Goal: Task Accomplishment & Management: Complete application form

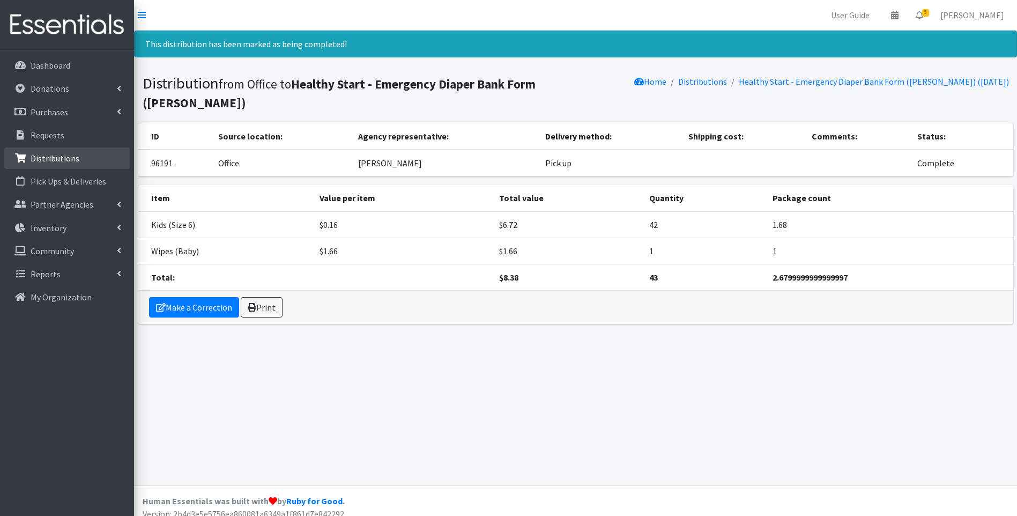
click at [57, 153] on p "Distributions" at bounding box center [55, 158] width 49 height 11
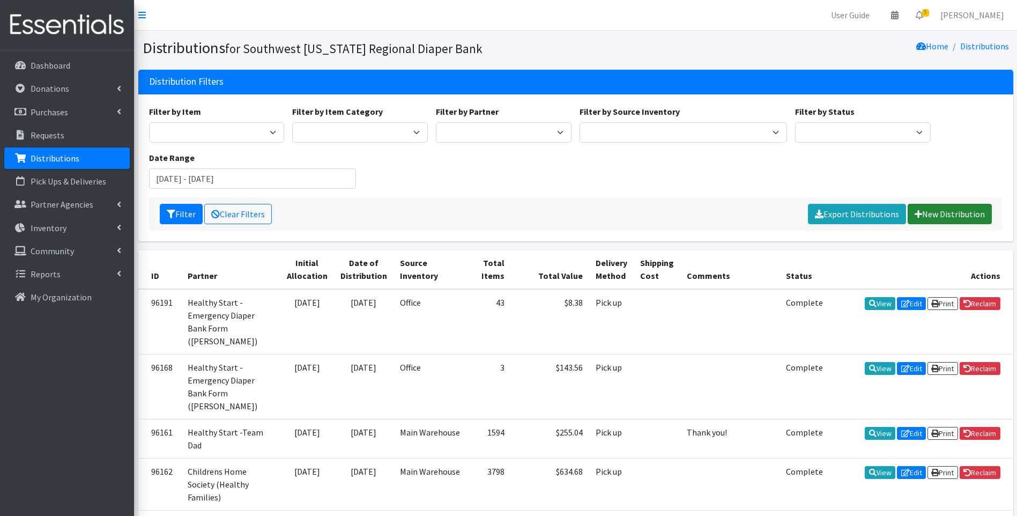
click at [937, 211] on link "New Distribution" at bounding box center [950, 214] width 84 height 20
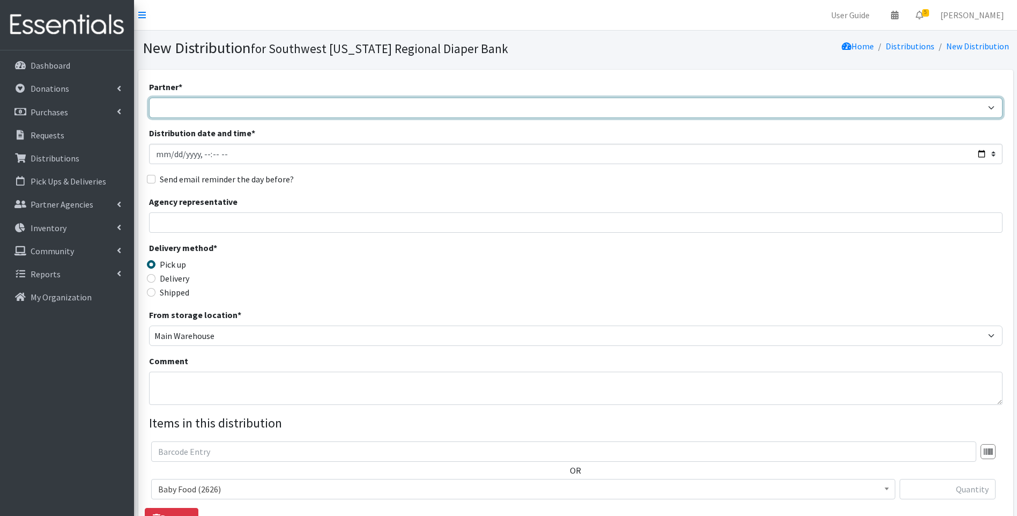
click at [260, 113] on select "ACT Abuse Counseling & Treatment Bayshore Fire Department Bonita Springs Assist…" at bounding box center [575, 108] width 853 height 20
select select "3947"
click at [149, 98] on select "ACT Abuse Counseling & Treatment Bayshore Fire Department Bonita Springs Assist…" at bounding box center [575, 108] width 853 height 20
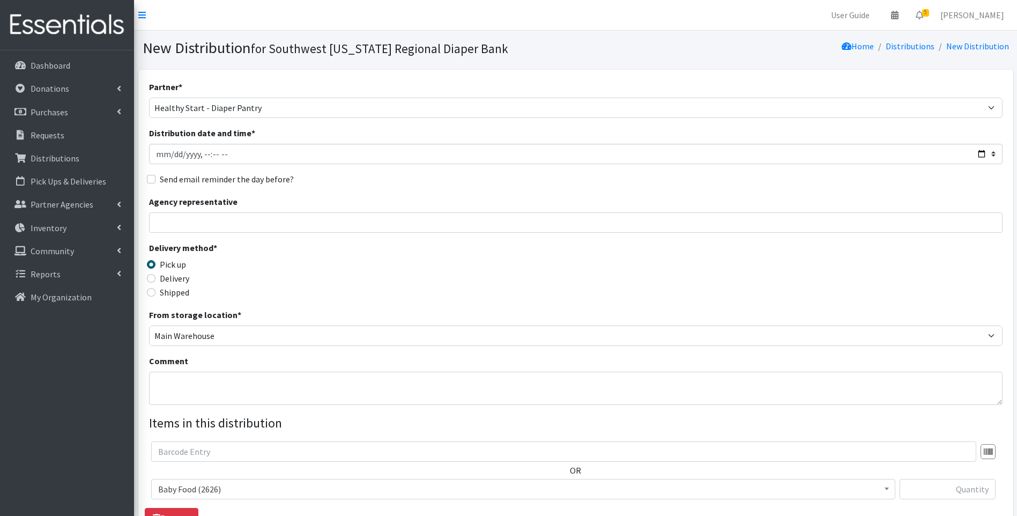
click at [160, 280] on label "Delivery" at bounding box center [174, 278] width 29 height 13
click at [155, 280] on input "Delivery" at bounding box center [151, 278] width 9 height 9
radio input "true"
click at [205, 386] on textarea "Comment" at bounding box center [575, 388] width 853 height 33
type textarea "Labelle diaper distribution on 9/3/25"
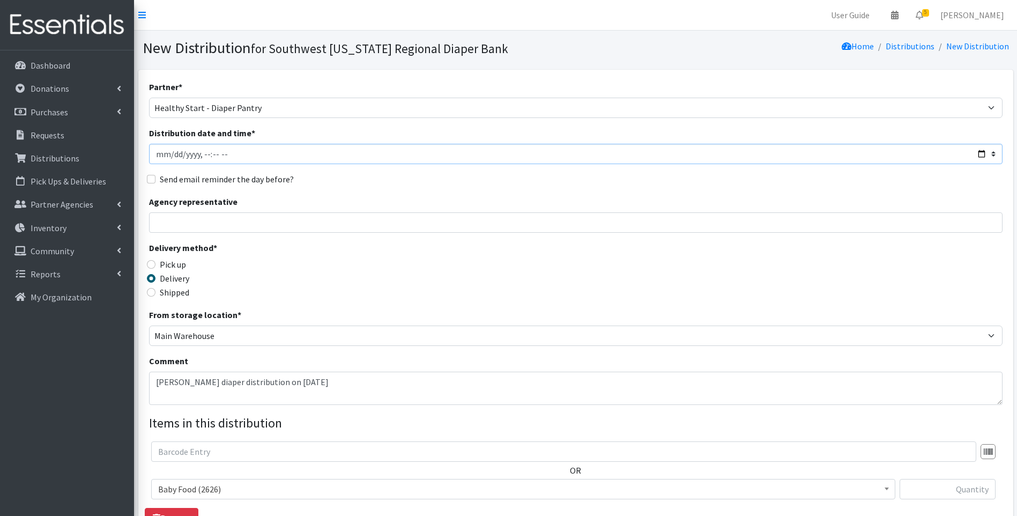
click at [982, 152] on input "Distribution date and time *" at bounding box center [575, 154] width 853 height 20
type input "2025-09-03T17:30"
click at [372, 262] on div "Delivery method * Pick up Delivery Shipped Shipping cost" at bounding box center [575, 274] width 853 height 67
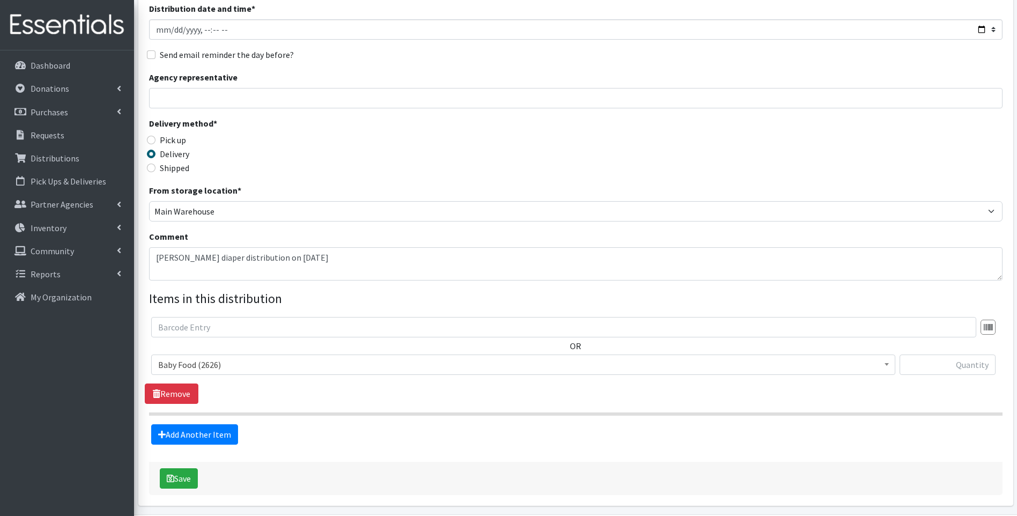
scroll to position [163, 0]
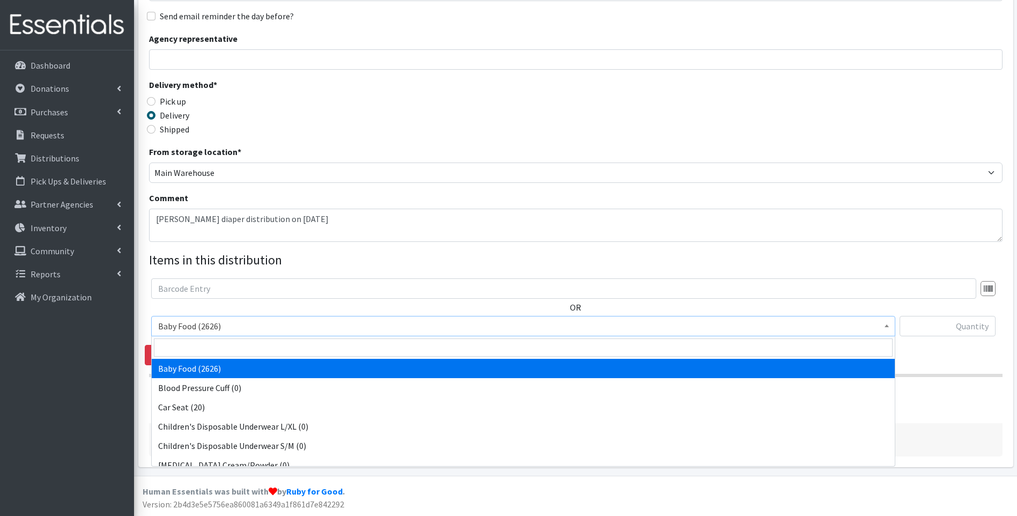
click at [272, 329] on span "Baby Food (2626)" at bounding box center [523, 325] width 730 height 15
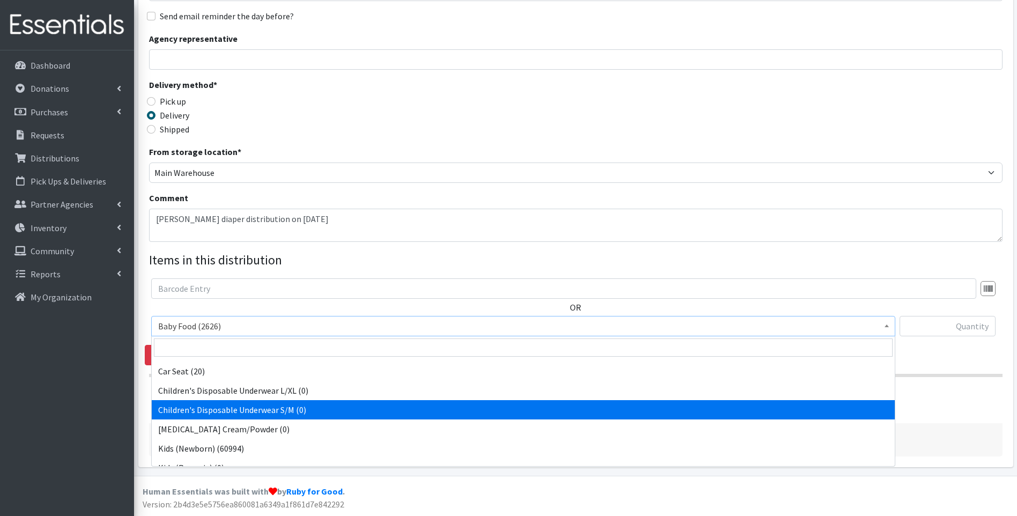
scroll to position [71, 0]
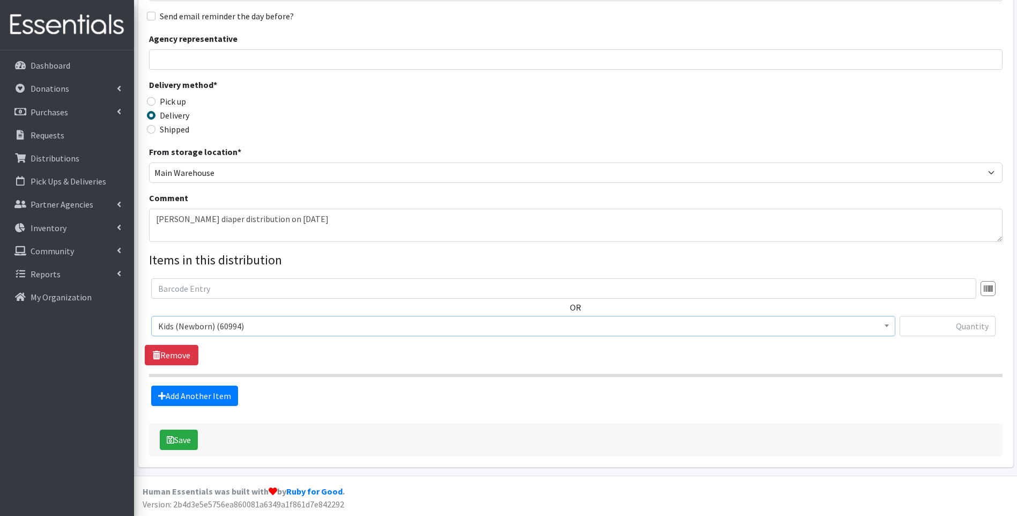
select select "10064"
click at [944, 336] on input "text" at bounding box center [948, 326] width 96 height 20
type input "368"
click at [210, 396] on link "Add Another Item" at bounding box center [194, 395] width 87 height 20
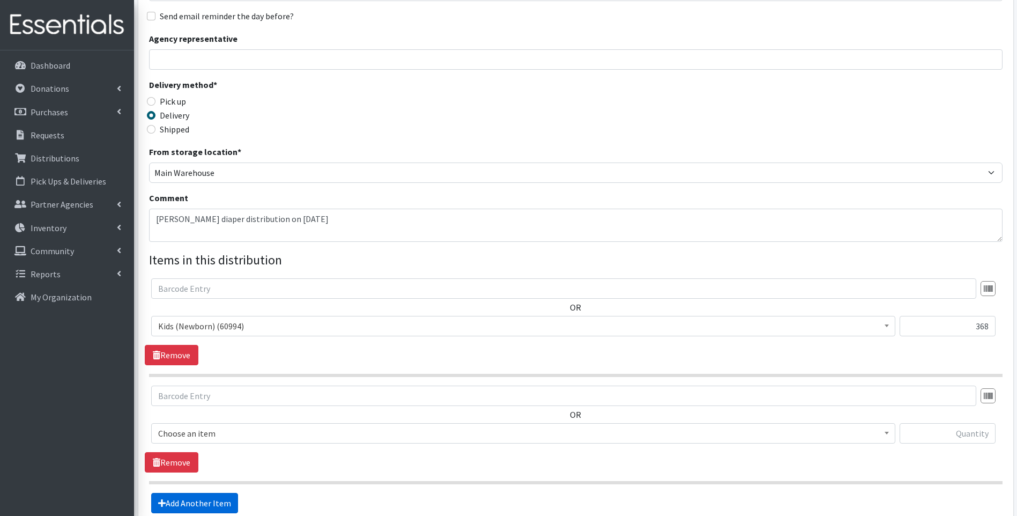
scroll to position [270, 0]
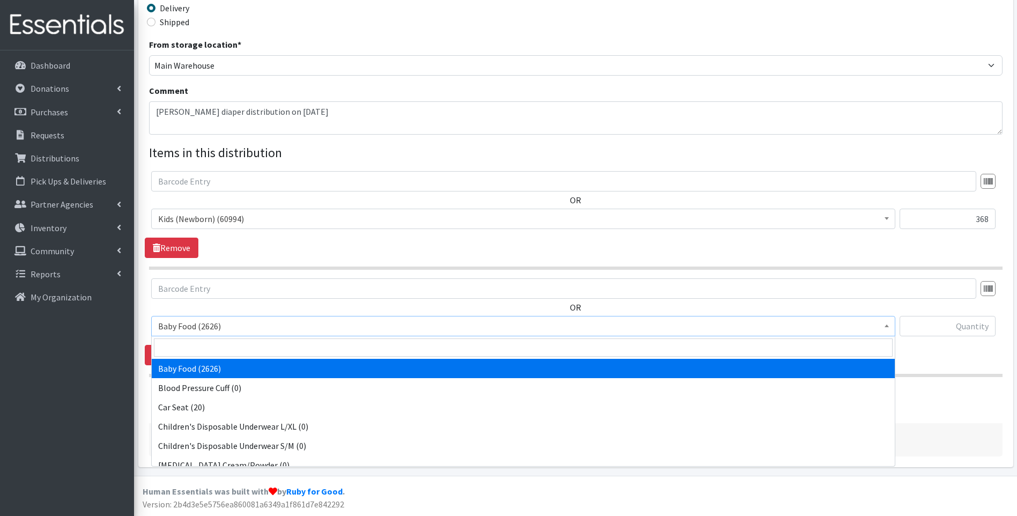
click at [226, 328] on span "Baby Food (2626)" at bounding box center [523, 325] width 730 height 15
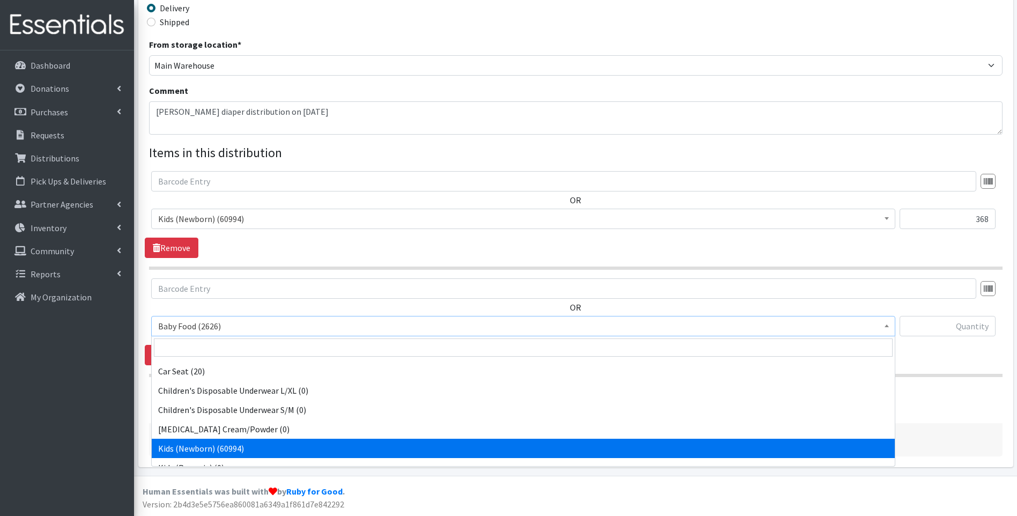
scroll to position [71, 0]
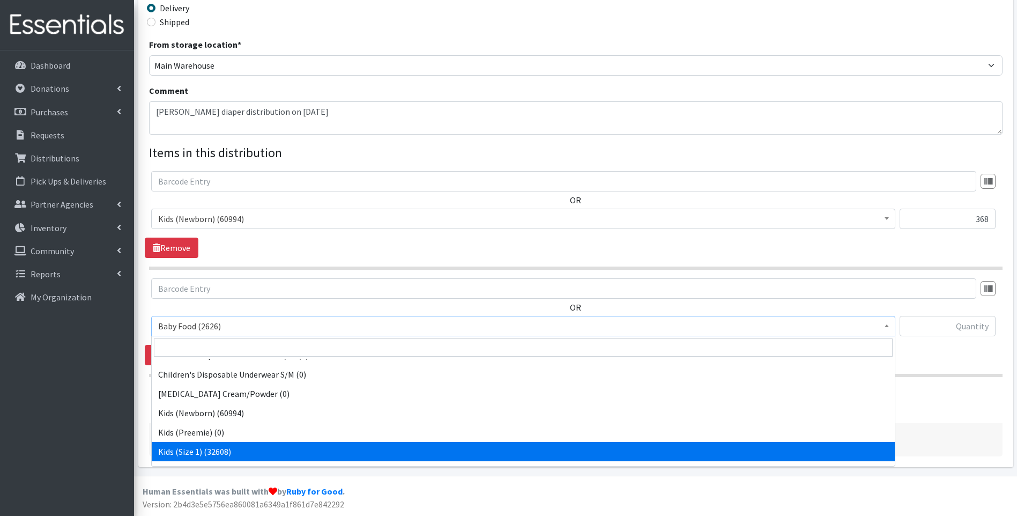
select select "10069"
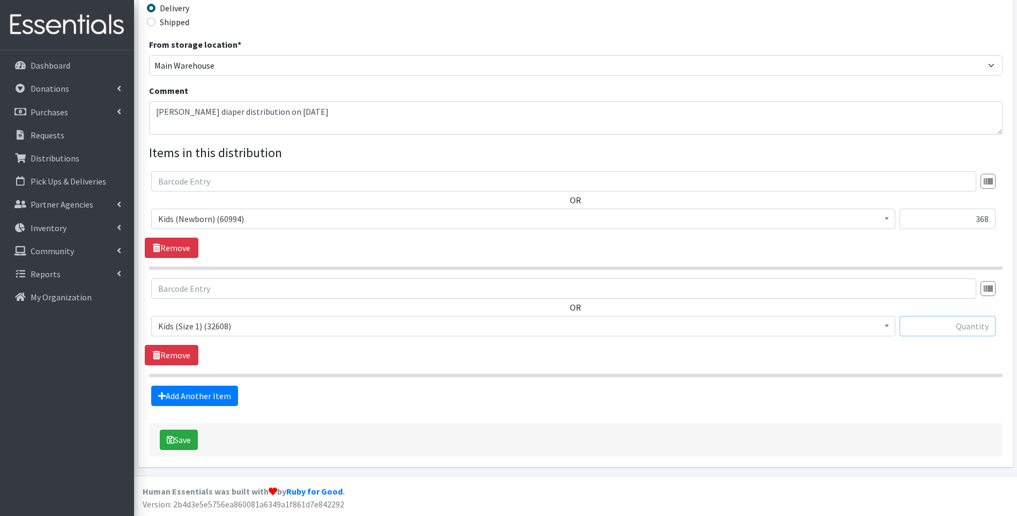
click at [951, 328] on input "text" at bounding box center [948, 326] width 96 height 20
type input "482"
click at [190, 391] on link "Add Another Item" at bounding box center [194, 395] width 87 height 20
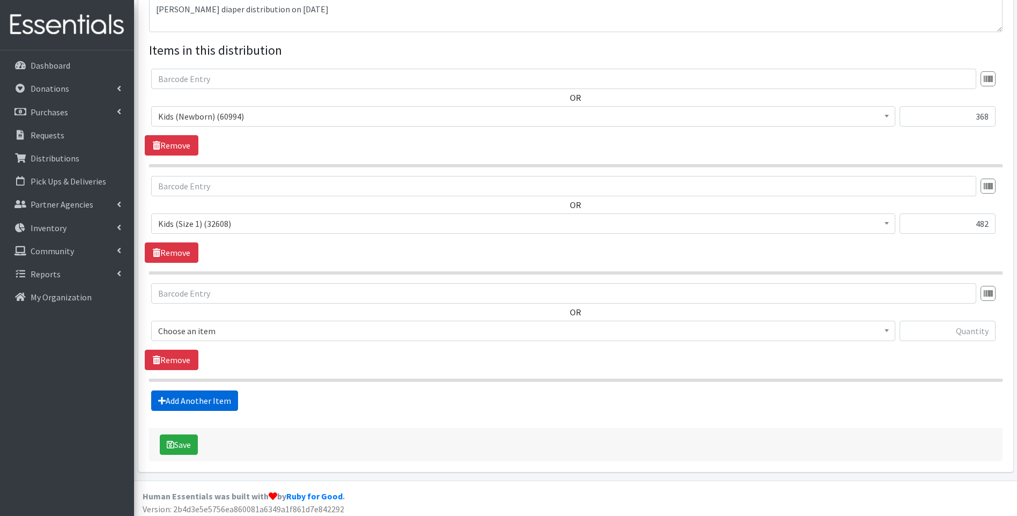
scroll to position [377, 0]
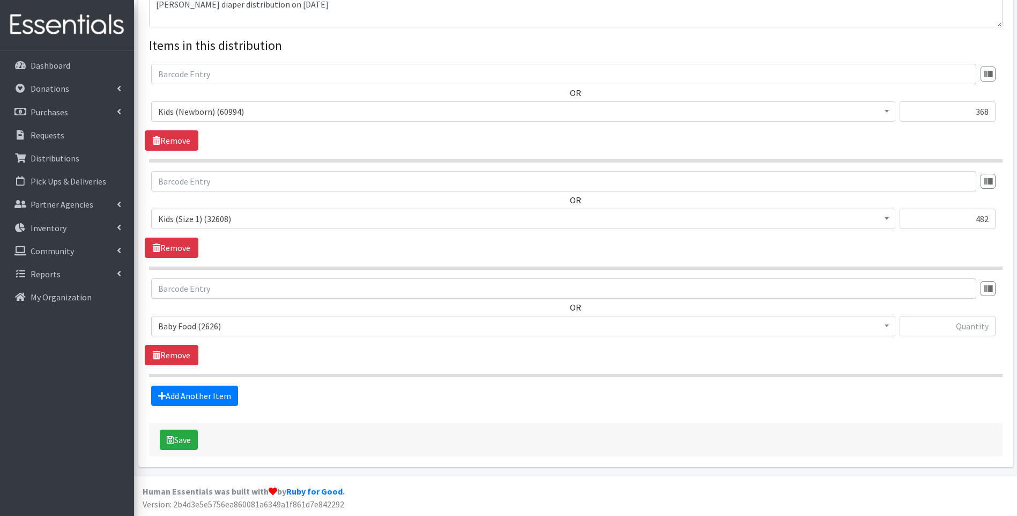
click at [243, 332] on span "Baby Food (2626)" at bounding box center [523, 325] width 730 height 15
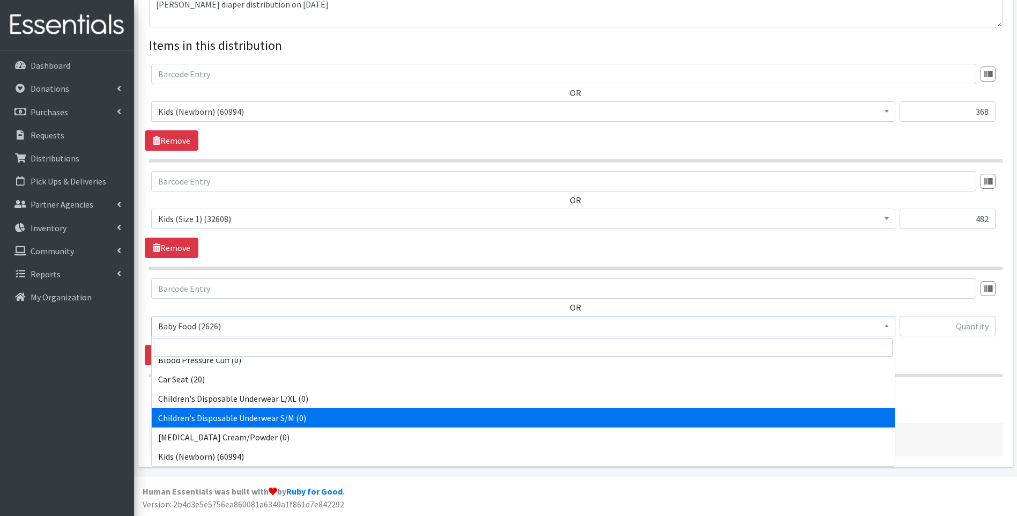
scroll to position [143, 0]
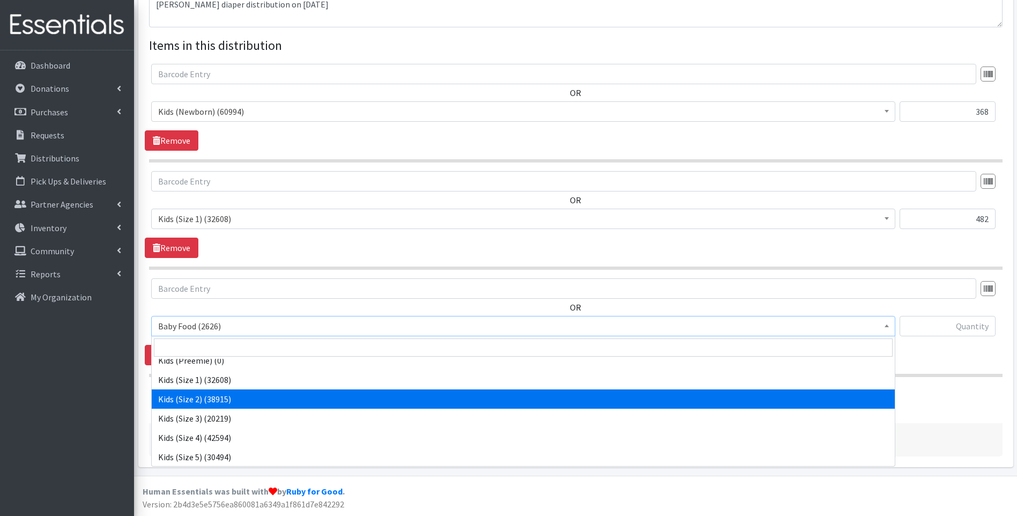
select select "10068"
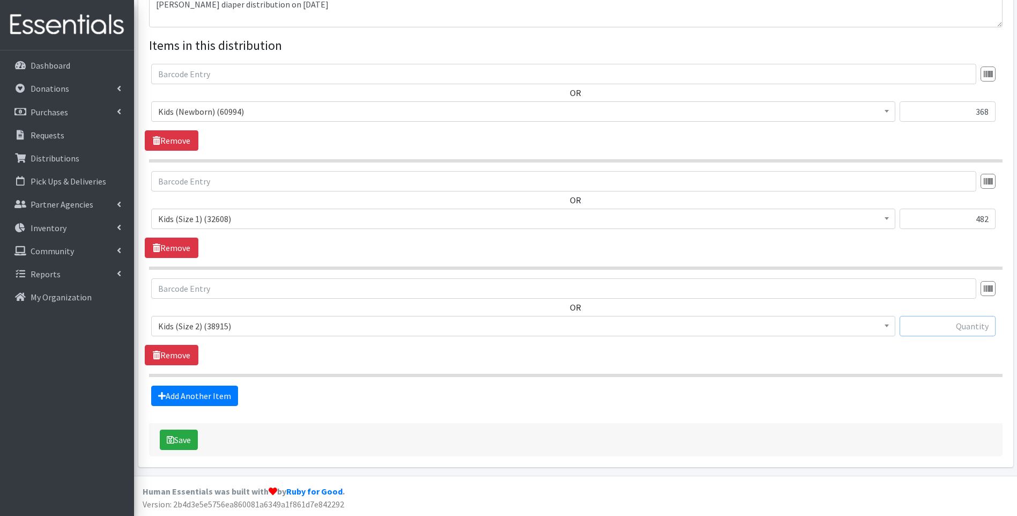
click at [942, 332] on input "text" at bounding box center [948, 326] width 96 height 20
type input "562"
click at [193, 403] on link "Add Another Item" at bounding box center [194, 395] width 87 height 20
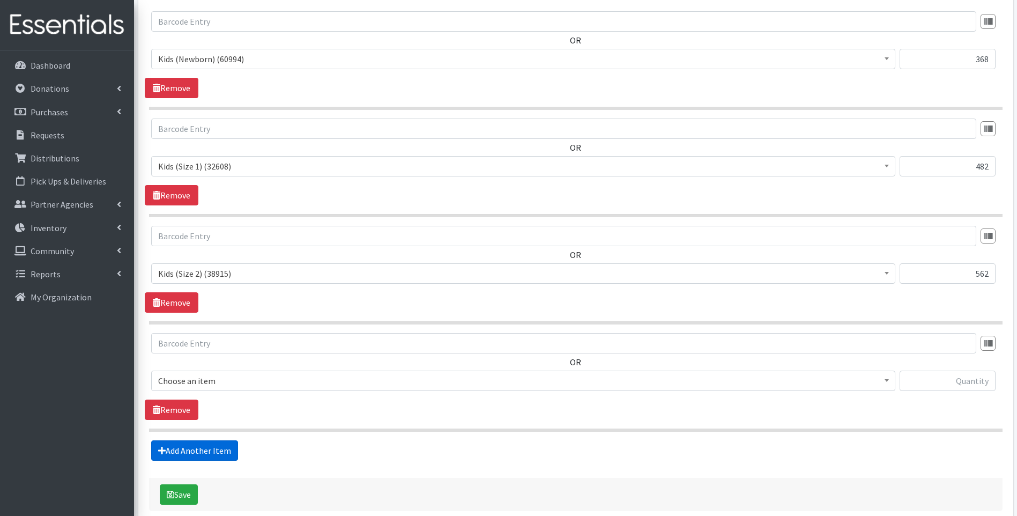
scroll to position [485, 0]
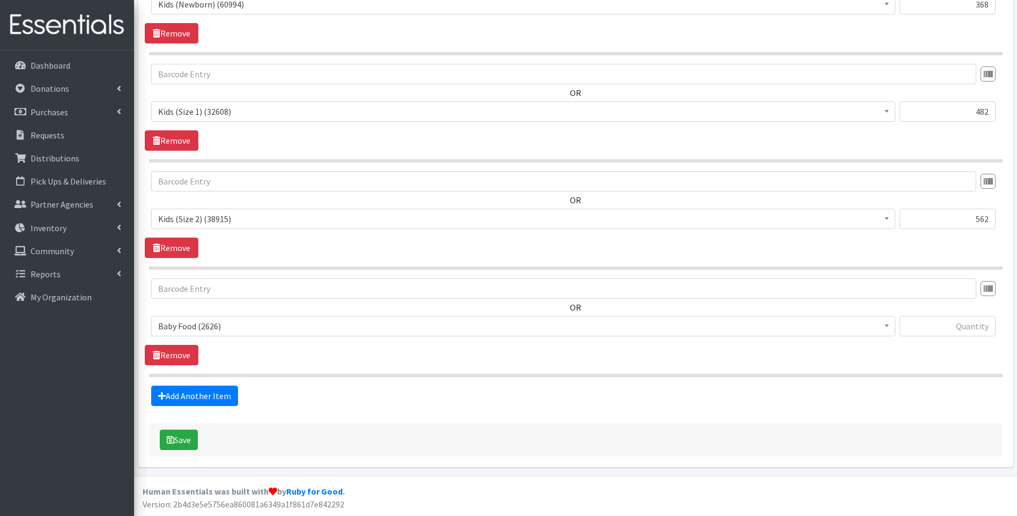
click at [262, 331] on span "Baby Food (2626)" at bounding box center [523, 325] width 730 height 15
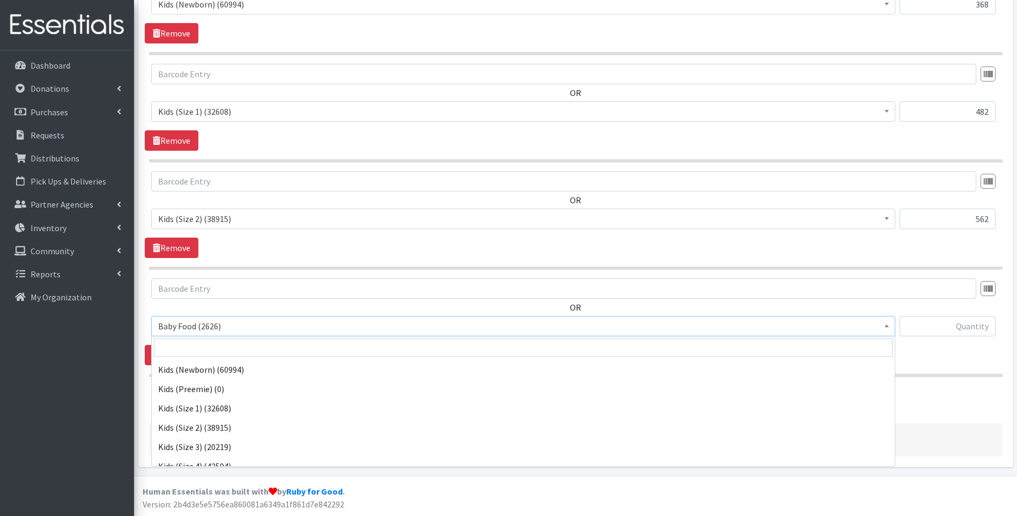
scroll to position [143, 0]
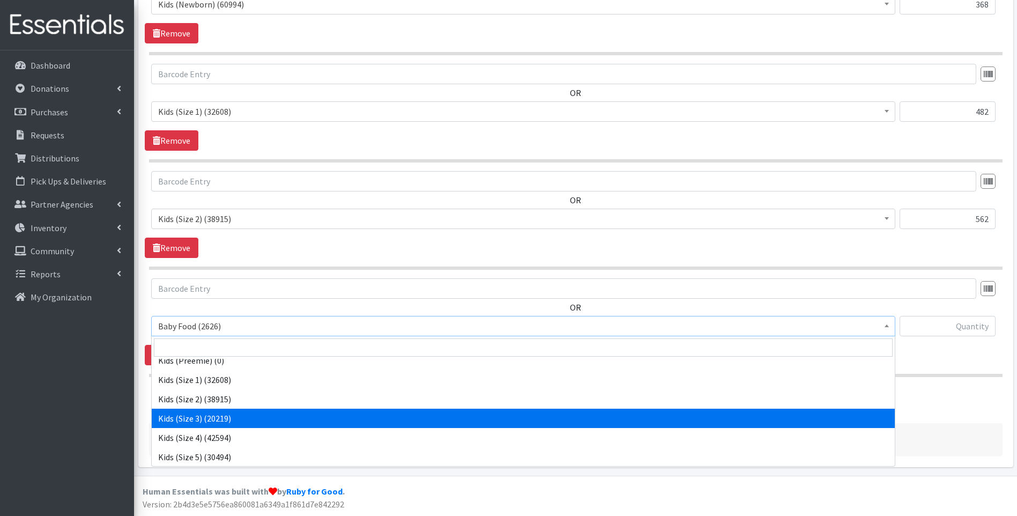
select select "10061"
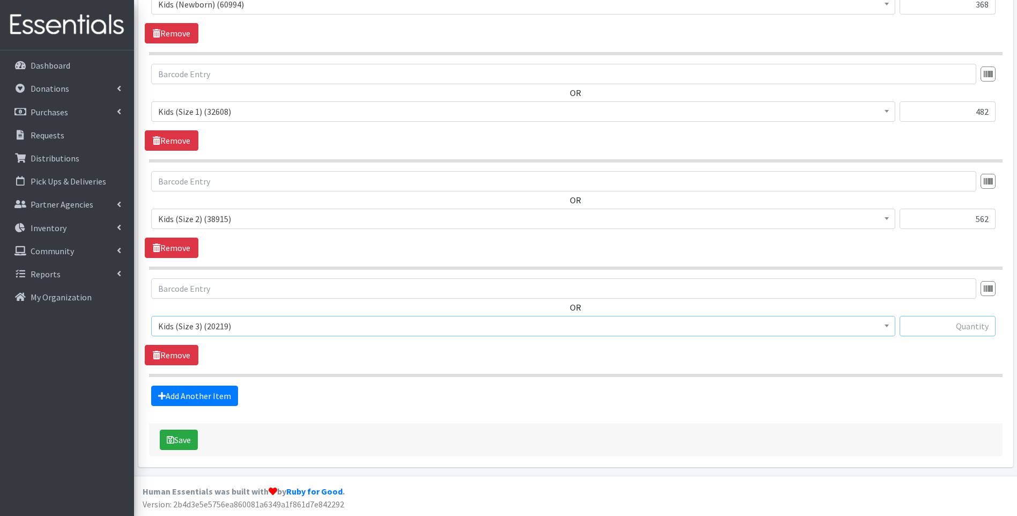
click at [967, 324] on input "text" at bounding box center [948, 326] width 96 height 20
type input "800"
click at [187, 392] on link "Add Another Item" at bounding box center [194, 395] width 87 height 20
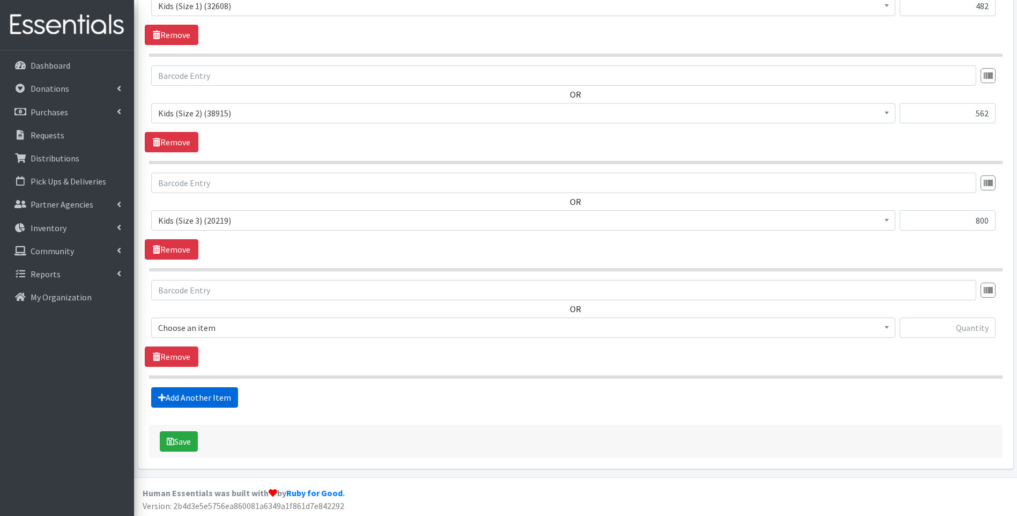
scroll to position [592, 0]
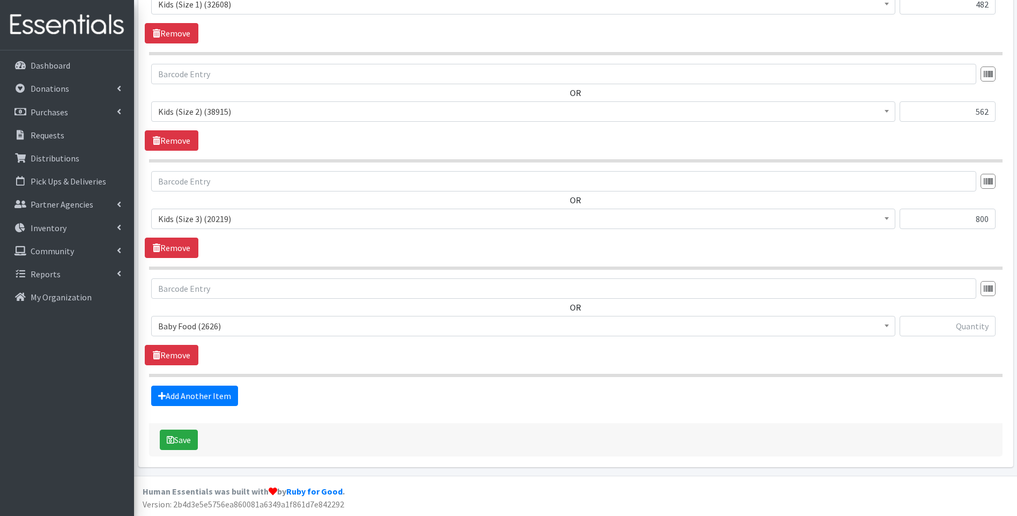
click at [262, 332] on span "Baby Food (2626)" at bounding box center [523, 325] width 730 height 15
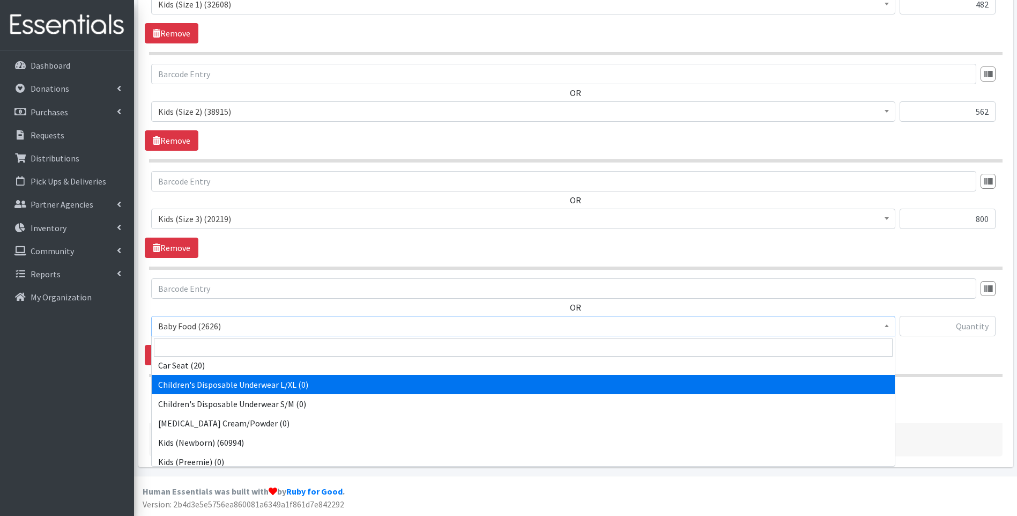
scroll to position [143, 0]
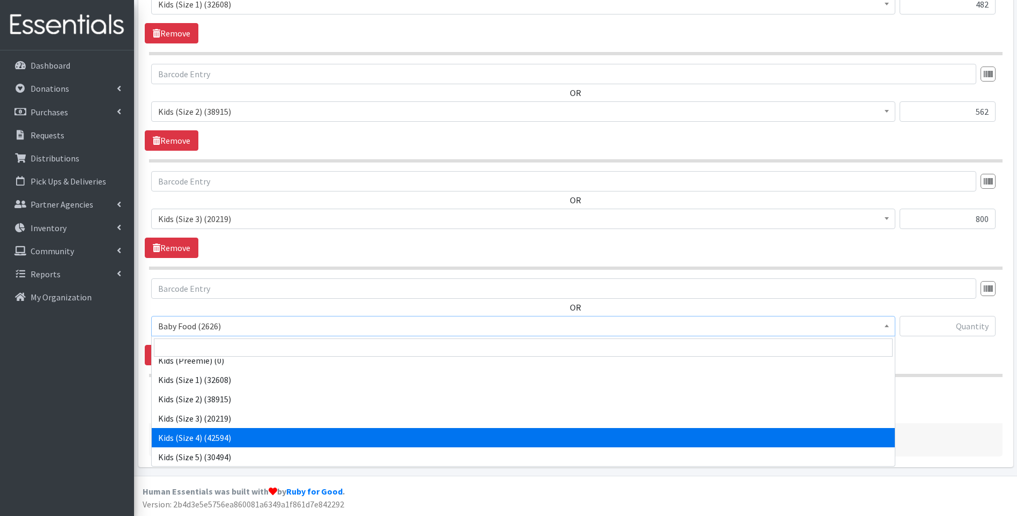
select select "10078"
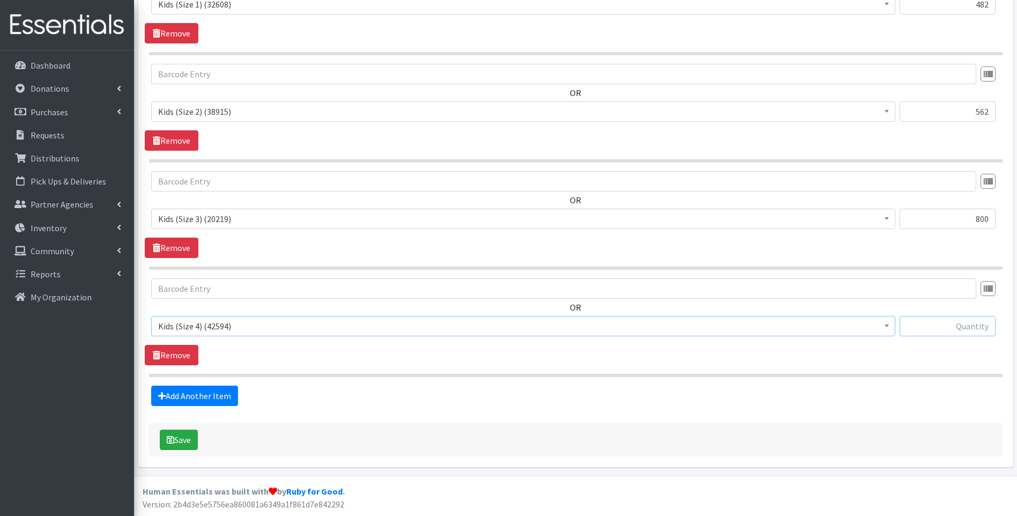
click at [971, 330] on input "text" at bounding box center [948, 326] width 96 height 20
type input "1400"
click at [188, 398] on link "Add Another Item" at bounding box center [194, 395] width 87 height 20
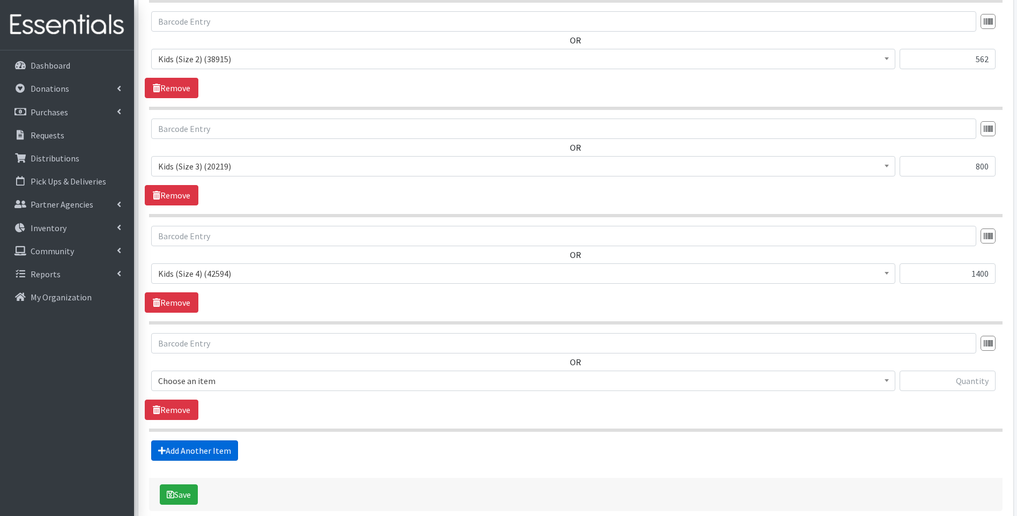
scroll to position [699, 0]
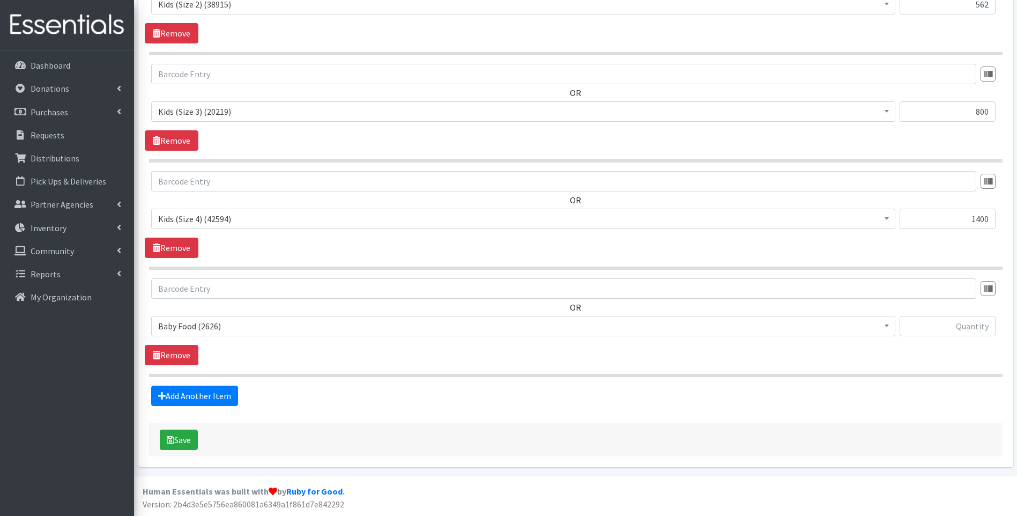
click at [286, 330] on span "Baby Food (2626)" at bounding box center [523, 325] width 730 height 15
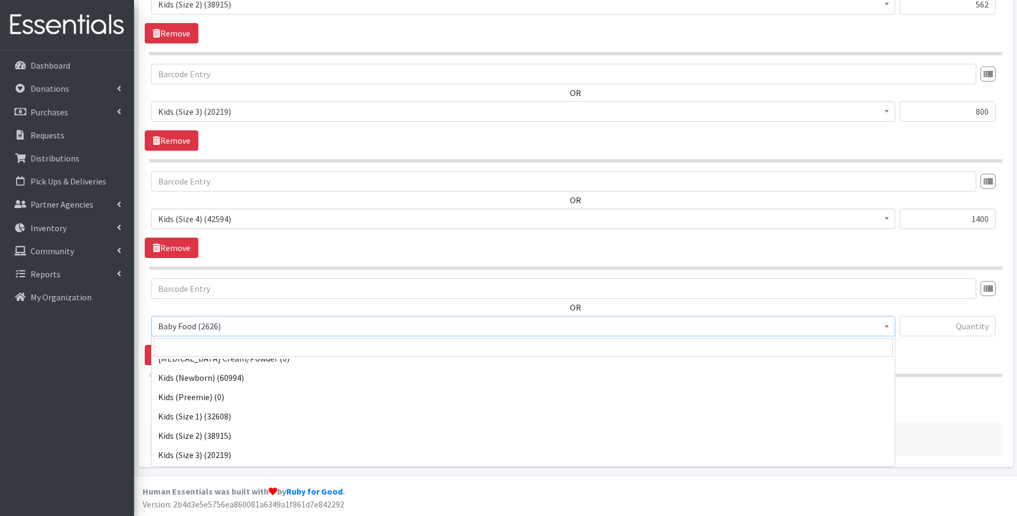
scroll to position [143, 0]
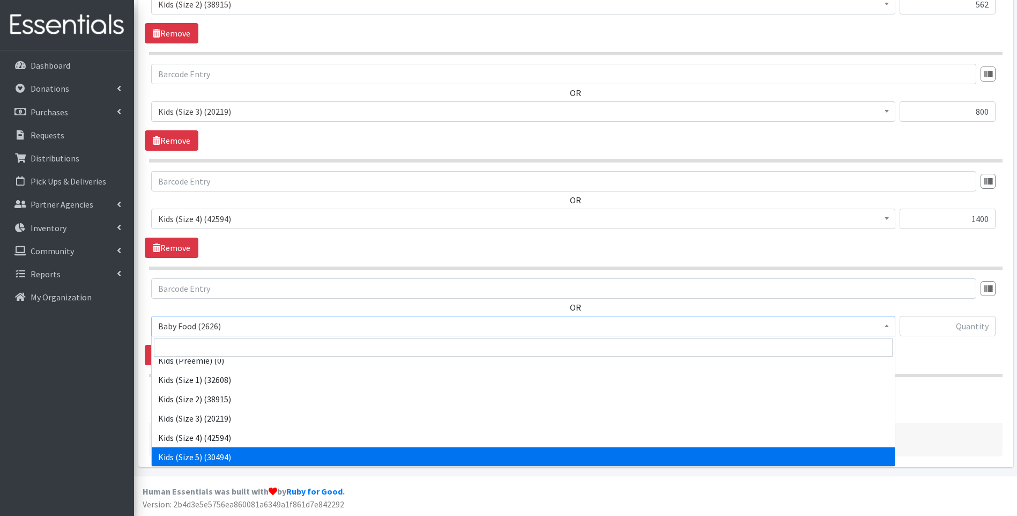
select select "10042"
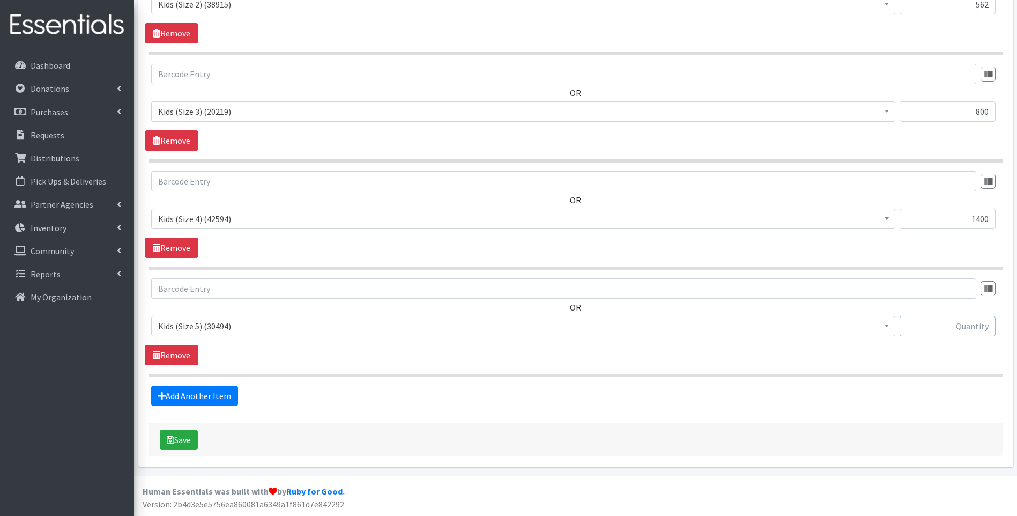
click at [969, 325] on input "text" at bounding box center [948, 326] width 96 height 20
type input "2200"
click at [190, 398] on link "Add Another Item" at bounding box center [194, 395] width 87 height 20
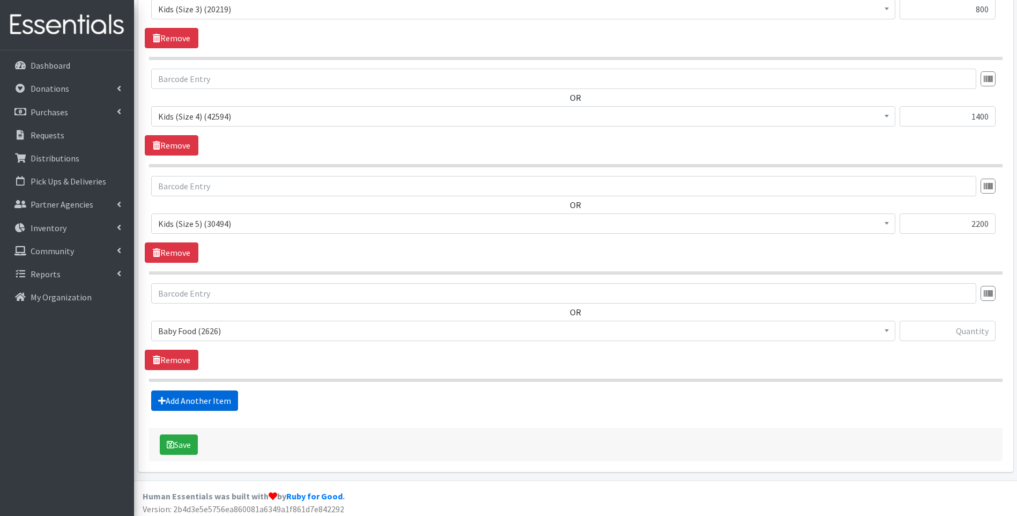
scroll to position [806, 0]
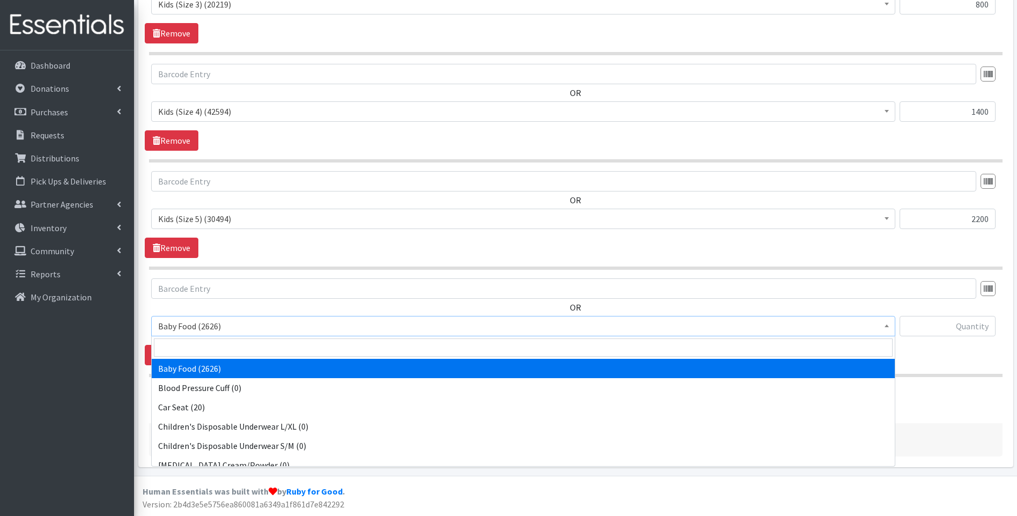
click at [242, 325] on span "Baby Food (2626)" at bounding box center [523, 325] width 730 height 15
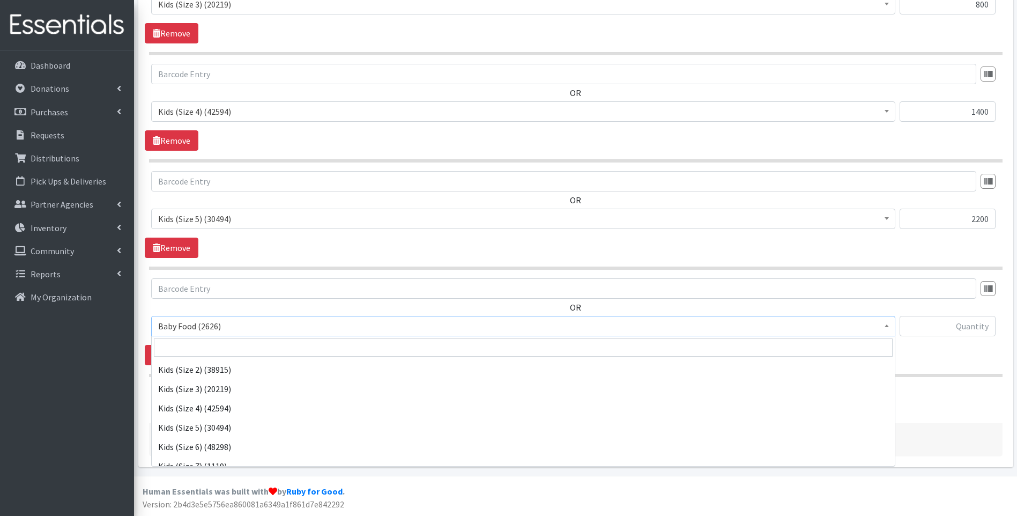
scroll to position [214, 0]
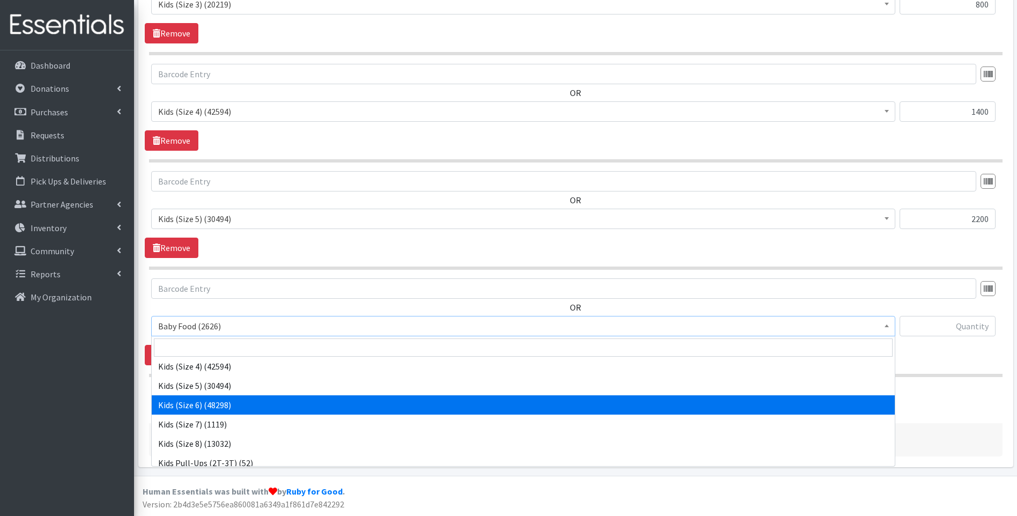
select select "10062"
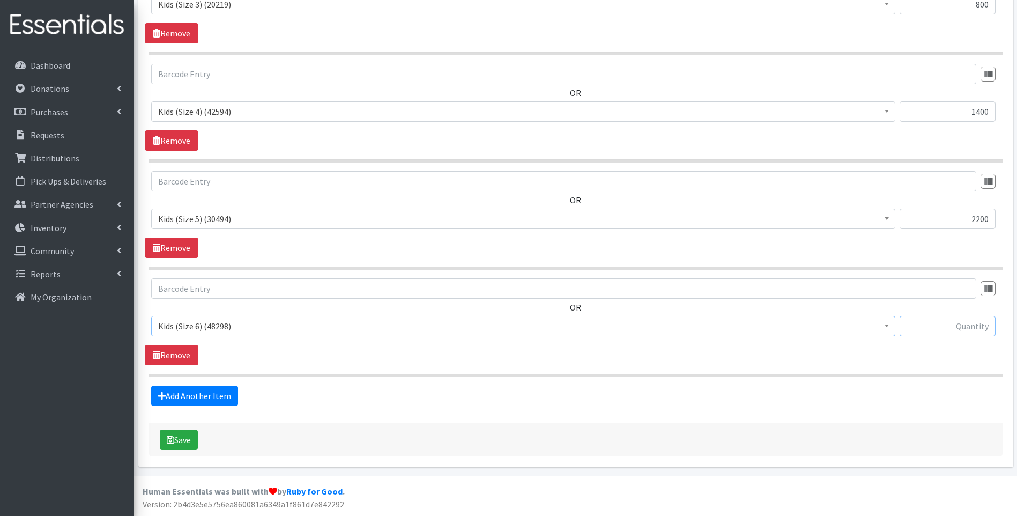
click at [954, 324] on input "text" at bounding box center [948, 326] width 96 height 20
type input "2394"
click at [211, 392] on link "Add Another Item" at bounding box center [194, 395] width 87 height 20
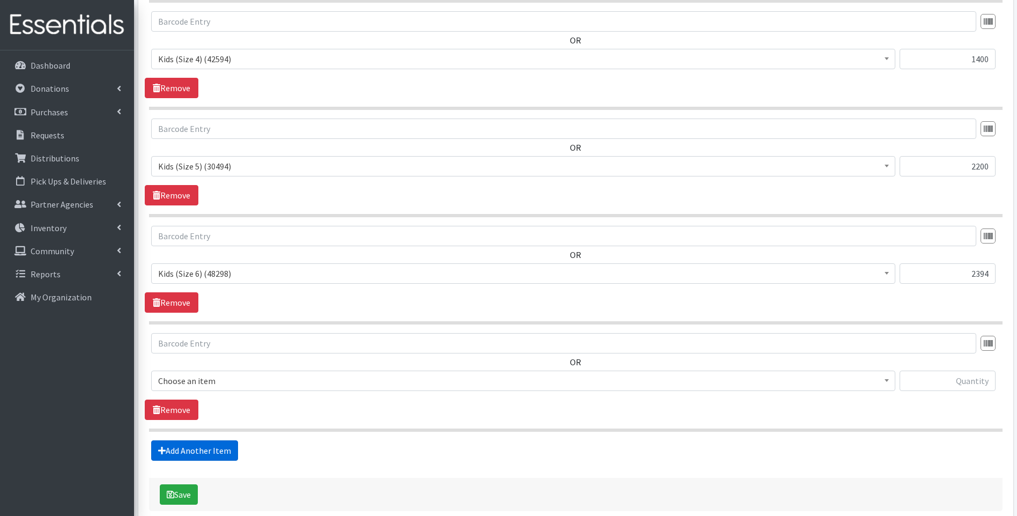
scroll to position [914, 0]
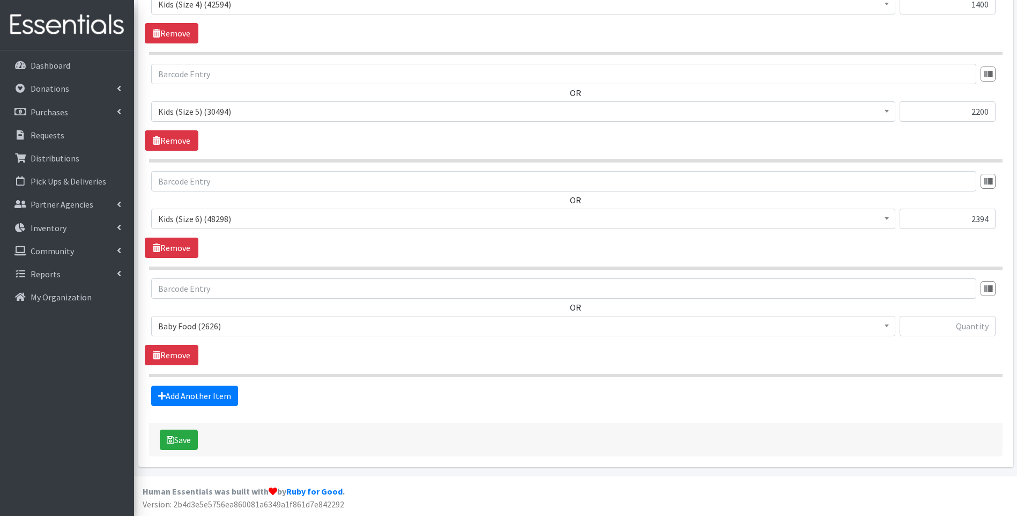
click at [258, 329] on span "Baby Food (2626)" at bounding box center [523, 325] width 730 height 15
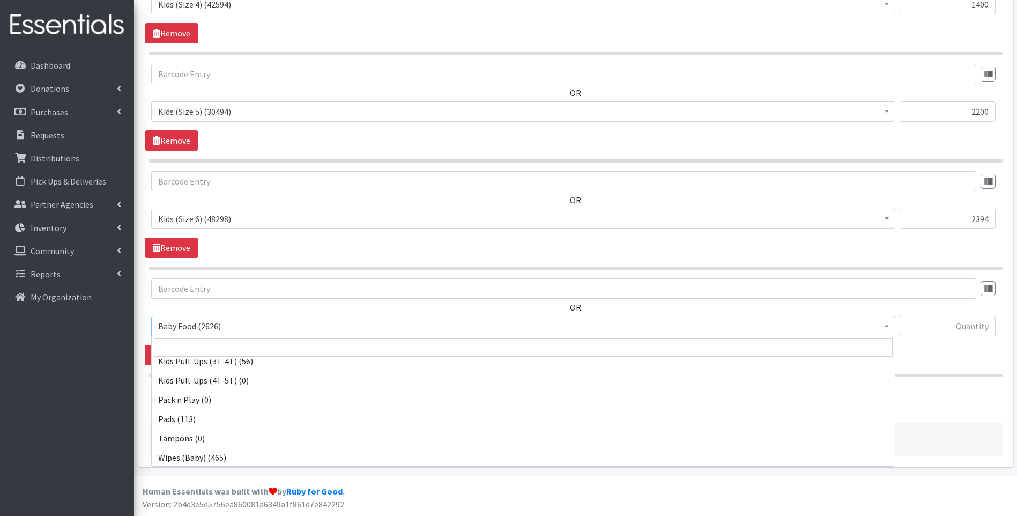
scroll to position [337, 0]
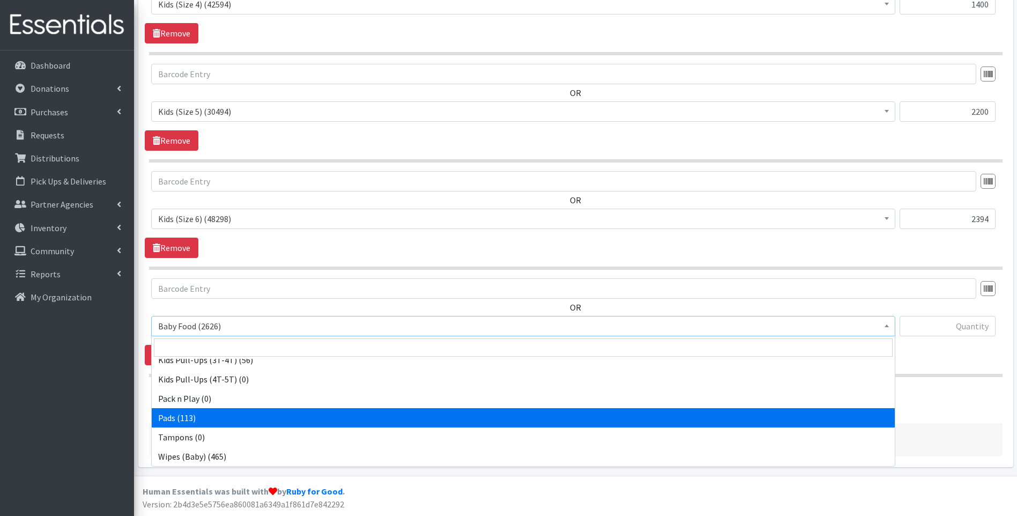
select select "10040"
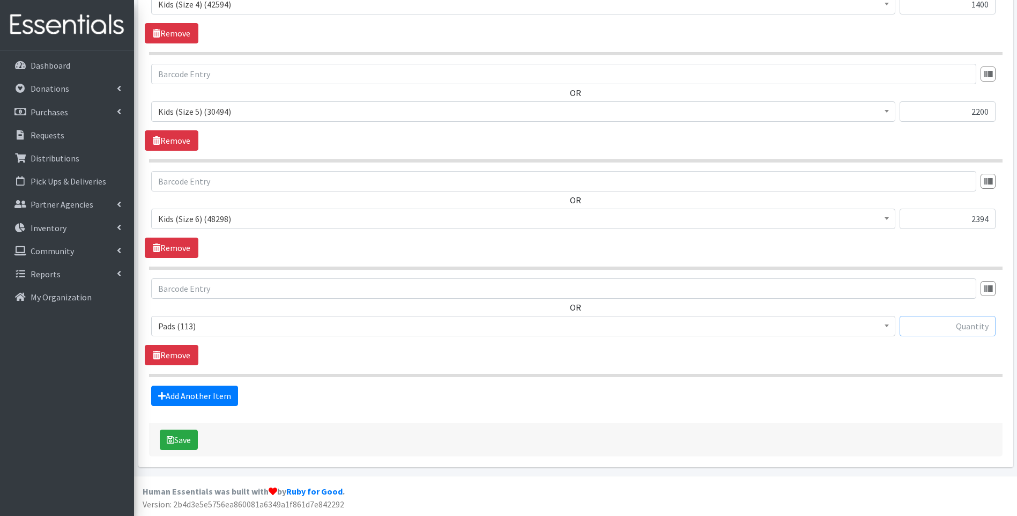
click at [935, 329] on input "text" at bounding box center [948, 326] width 96 height 20
type input "84"
click at [213, 400] on link "Add Another Item" at bounding box center [194, 395] width 87 height 20
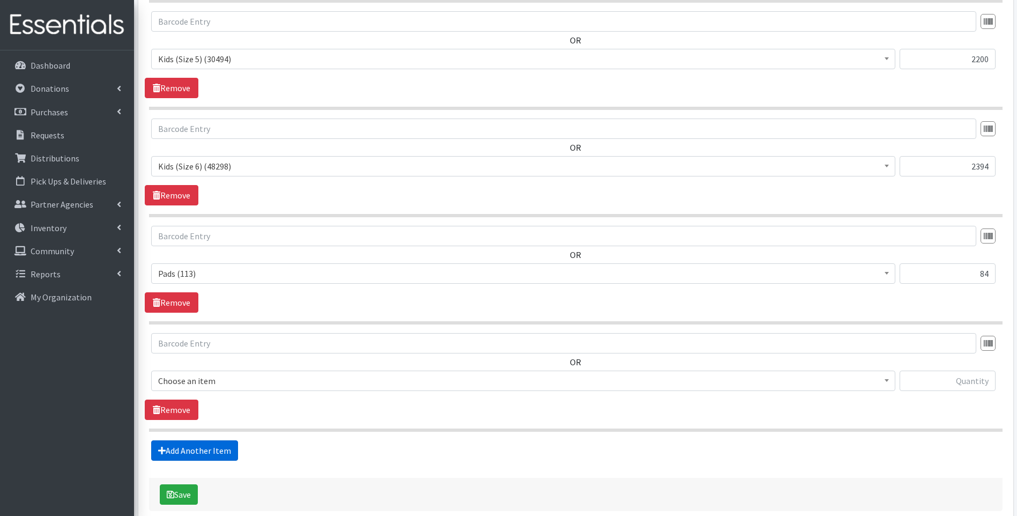
scroll to position [1021, 0]
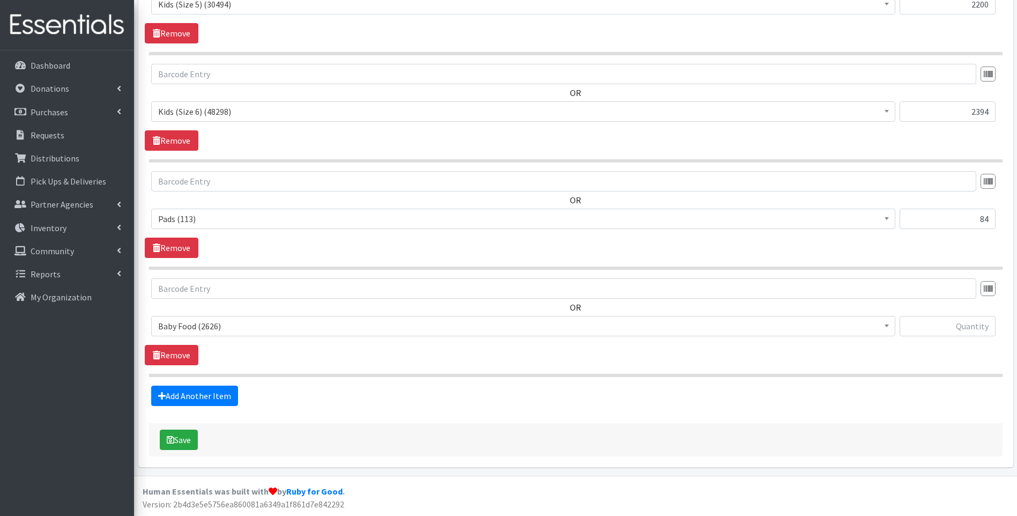
click at [247, 325] on span "Baby Food (2626)" at bounding box center [523, 325] width 730 height 15
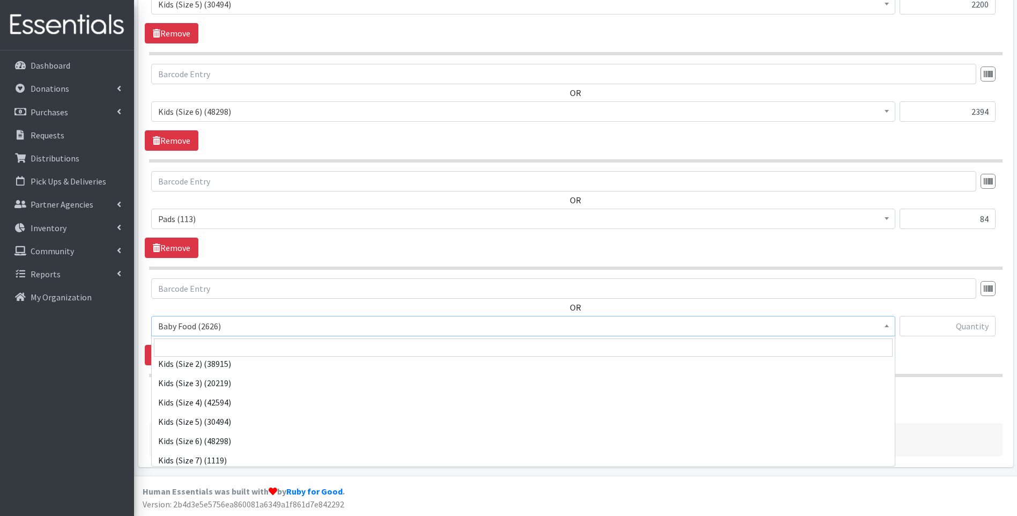
scroll to position [337, 0]
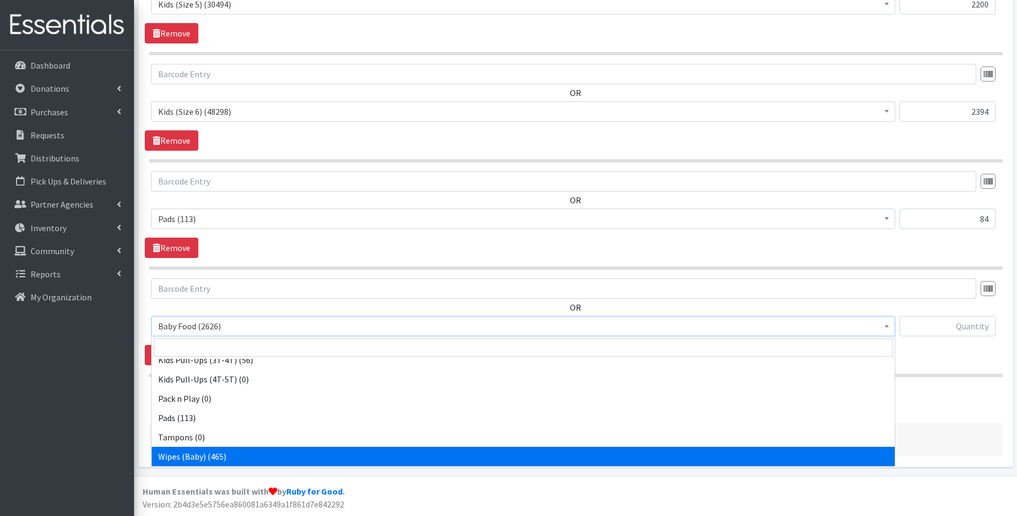
select select "10041"
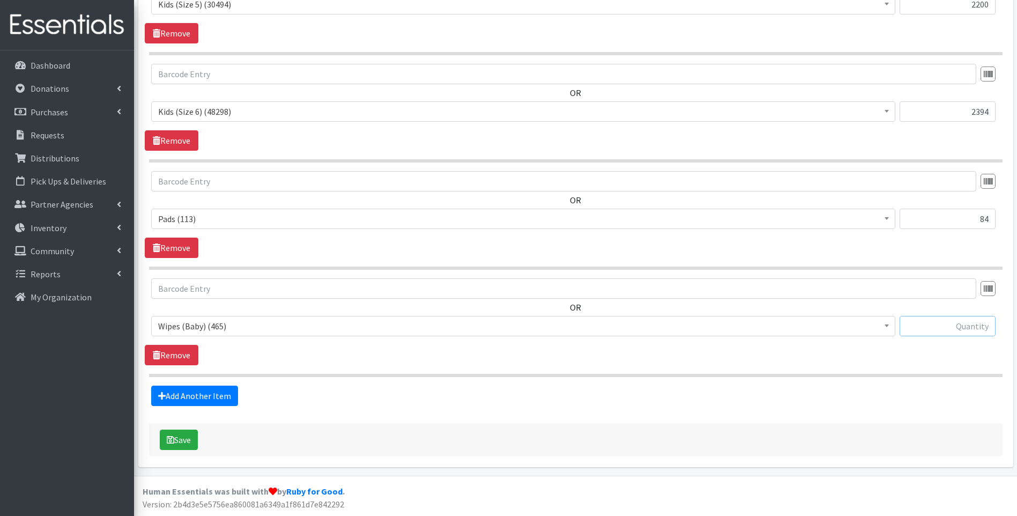
click at [954, 323] on input "text" at bounding box center [948, 326] width 96 height 20
type input "90"
click at [179, 440] on button "Save" at bounding box center [179, 439] width 38 height 20
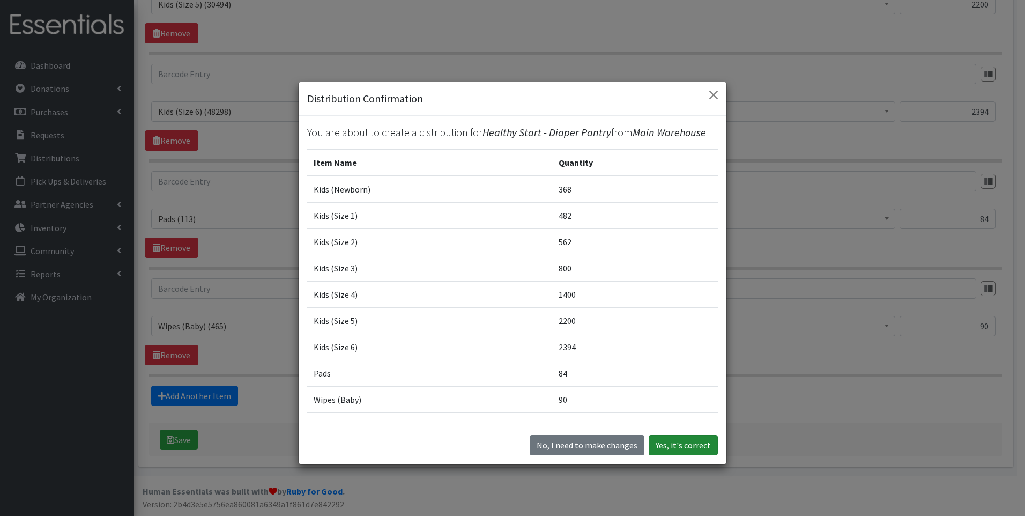
click at [674, 441] on button "Yes, it's correct" at bounding box center [683, 445] width 69 height 20
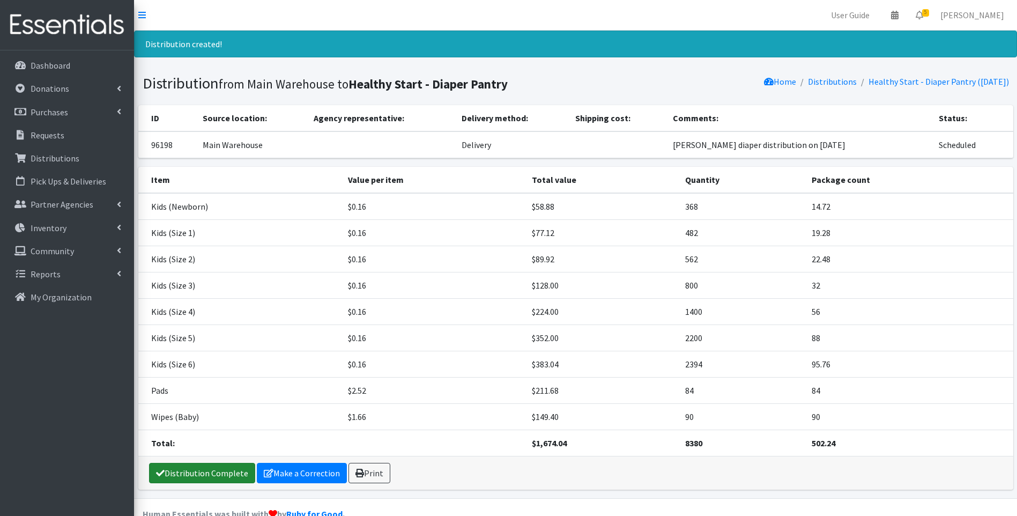
click at [193, 473] on link "Distribution Complete" at bounding box center [202, 473] width 106 height 20
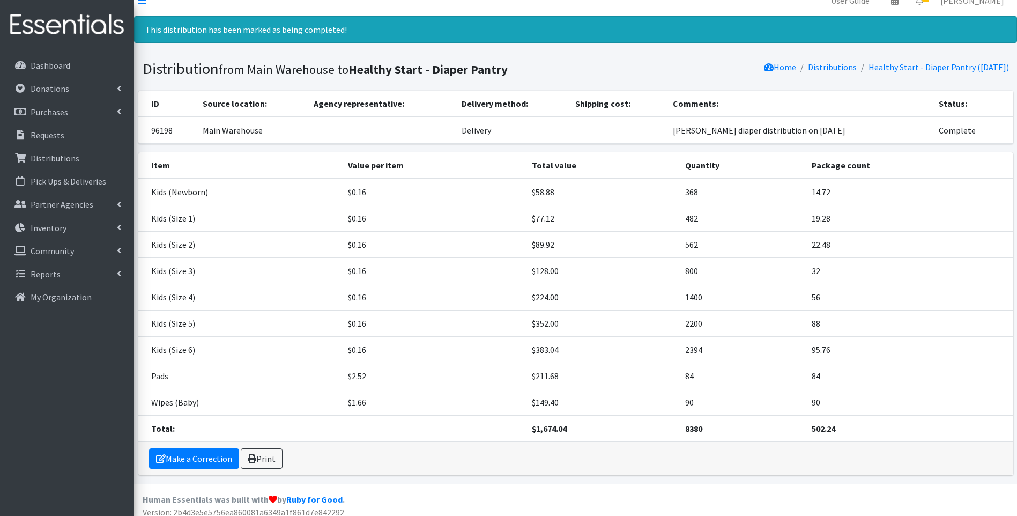
scroll to position [23, 0]
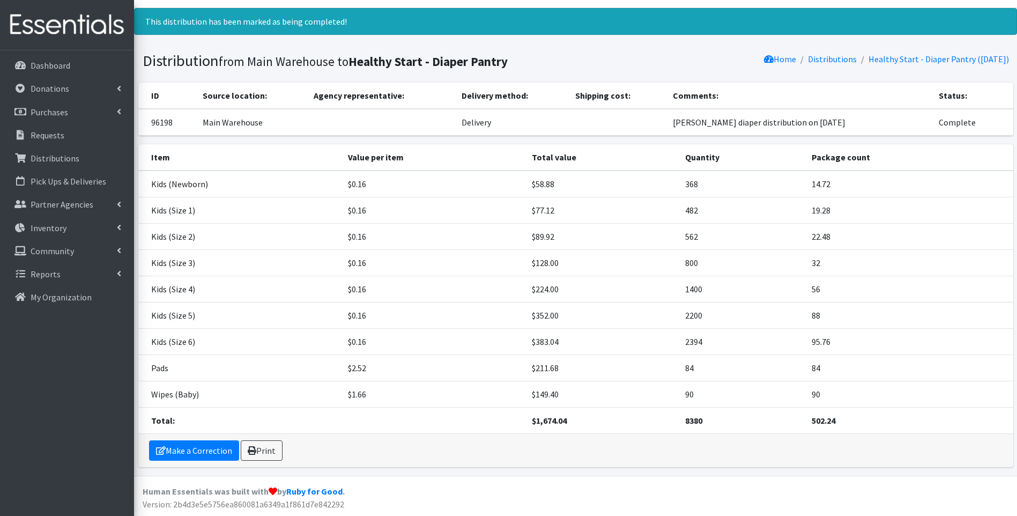
click at [78, 25] on img at bounding box center [66, 25] width 125 height 36
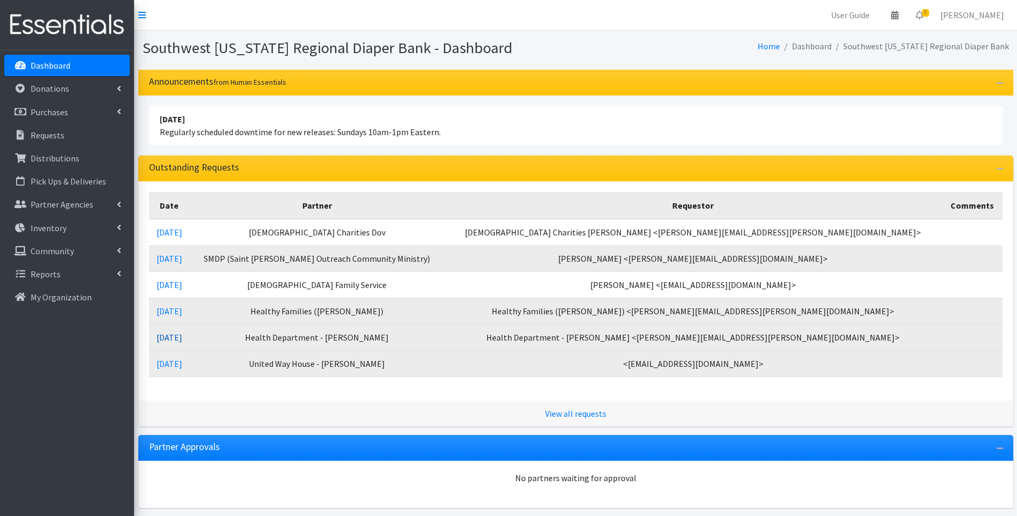
click at [182, 336] on link "09/02/2025" at bounding box center [170, 337] width 26 height 11
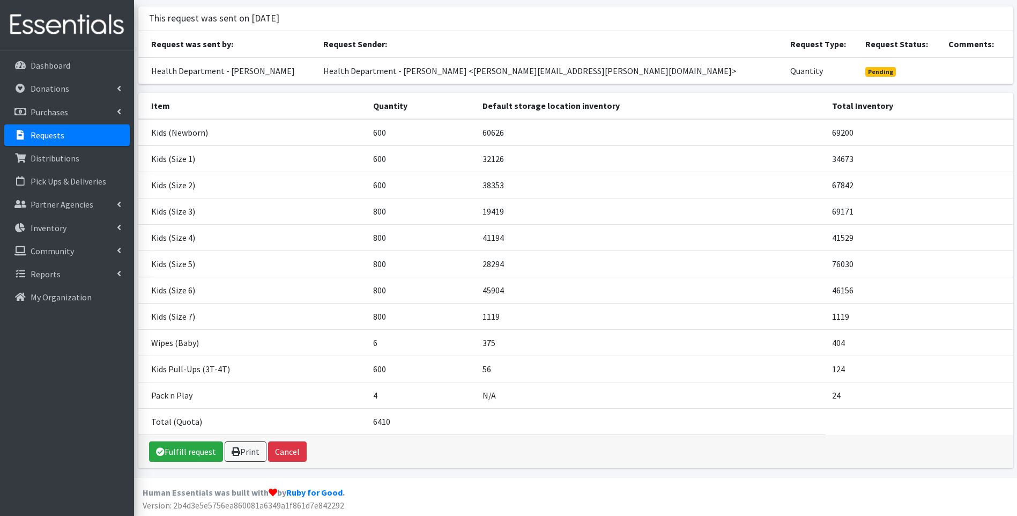
scroll to position [64, 0]
click at [184, 454] on link "Fulfill request" at bounding box center [186, 450] width 74 height 20
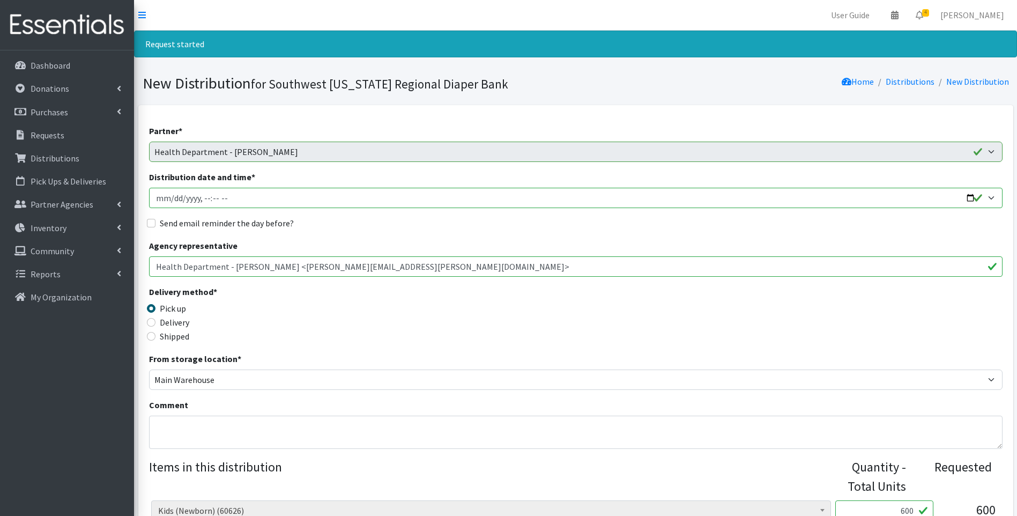
click at [970, 199] on input "Distribution date and time *" at bounding box center [575, 198] width 853 height 20
type input "2025-09-09T10:30"
click at [387, 321] on div "Delivery method * Pick up Delivery Shipped Shipping cost" at bounding box center [575, 318] width 853 height 67
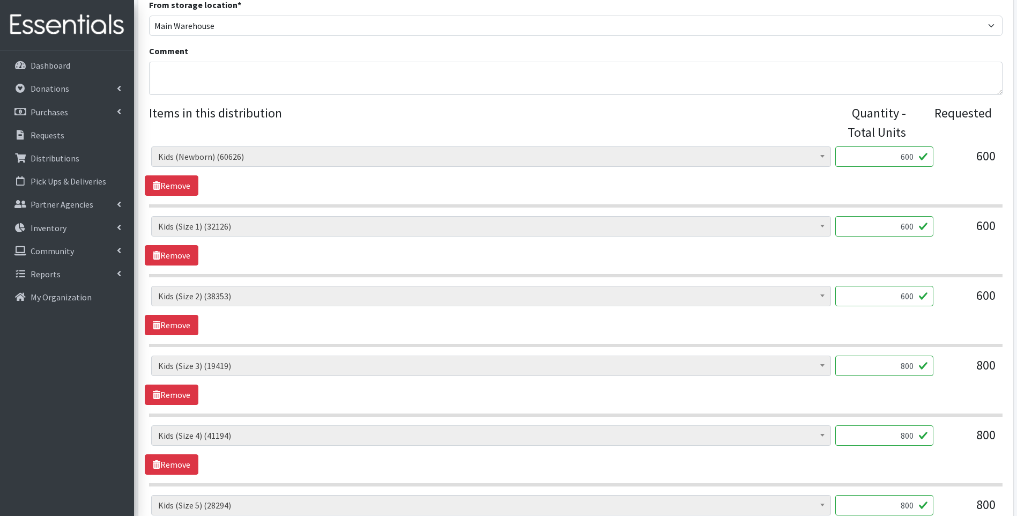
scroll to position [358, 0]
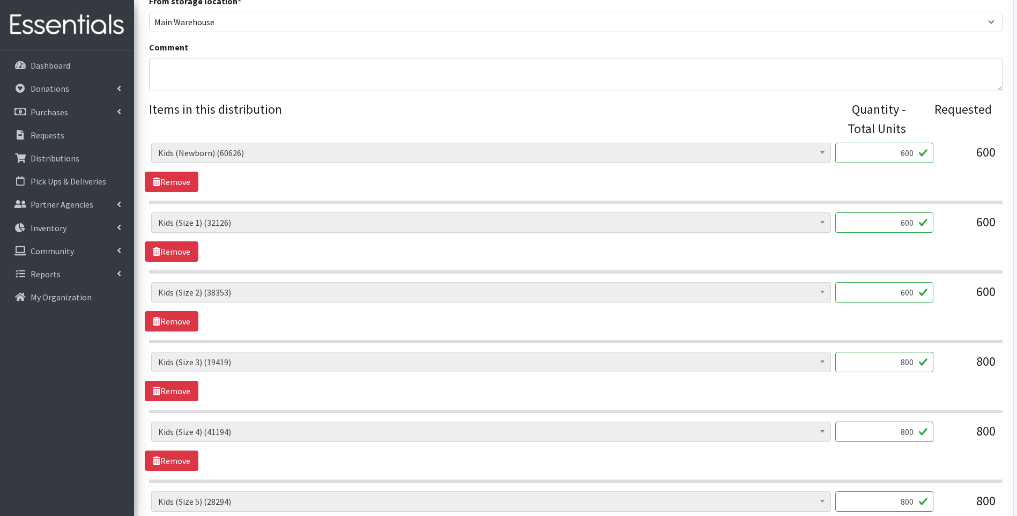
drag, startPoint x: 889, startPoint y: 360, endPoint x: 938, endPoint y: 348, distance: 50.1
click at [938, 348] on div "Baby Food (2626) Blood Pressure Cuff (0) Car Seat (20) Children's Disposable Un…" at bounding box center [575, 522] width 853 height 758
type input "600"
click at [902, 390] on div "Baby Food (2626) Blood Pressure Cuff (0) Car Seat (20) Children's Disposable Un…" at bounding box center [576, 376] width 862 height 49
drag, startPoint x: 893, startPoint y: 431, endPoint x: 922, endPoint y: 417, distance: 32.6
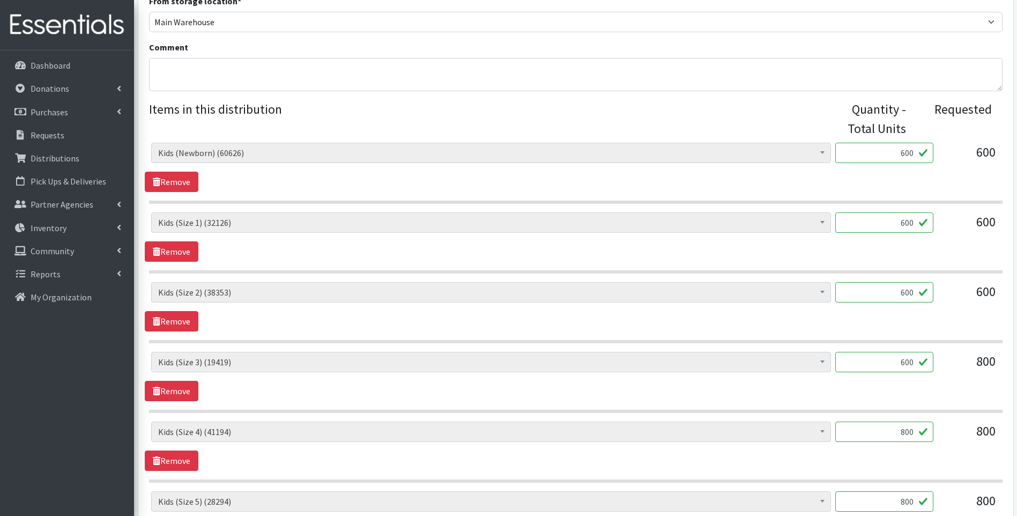
click at [922, 417] on div "Baby Food (2626) Blood Pressure Cuff (0) Car Seat (20) Children's Disposable Un…" at bounding box center [575, 522] width 853 height 758
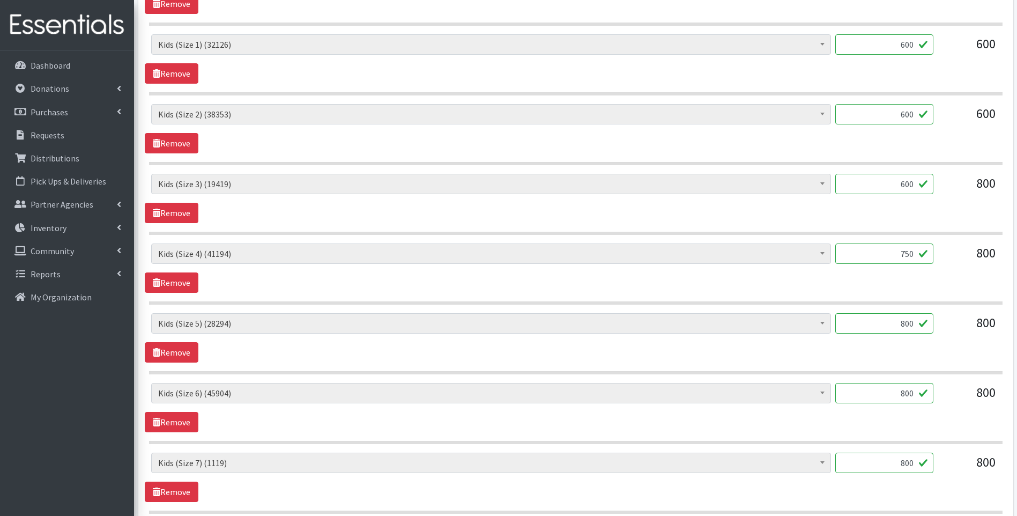
scroll to position [536, 0]
type input "750"
drag, startPoint x: 896, startPoint y: 394, endPoint x: 930, endPoint y: 381, distance: 36.3
click at [930, 381] on div "Baby Food (2626) Blood Pressure Cuff (0) Car Seat (20) Children's Disposable Un…" at bounding box center [575, 343] width 853 height 758
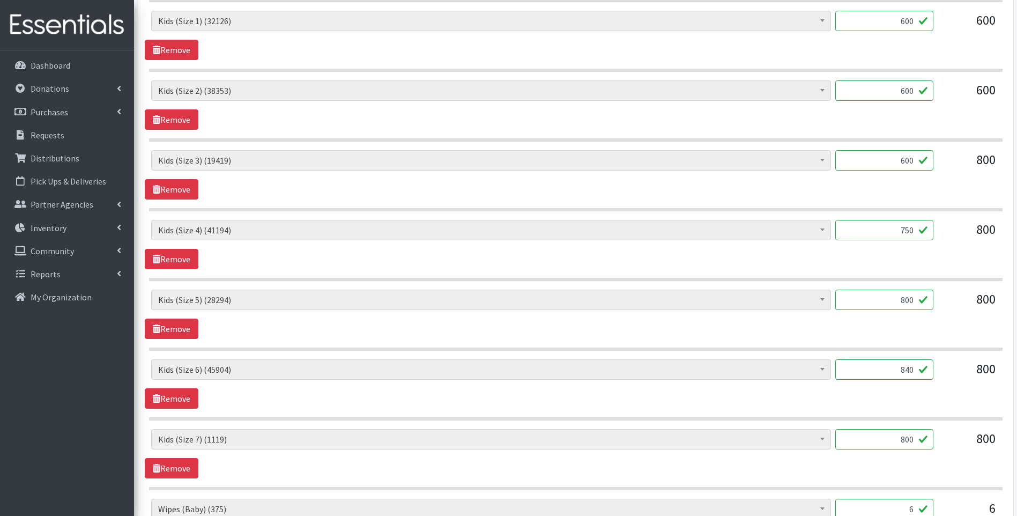
scroll to position [572, 0]
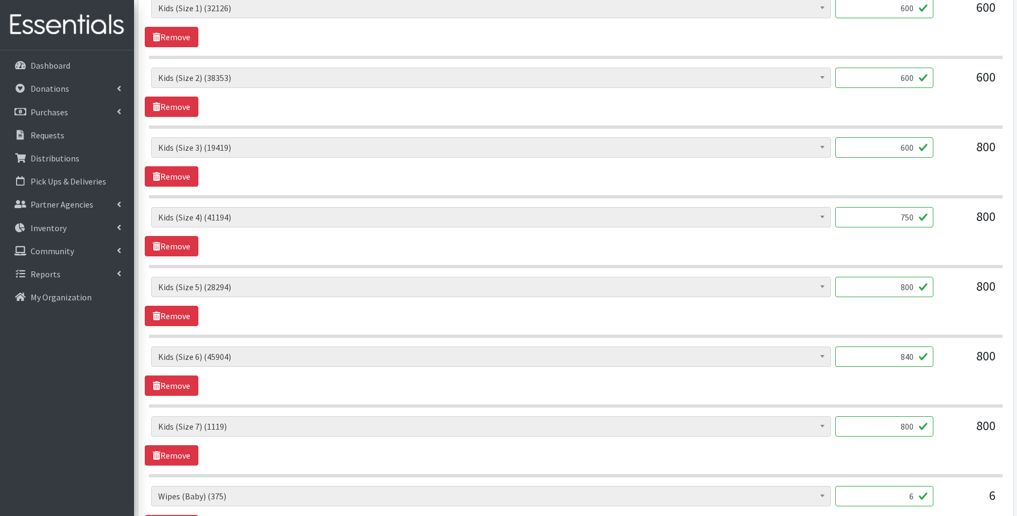
type input "840"
drag, startPoint x: 890, startPoint y: 424, endPoint x: 861, endPoint y: 439, distance: 33.3
click at [921, 415] on div "Baby Food (2626) Blood Pressure Cuff (0) Car Seat (20) Children's Disposable Un…" at bounding box center [575, 307] width 853 height 758
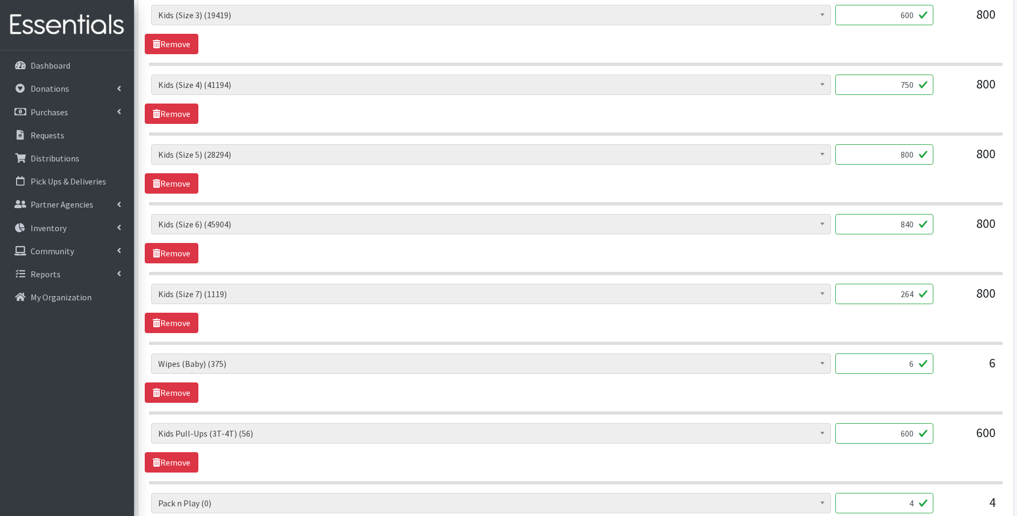
scroll to position [715, 0]
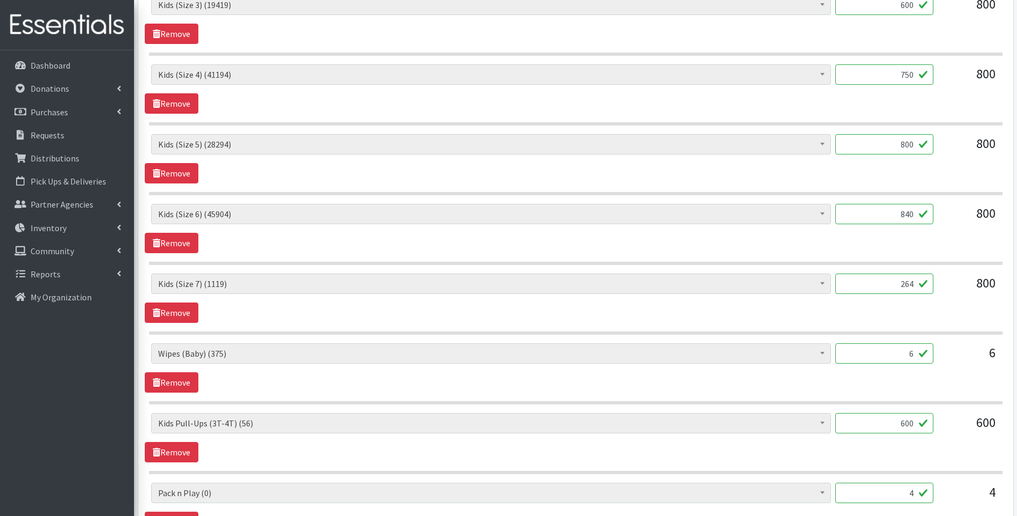
type input "264"
drag, startPoint x: 905, startPoint y: 353, endPoint x: 935, endPoint y: 347, distance: 30.2
click at [935, 347] on div "Baby Food (2626) Blood Pressure Cuff (0) Car Seat (20) Children's Disposable Un…" at bounding box center [575, 357] width 849 height 29
type input "36"
click at [629, 459] on div "Baby Food (2626) Blood Pressure Cuff (0) Car Seat (20) Children's Disposable Un…" at bounding box center [576, 437] width 862 height 49
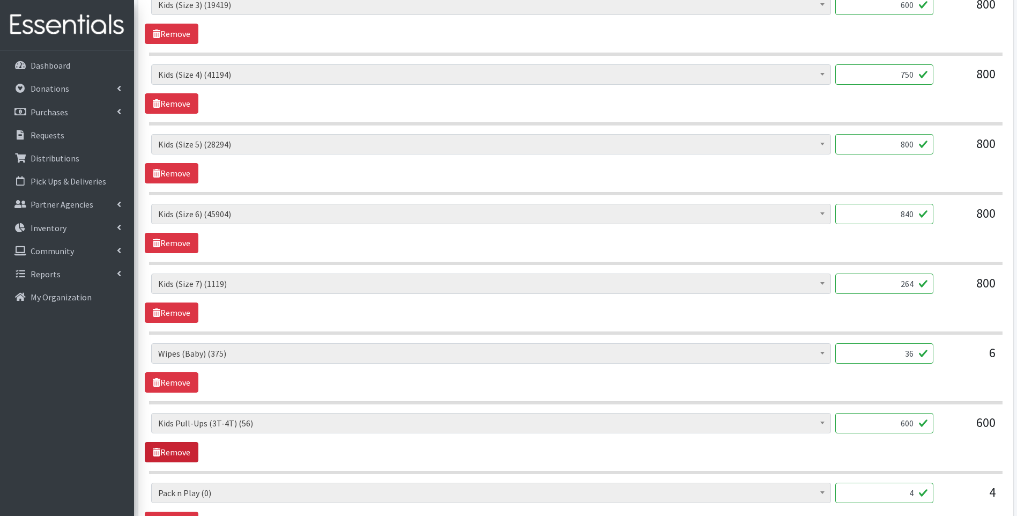
click at [184, 450] on link "Remove" at bounding box center [172, 452] width 54 height 20
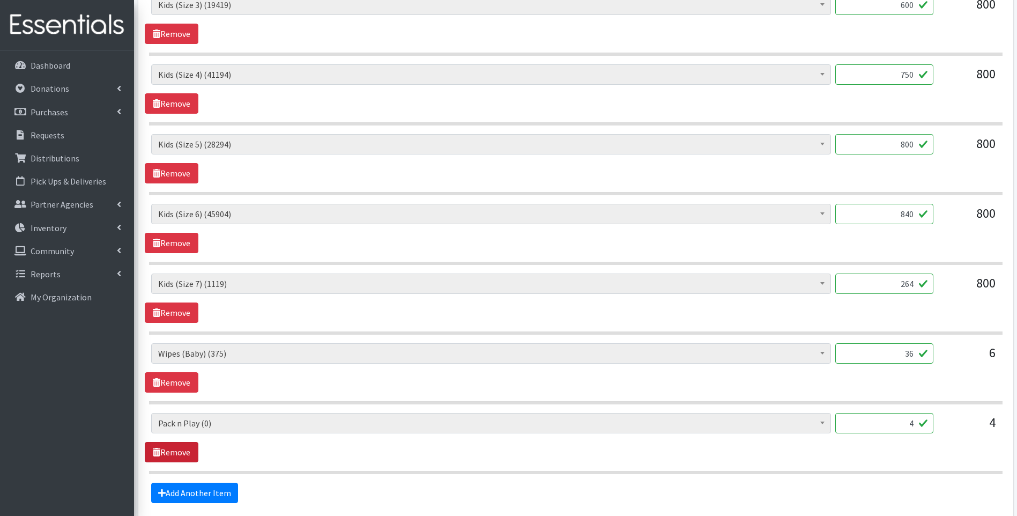
click at [177, 454] on link "Remove" at bounding box center [172, 452] width 54 height 20
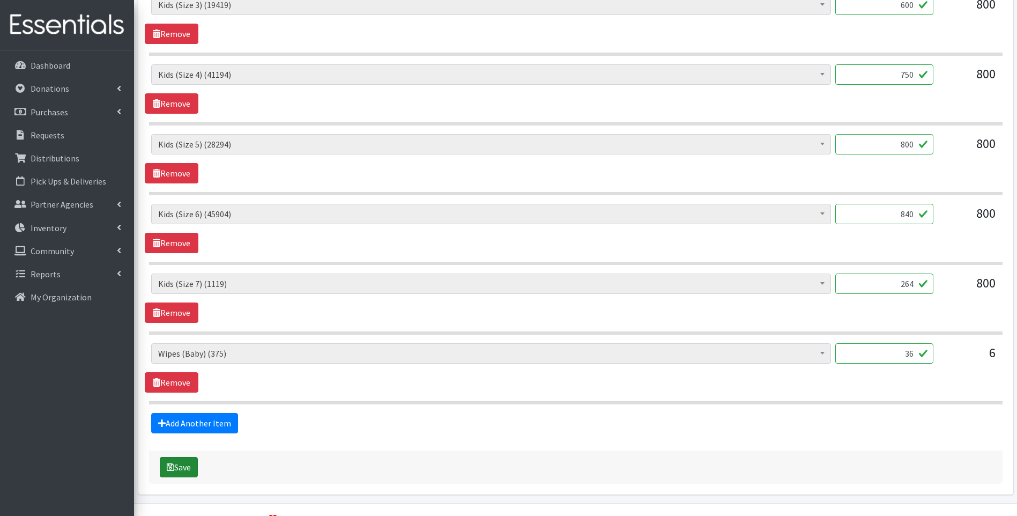
click at [175, 465] on button "Save" at bounding box center [179, 467] width 38 height 20
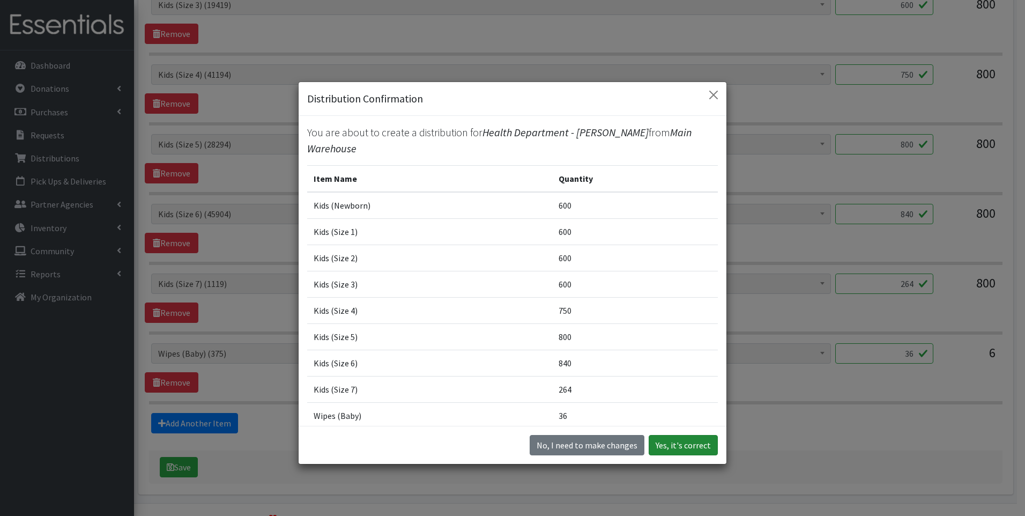
click at [677, 439] on button "Yes, it's correct" at bounding box center [683, 445] width 69 height 20
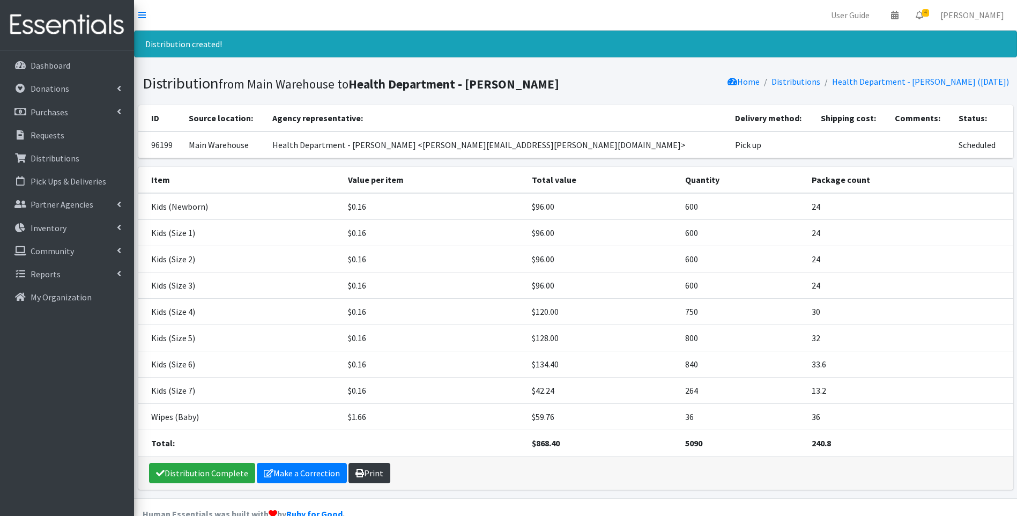
click at [372, 473] on link "Print" at bounding box center [369, 473] width 42 height 20
click at [195, 477] on link "Distribution Complete" at bounding box center [202, 473] width 106 height 20
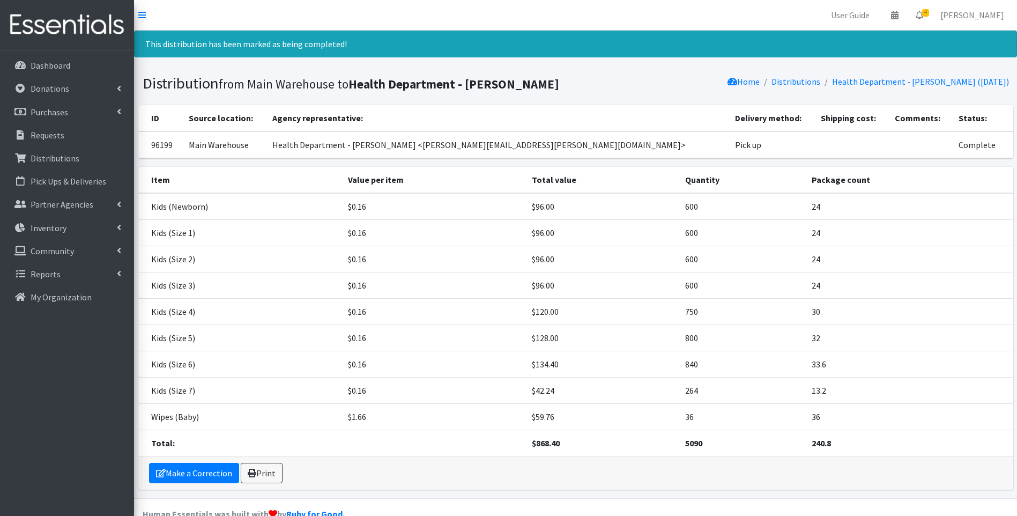
click at [46, 28] on img at bounding box center [66, 25] width 125 height 36
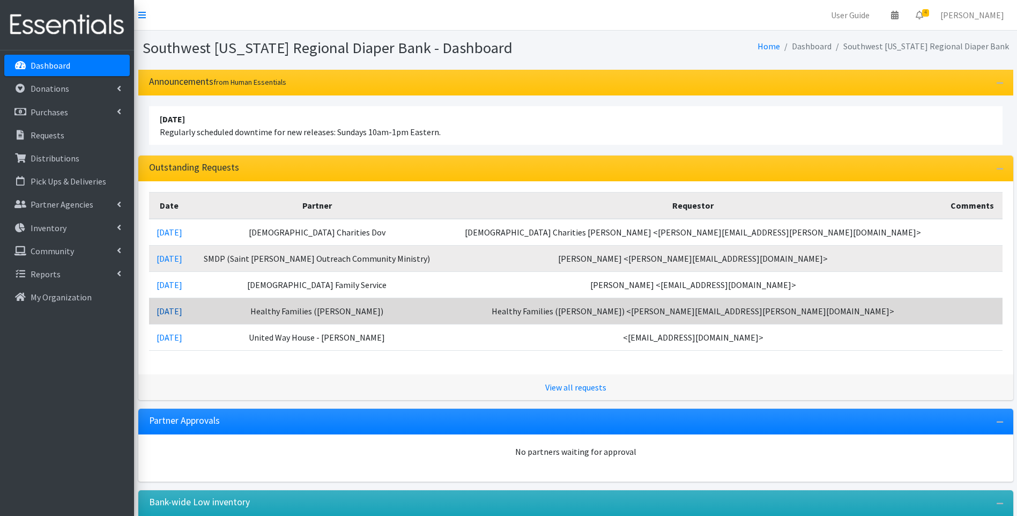
click at [182, 307] on link "09/03/2025" at bounding box center [170, 311] width 26 height 11
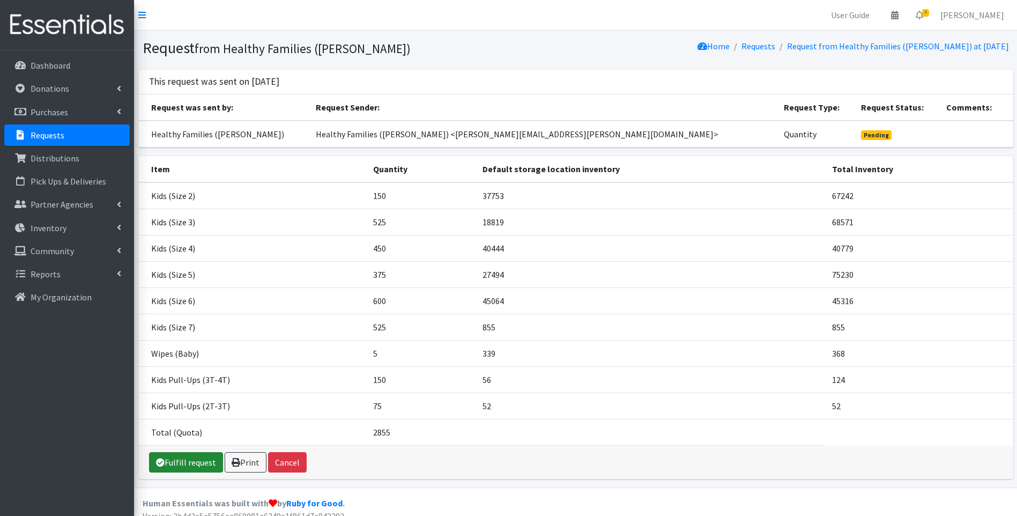
click at [189, 457] on link "Fulfill request" at bounding box center [186, 462] width 74 height 20
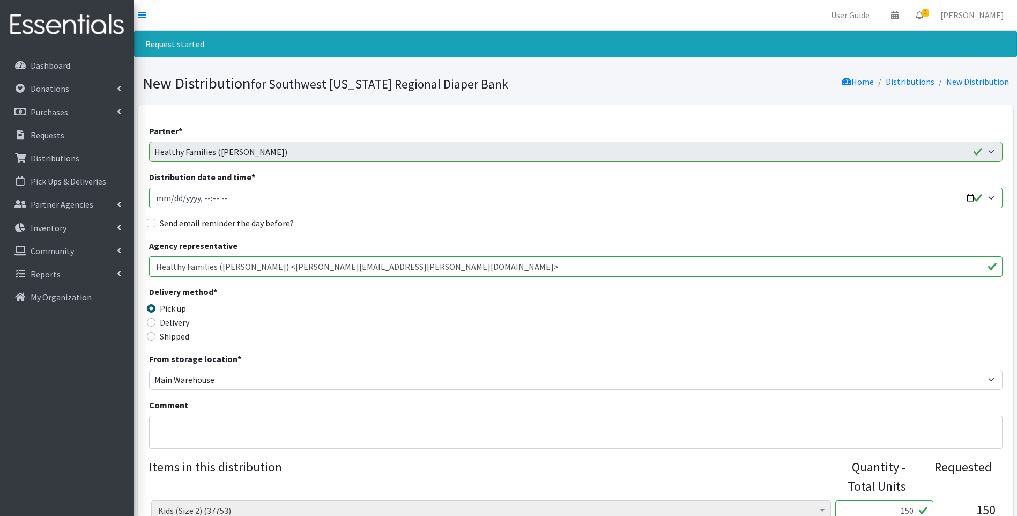
click at [969, 199] on input "Distribution date and time *" at bounding box center [575, 198] width 853 height 20
type input "[DATE]T11:00"
click at [394, 310] on div "Delivery method * Pick up Delivery Shipped Shipping cost" at bounding box center [575, 318] width 853 height 67
click at [150, 323] on input "Delivery" at bounding box center [151, 322] width 9 height 9
radio input "true"
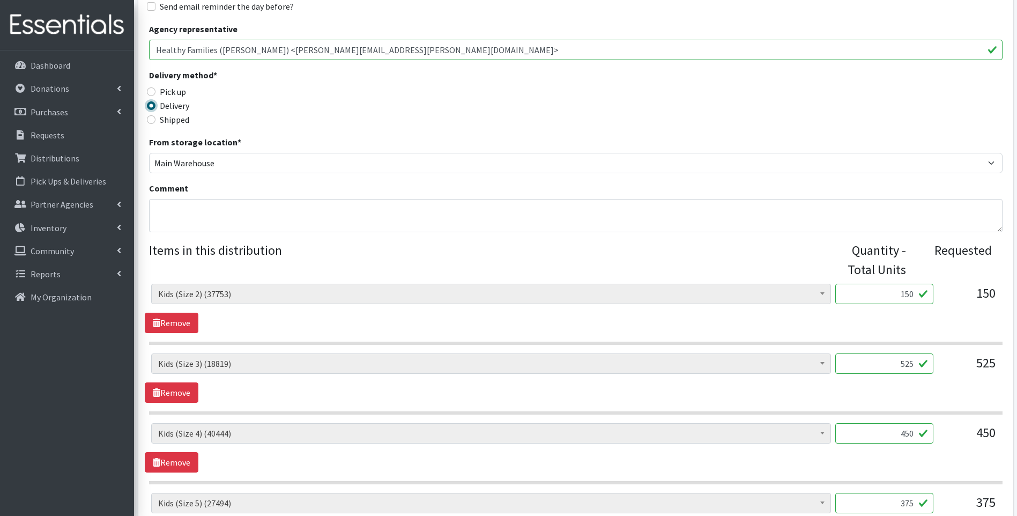
scroll to position [286, 0]
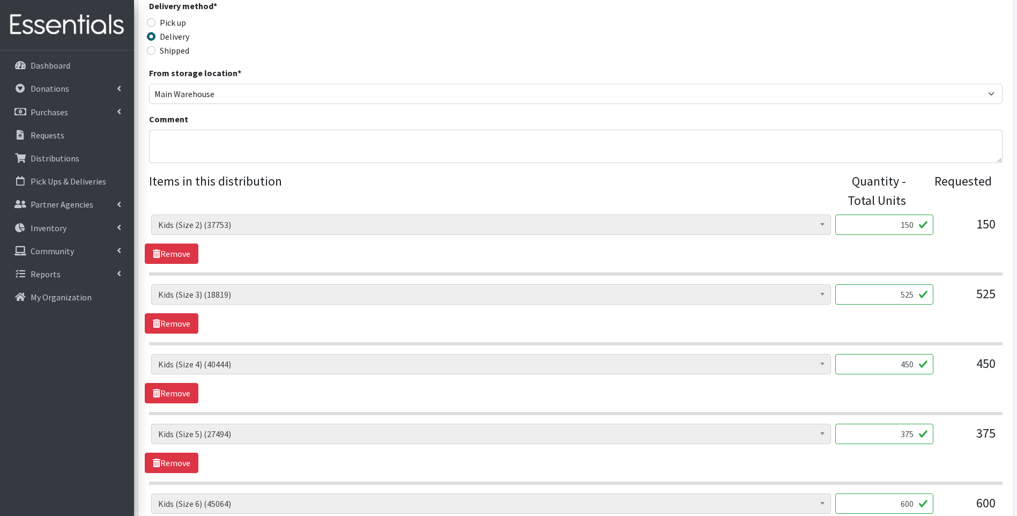
drag, startPoint x: 897, startPoint y: 224, endPoint x: 969, endPoint y: 210, distance: 73.1
click at [969, 210] on fieldset "Items in this distribution Quantity - Total Units Requested Baby Food (2626) Bl…" at bounding box center [575, 517] width 853 height 691
type input "180"
drag, startPoint x: 890, startPoint y: 299, endPoint x: 955, endPoint y: 282, distance: 67.5
click at [955, 282] on div "Baby Food (2626) Blood Pressure Cuff (0) Car Seat (20) Children's Disposable Un…" at bounding box center [575, 523] width 853 height 619
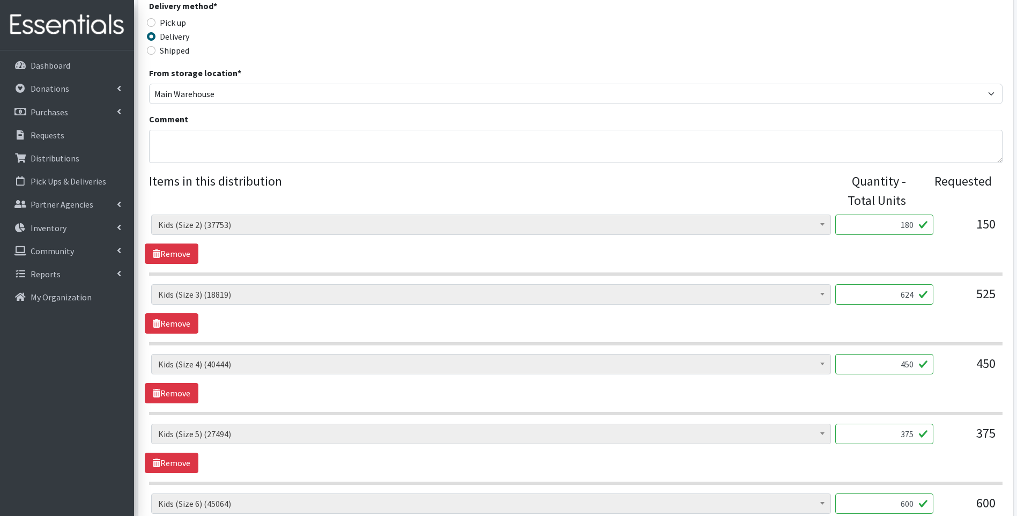
type input "624"
drag, startPoint x: 888, startPoint y: 367, endPoint x: 932, endPoint y: 357, distance: 45.2
click at [933, 358] on input "450" at bounding box center [884, 364] width 98 height 20
type input "500"
drag, startPoint x: 883, startPoint y: 429, endPoint x: 940, endPoint y: 418, distance: 58.5
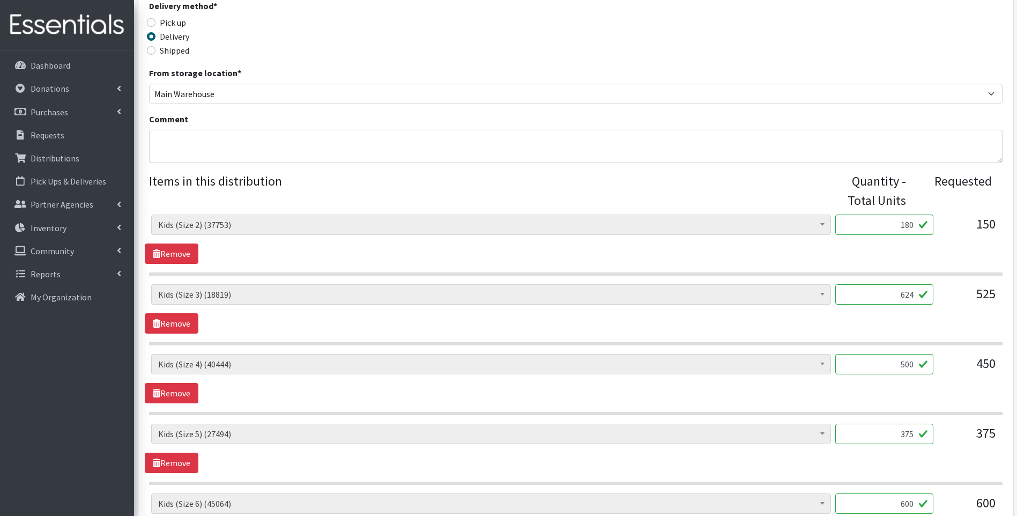
click at [942, 418] on div "Baby Food (2626) Blood Pressure Cuff (0) Car Seat (20) Children's Disposable Un…" at bounding box center [575, 523] width 853 height 619
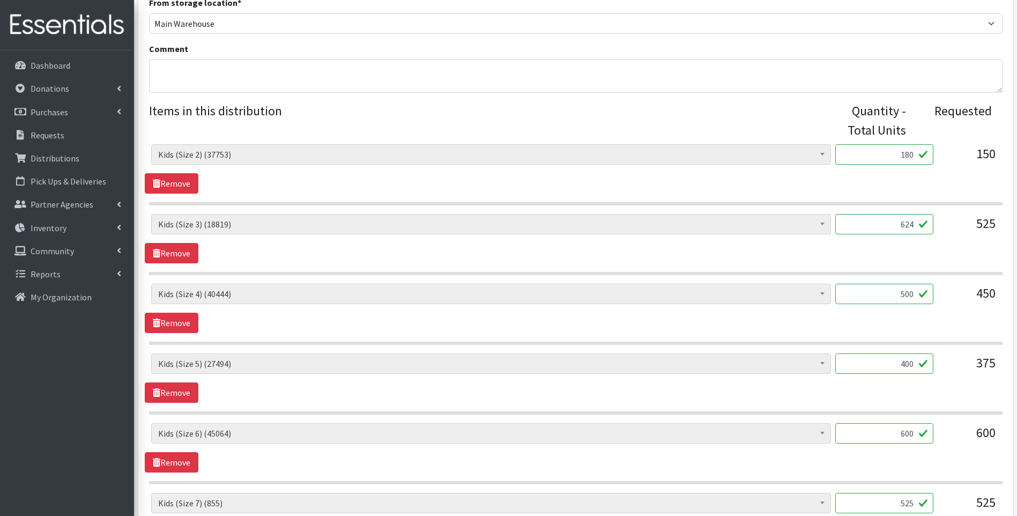
scroll to position [358, 0]
type input "400"
drag, startPoint x: 904, startPoint y: 430, endPoint x: 918, endPoint y: 427, distance: 13.9
click at [918, 427] on input "600" at bounding box center [884, 431] width 98 height 20
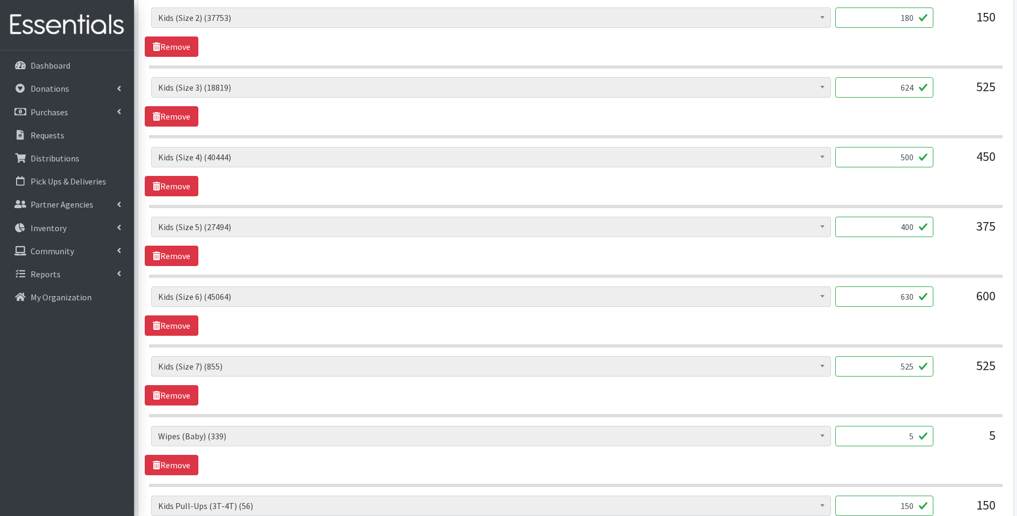
scroll to position [500, 0]
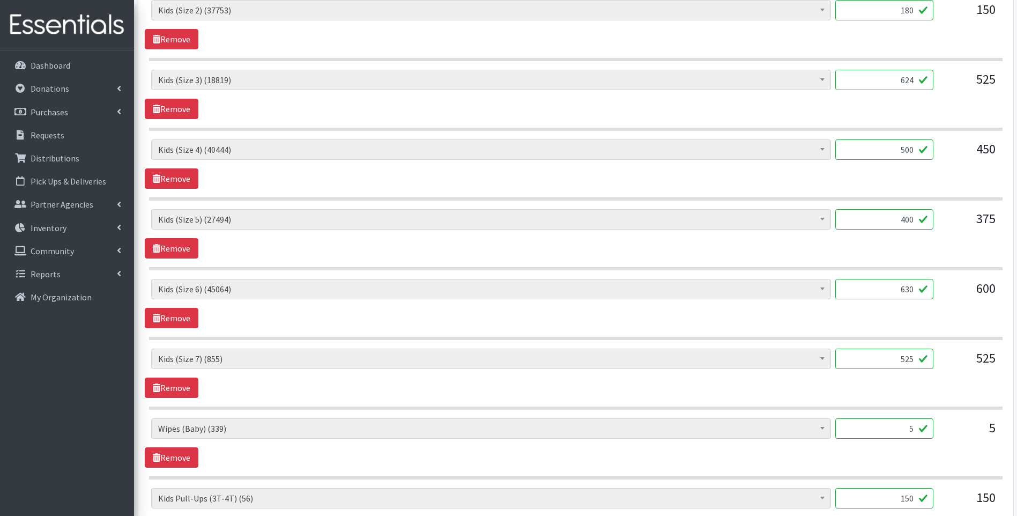
type input "630"
drag, startPoint x: 904, startPoint y: 357, endPoint x: 939, endPoint y: 347, distance: 36.7
click at [939, 347] on div "Baby Food (2626) Blood Pressure Cuff (0) Car Seat (20) Children's Disposable Un…" at bounding box center [575, 309] width 853 height 619
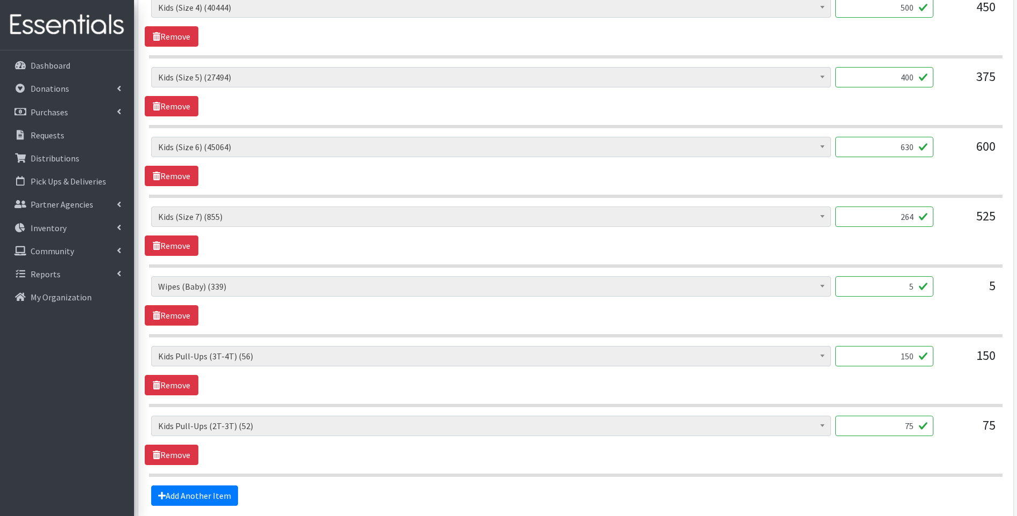
scroll to position [643, 0]
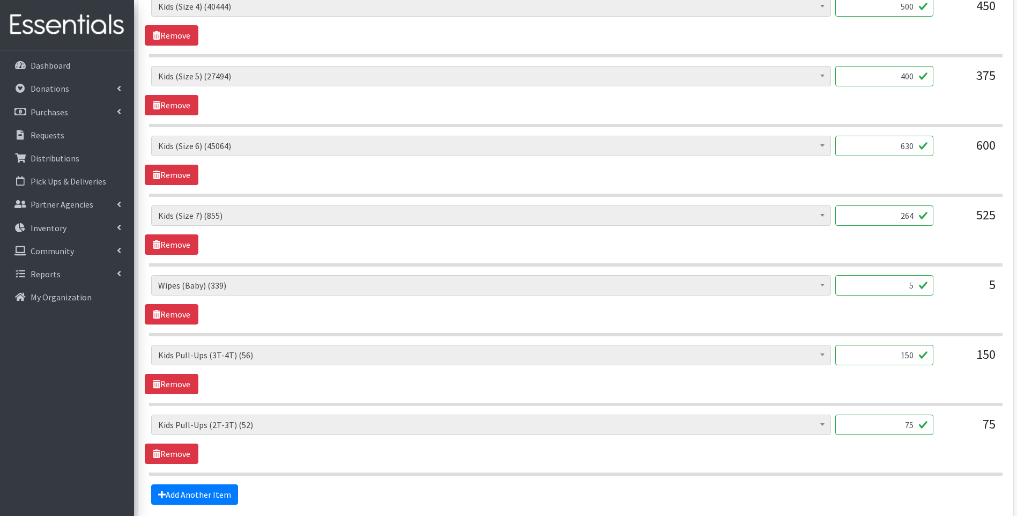
type input "264"
drag, startPoint x: 907, startPoint y: 283, endPoint x: 919, endPoint y: 286, distance: 13.4
click at [919, 286] on input "5" at bounding box center [884, 285] width 98 height 20
type input "18"
click at [685, 391] on div "Baby Food (2626) Blood Pressure Cuff (0) Car Seat (20) Children's Disposable Un…" at bounding box center [576, 369] width 862 height 49
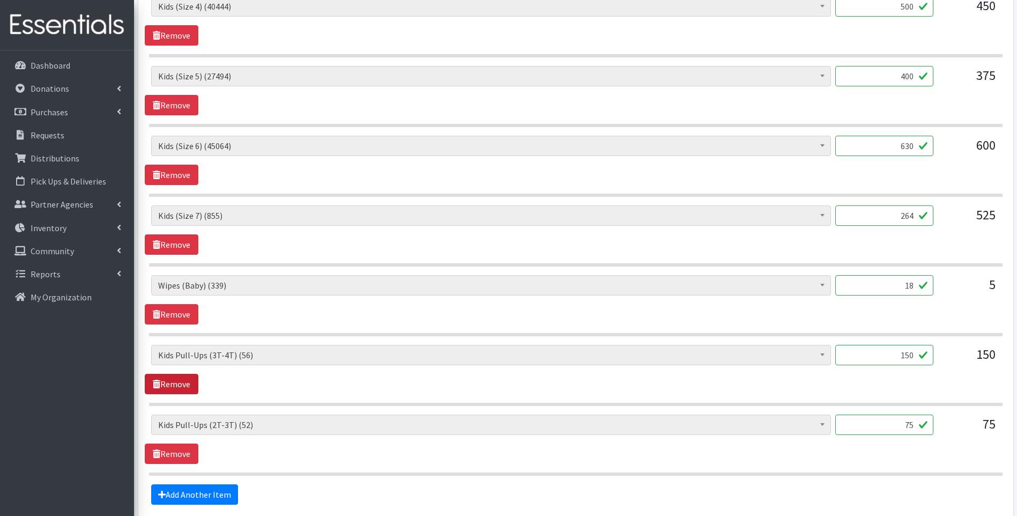
click at [174, 382] on link "Remove" at bounding box center [172, 384] width 54 height 20
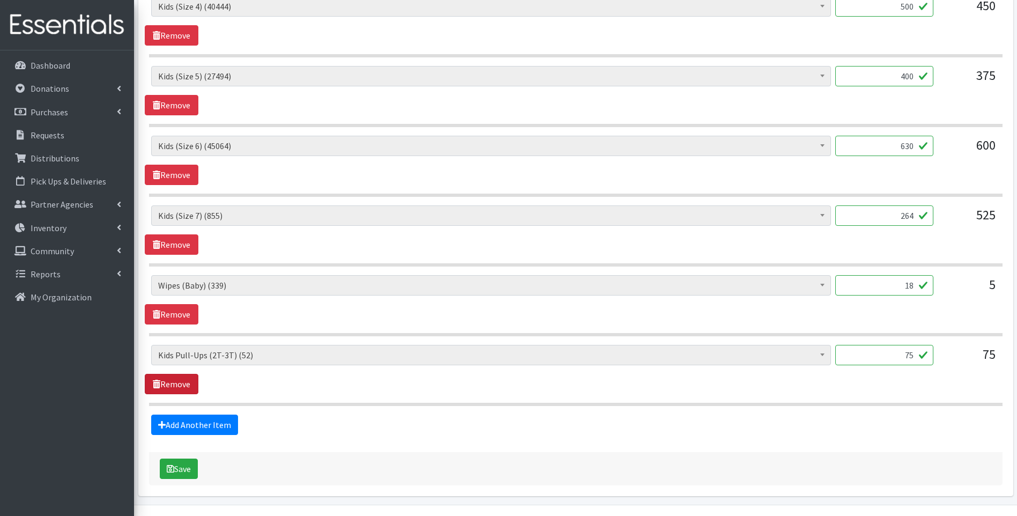
click at [175, 387] on link "Remove" at bounding box center [172, 384] width 54 height 20
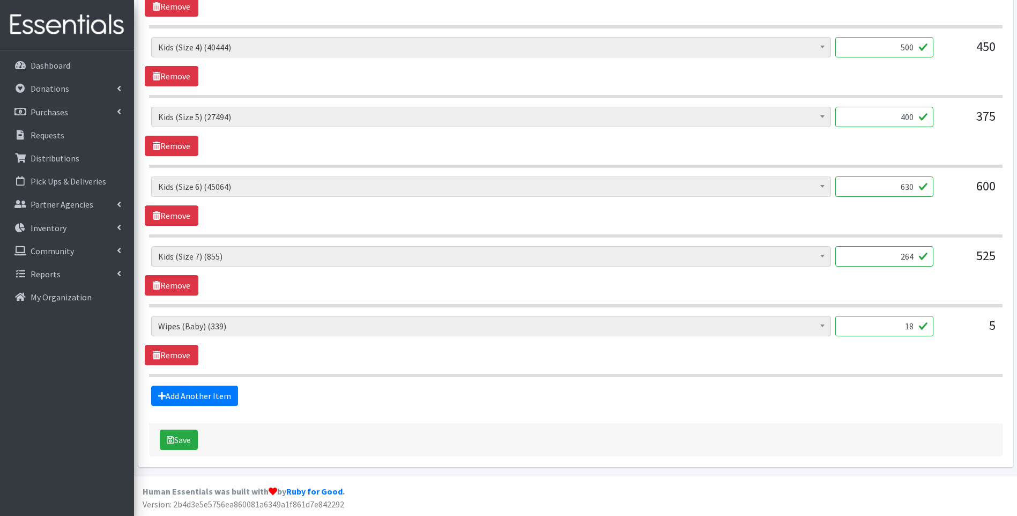
scroll to position [603, 0]
click at [185, 440] on button "Save" at bounding box center [179, 439] width 38 height 20
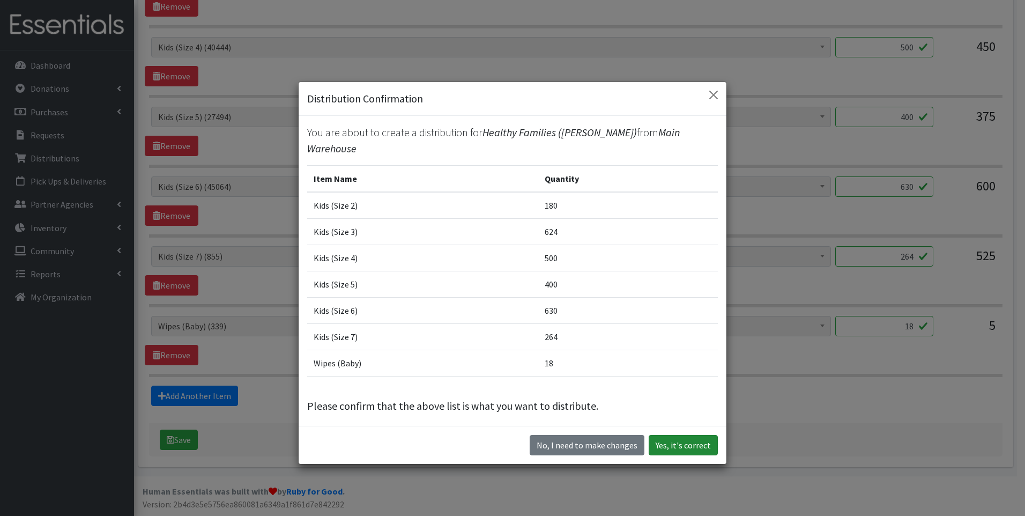
click at [693, 440] on button "Yes, it's correct" at bounding box center [683, 445] width 69 height 20
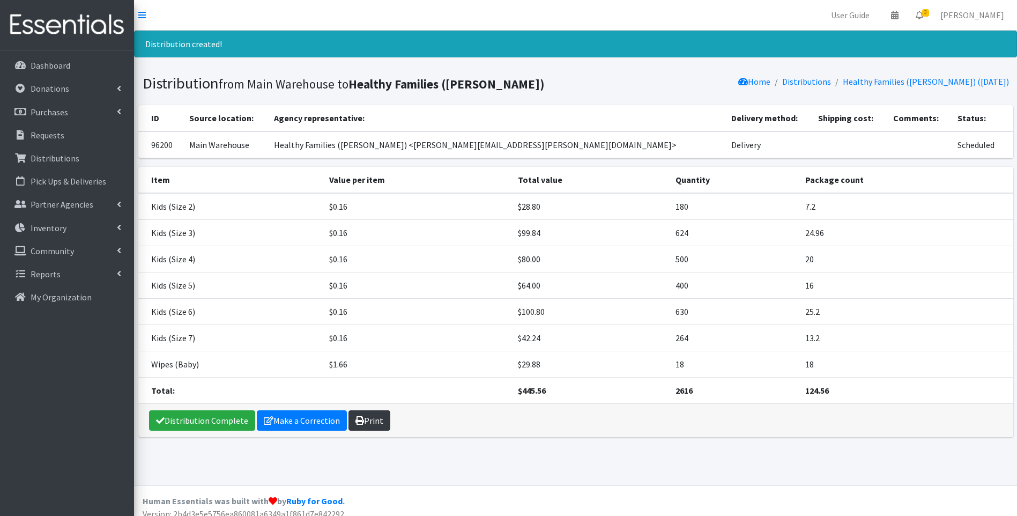
click at [358, 421] on icon at bounding box center [359, 420] width 9 height 9
click at [176, 418] on link "Distribution Complete" at bounding box center [202, 420] width 106 height 20
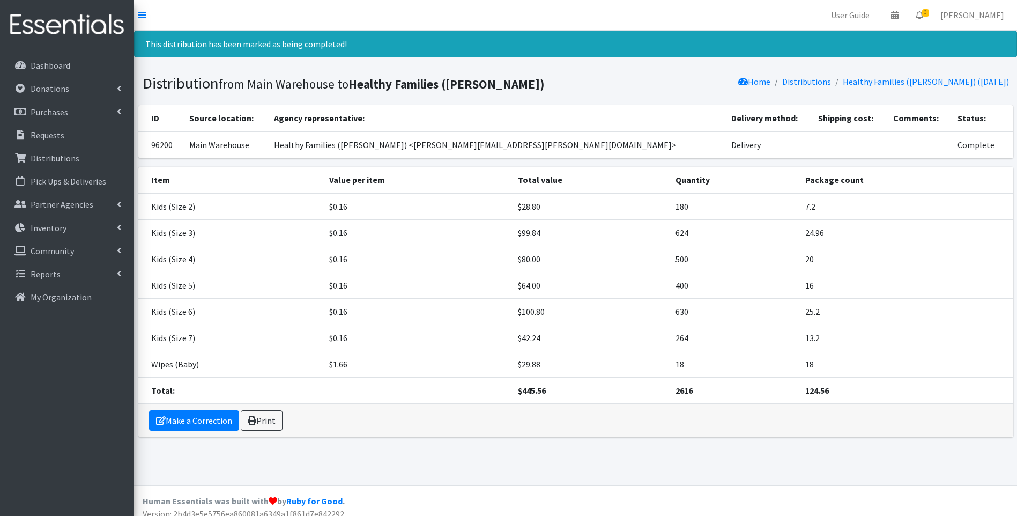
click at [75, 34] on img at bounding box center [66, 25] width 125 height 36
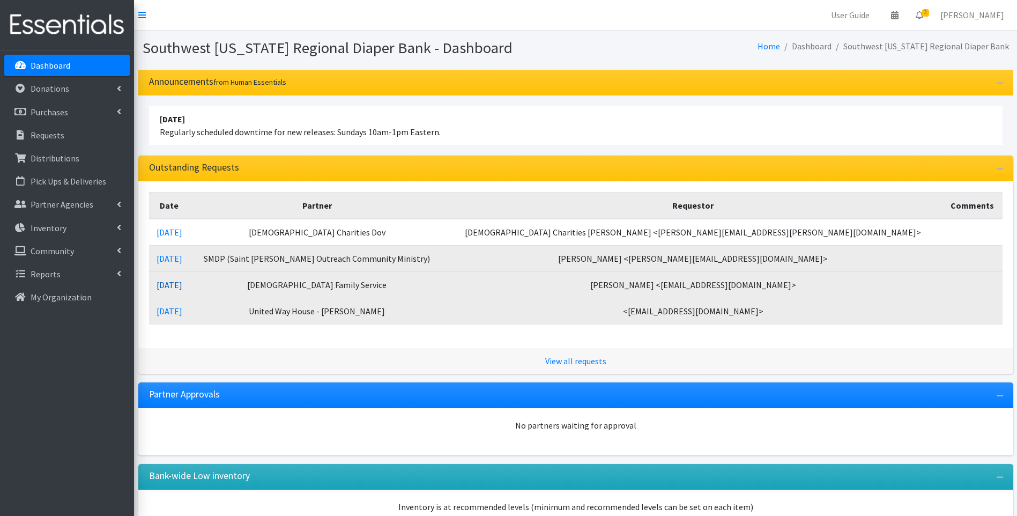
click at [182, 280] on link "[DATE]" at bounding box center [170, 284] width 26 height 11
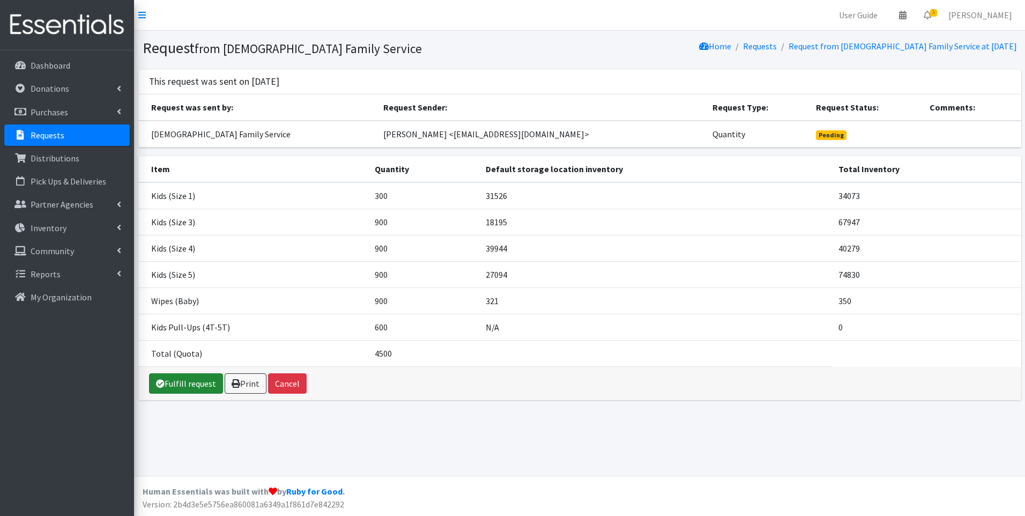
click at [195, 376] on link "Fulfill request" at bounding box center [186, 383] width 74 height 20
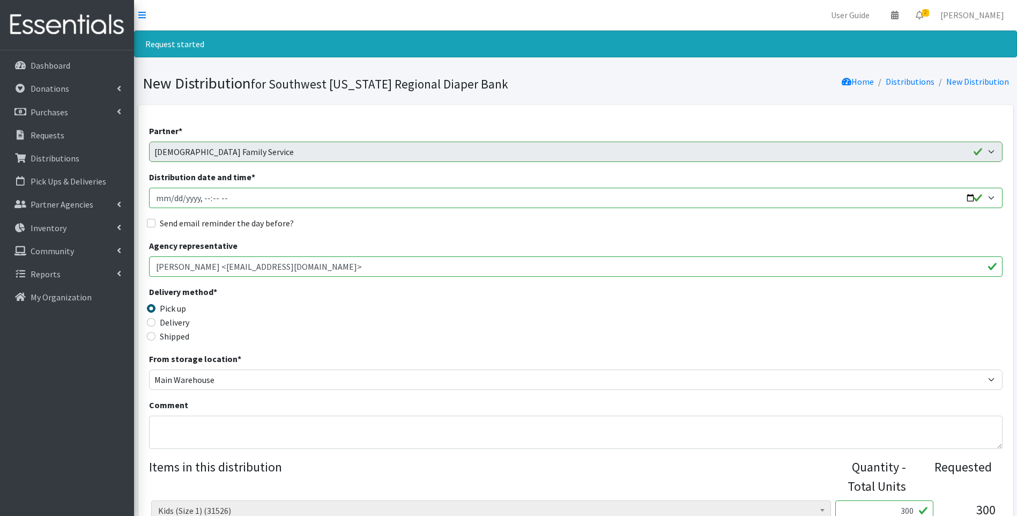
click at [971, 201] on input "Distribution date and time *" at bounding box center [575, 198] width 853 height 20
type input "2025-09-11T10:00"
click at [387, 316] on div "Delivery method * Pick up Delivery Shipped Shipping cost" at bounding box center [575, 318] width 853 height 67
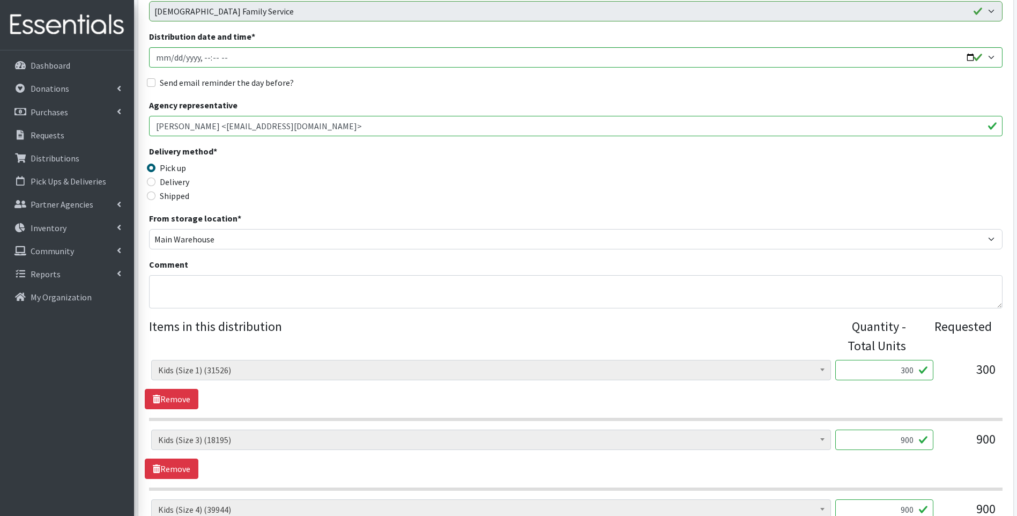
scroll to position [179, 0]
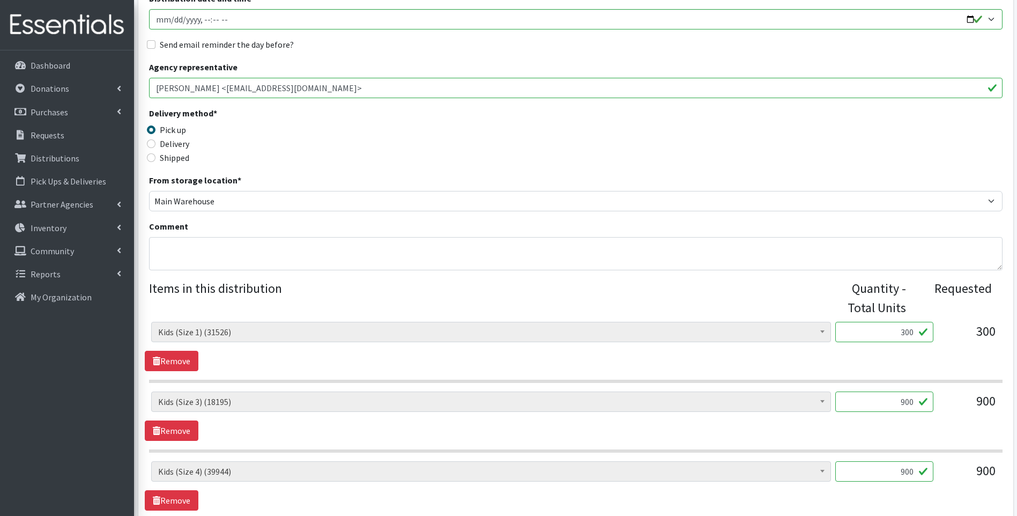
drag, startPoint x: 894, startPoint y: 335, endPoint x: 940, endPoint y: 318, distance: 49.2
click at [955, 322] on div "Baby Food (2626) Blood Pressure Cuff (0) Car Seat (20) Children's Disposable Un…" at bounding box center [575, 336] width 849 height 29
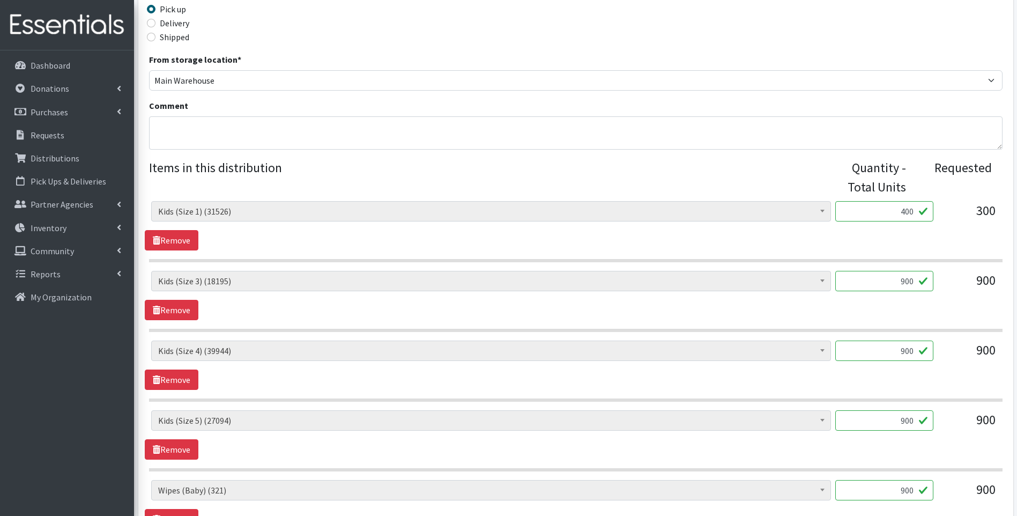
scroll to position [322, 0]
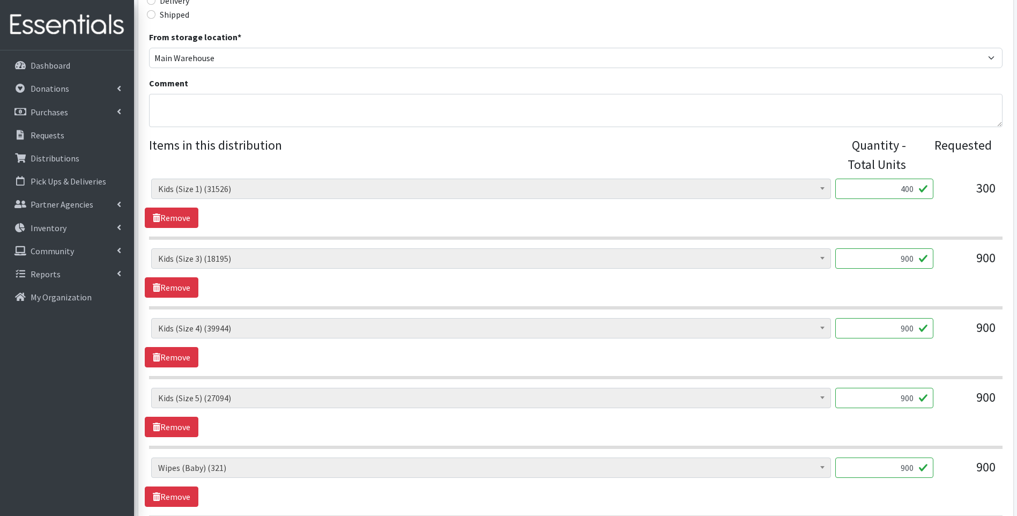
type input "400"
drag, startPoint x: 896, startPoint y: 261, endPoint x: 945, endPoint y: 249, distance: 50.2
click at [945, 249] on div "Baby Food (2626) Blood Pressure Cuff (0) Car Seat (20) Children's Disposable Un…" at bounding box center [575, 262] width 849 height 29
type input "1000"
drag, startPoint x: 900, startPoint y: 324, endPoint x: 929, endPoint y: 317, distance: 30.3
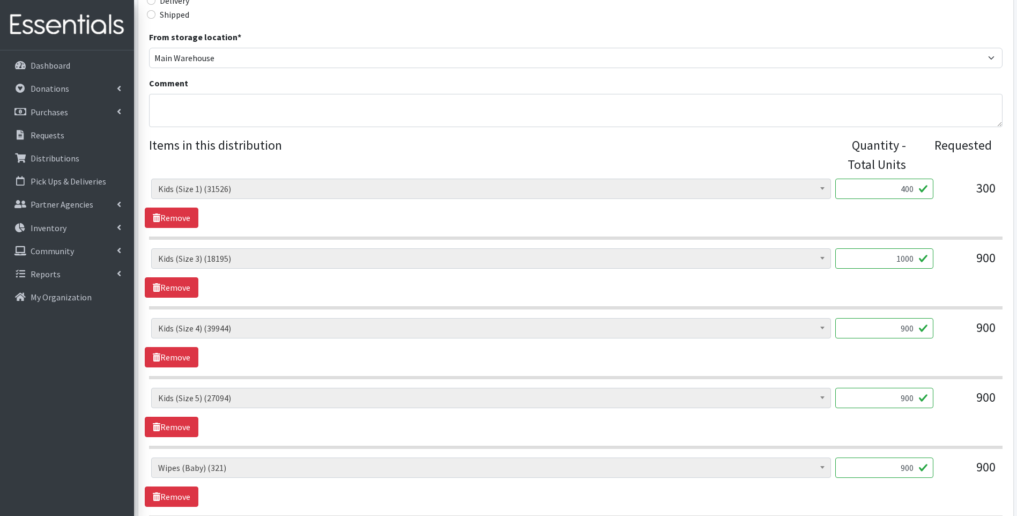
click at [929, 318] on input "900" at bounding box center [884, 328] width 98 height 20
type input "1000"
drag, startPoint x: 899, startPoint y: 398, endPoint x: 922, endPoint y: 389, distance: 24.3
click at [922, 389] on input "900" at bounding box center [884, 398] width 98 height 20
type input "1000"
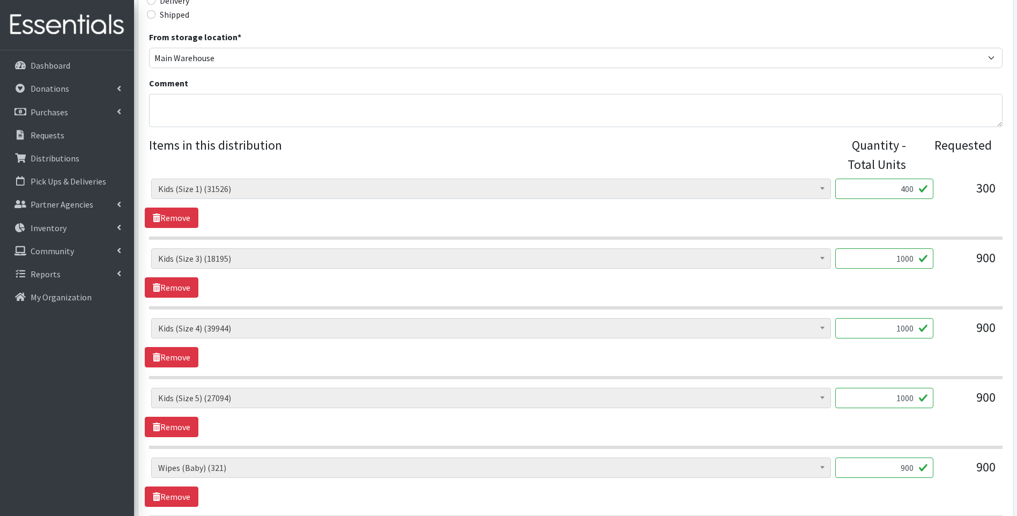
click at [582, 153] on legend "Items in this distribution" at bounding box center [490, 153] width 683 height 34
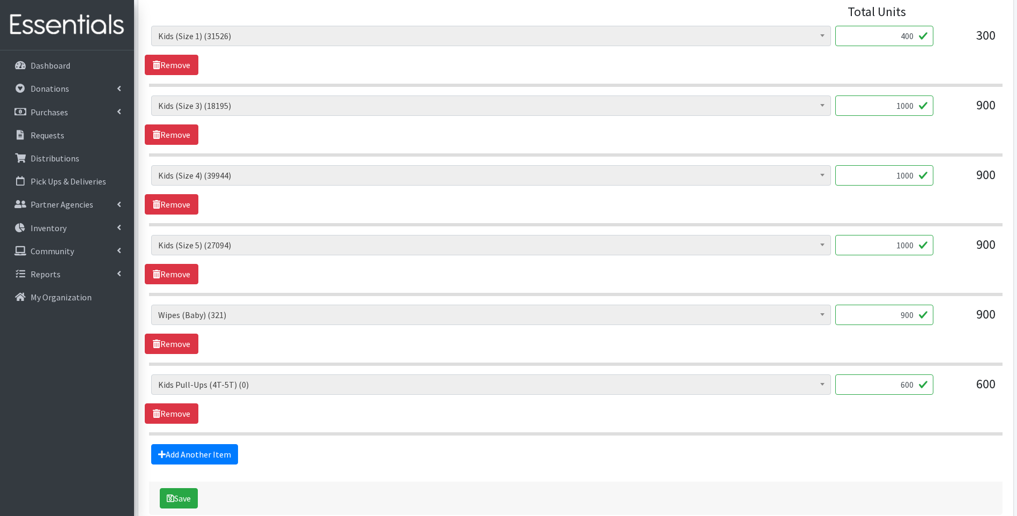
scroll to position [500, 0]
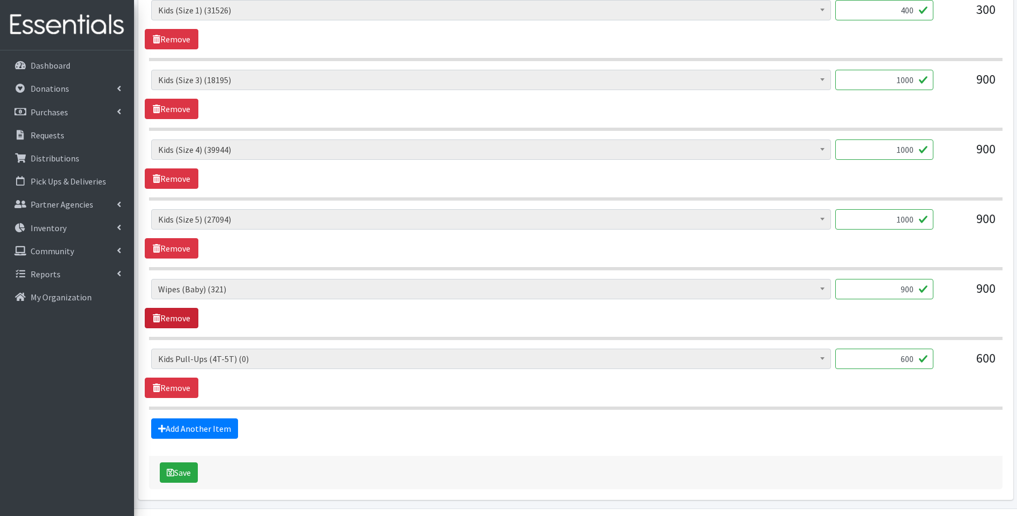
click at [179, 313] on link "Remove" at bounding box center [172, 318] width 54 height 20
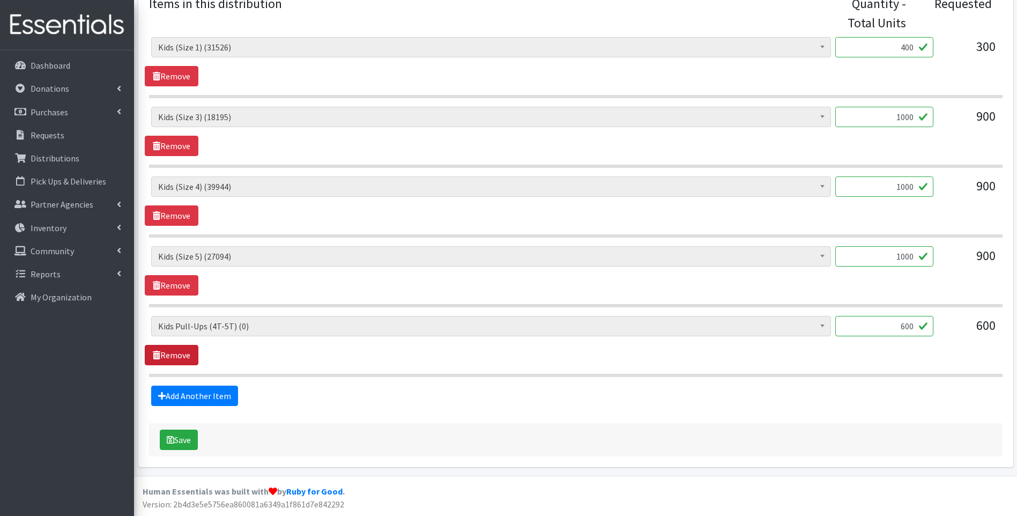
click at [188, 352] on link "Remove" at bounding box center [172, 355] width 54 height 20
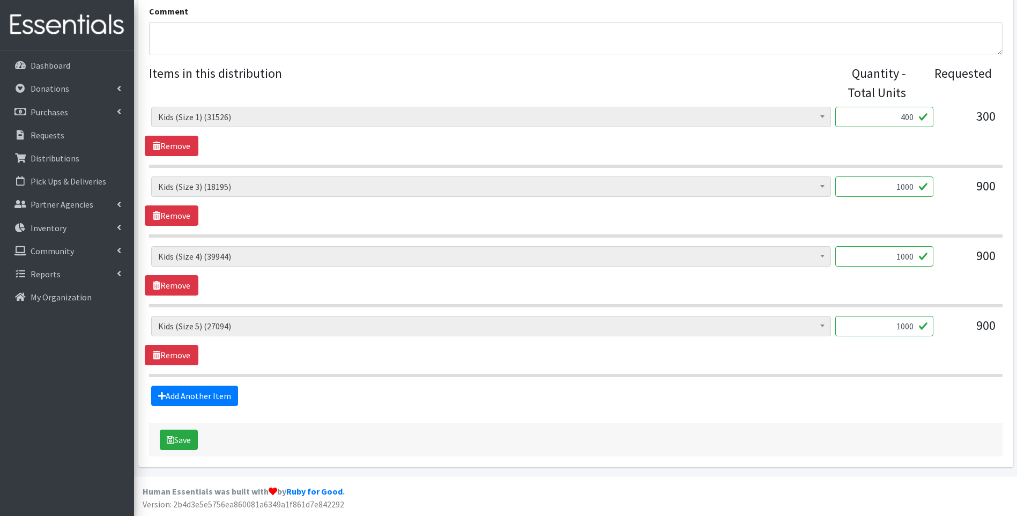
scroll to position [394, 0]
click at [181, 438] on button "Save" at bounding box center [179, 439] width 38 height 20
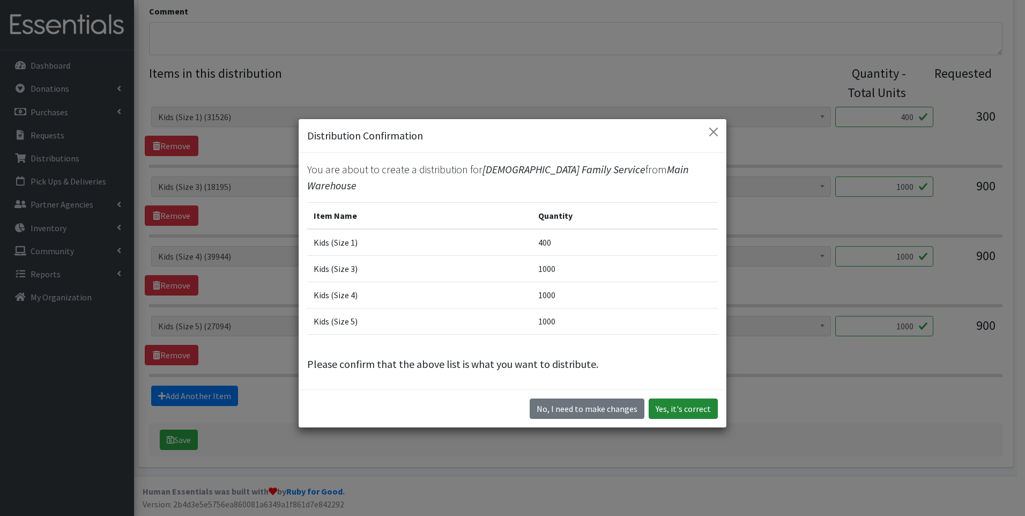
click at [679, 398] on button "Yes, it's correct" at bounding box center [683, 408] width 69 height 20
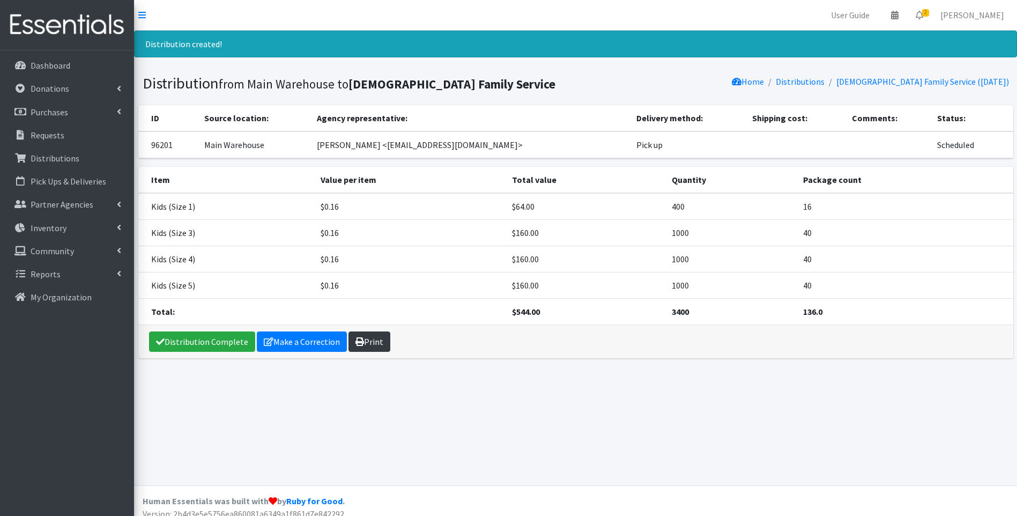
click at [367, 340] on link "Print" at bounding box center [369, 341] width 42 height 20
click at [217, 342] on link "Distribution Complete" at bounding box center [202, 341] width 106 height 20
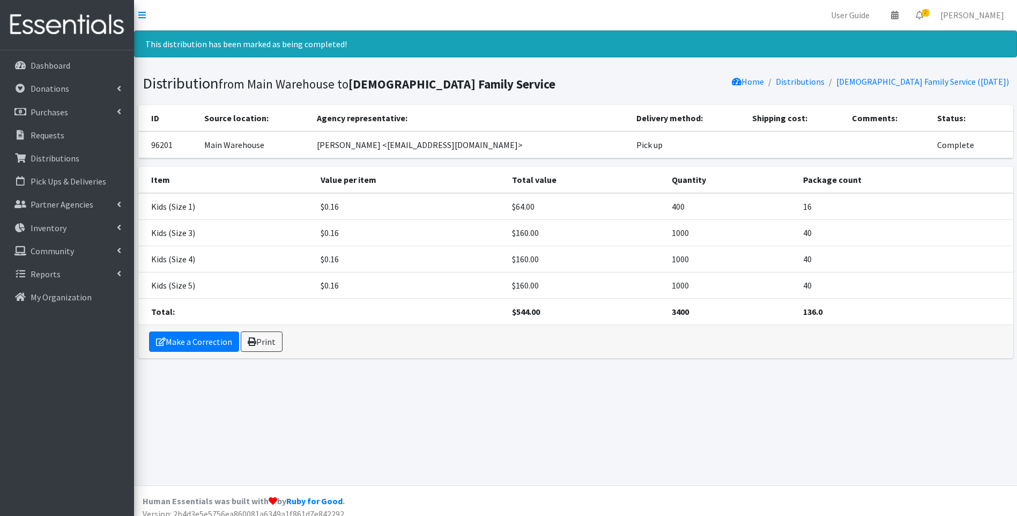
click at [80, 18] on img at bounding box center [66, 25] width 125 height 36
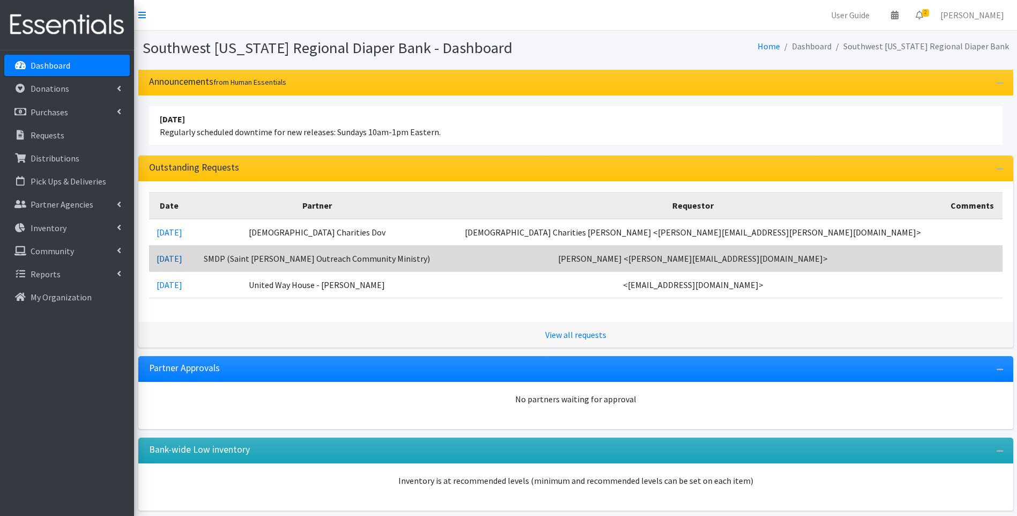
click at [181, 258] on link "[DATE]" at bounding box center [170, 258] width 26 height 11
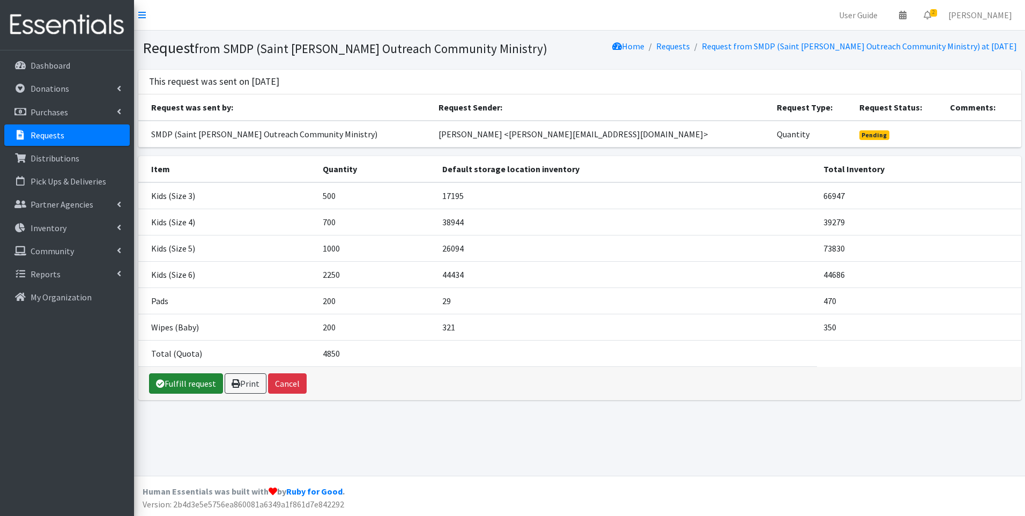
click at [181, 383] on link "Fulfill request" at bounding box center [186, 383] width 74 height 20
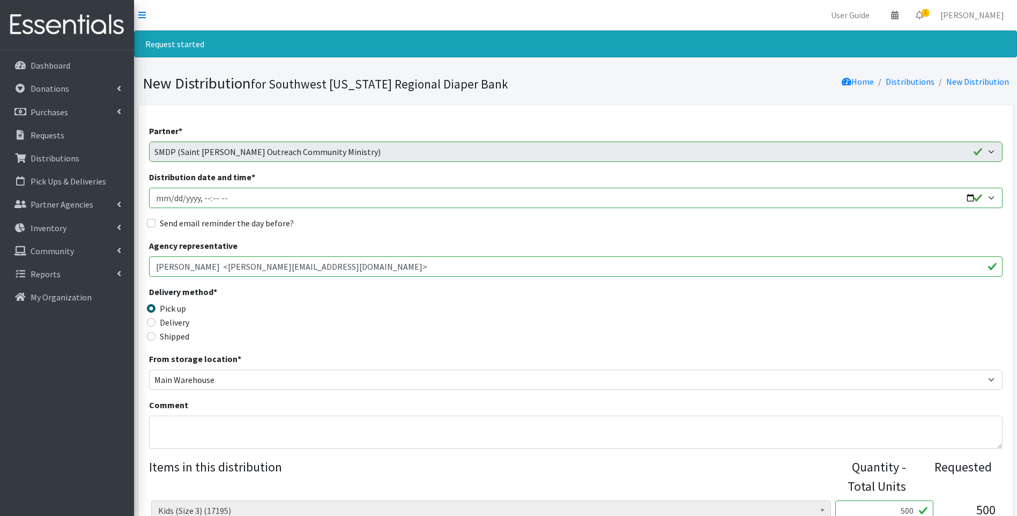
click at [967, 198] on input "Distribution date and time *" at bounding box center [575, 198] width 853 height 20
type input "[DATE]T11:00"
click at [421, 330] on div "Delivery method * Pick up Delivery Shipped Shipping cost" at bounding box center [575, 318] width 853 height 67
click at [172, 324] on label "Delivery" at bounding box center [174, 322] width 29 height 13
click at [155, 324] on input "Delivery" at bounding box center [151, 322] width 9 height 9
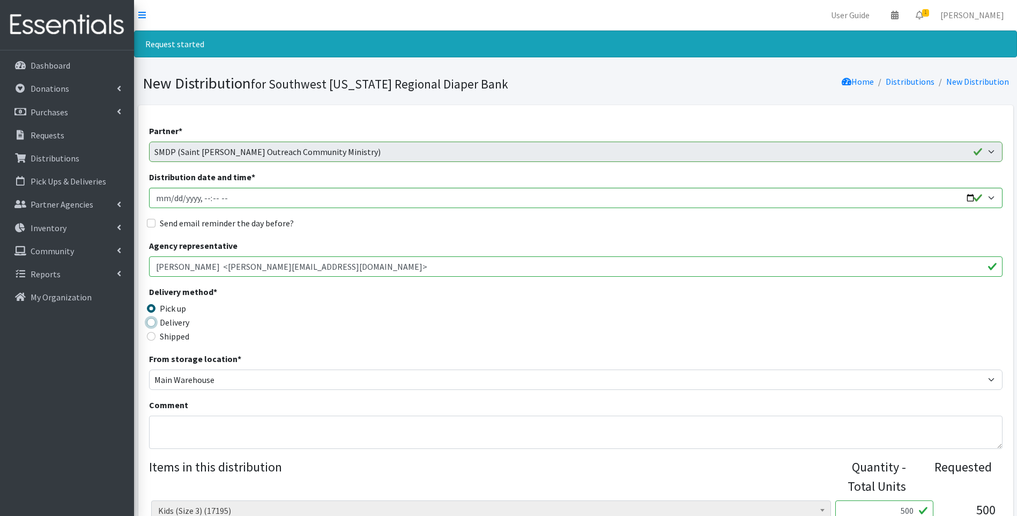
radio input "true"
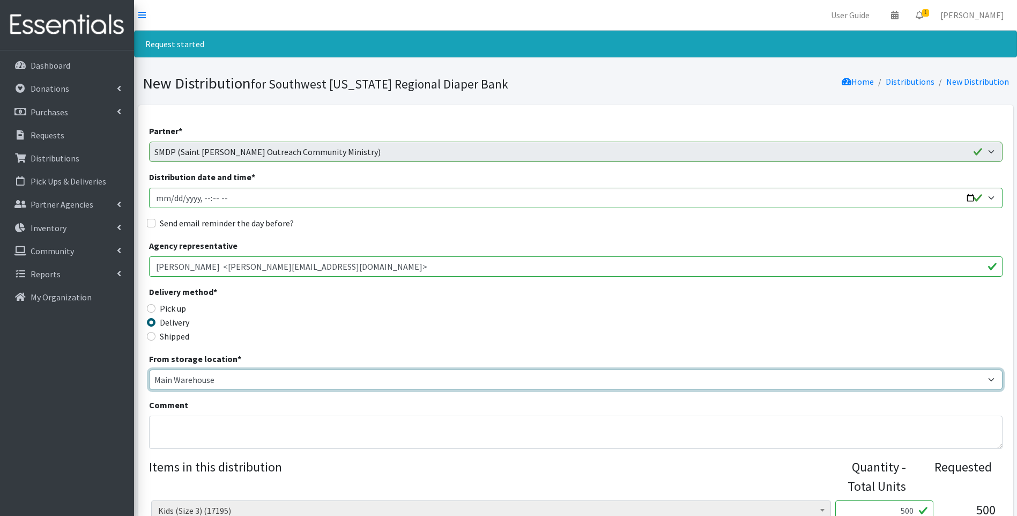
click at [262, 377] on select "Main Warehouse Office United Way Warehouse Winkler" at bounding box center [575, 379] width 853 height 20
click at [149, 369] on select "Main Warehouse Office United Way Warehouse Winkler" at bounding box center [575, 379] width 853 height 20
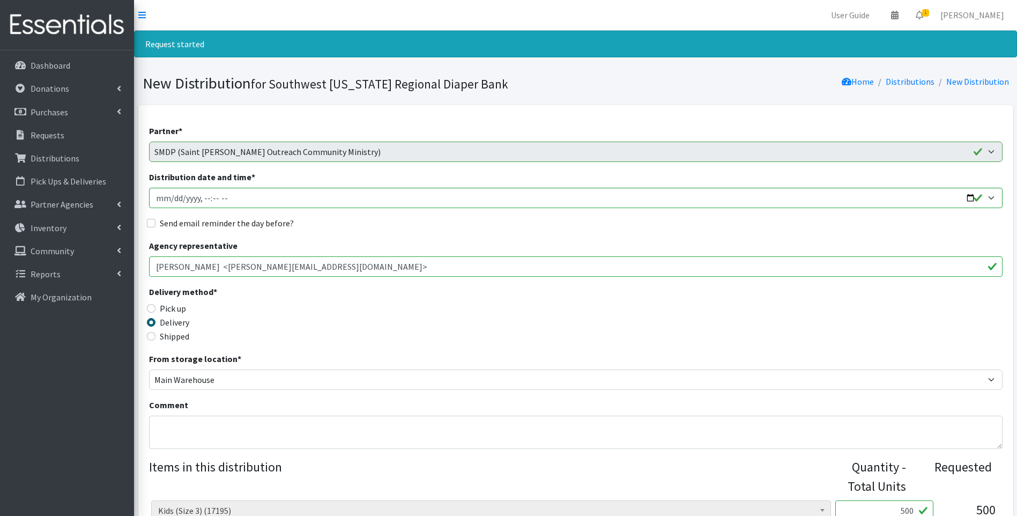
click at [377, 313] on div "Delivery method * Pick up Delivery Shipped Shipping cost" at bounding box center [575, 318] width 853 height 67
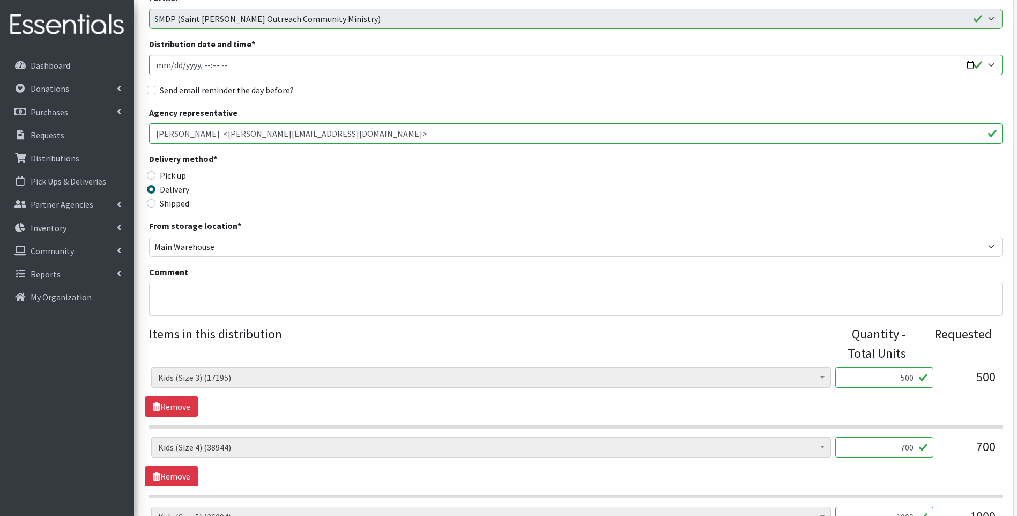
scroll to position [179, 0]
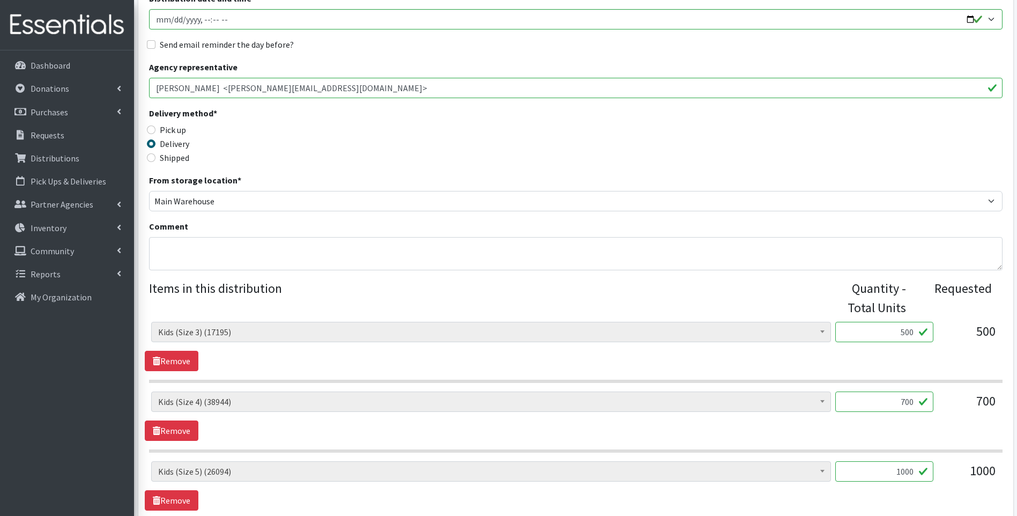
drag, startPoint x: 899, startPoint y: 328, endPoint x: 936, endPoint y: 320, distance: 38.5
click at [936, 320] on fieldset "Items in this distribution Quantity - Total Units Requested Baby Food (2626) Bl…" at bounding box center [575, 519] width 853 height 481
type input "600"
drag, startPoint x: 894, startPoint y: 404, endPoint x: 954, endPoint y: 381, distance: 64.0
click at [955, 382] on div "Baby Food (2626) Blood Pressure Cuff (0) Car Seat (20) Children's Disposable Un…" at bounding box center [575, 527] width 853 height 410
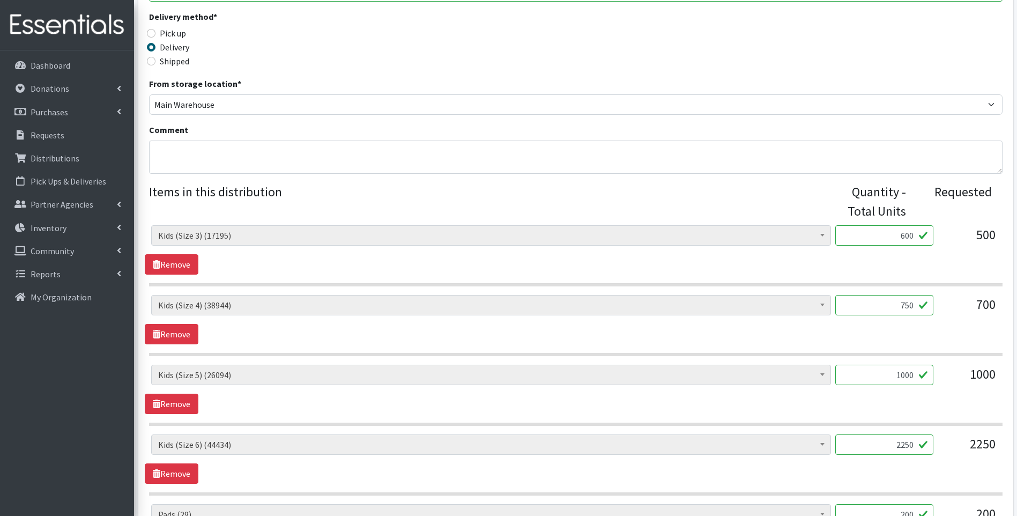
scroll to position [322, 0]
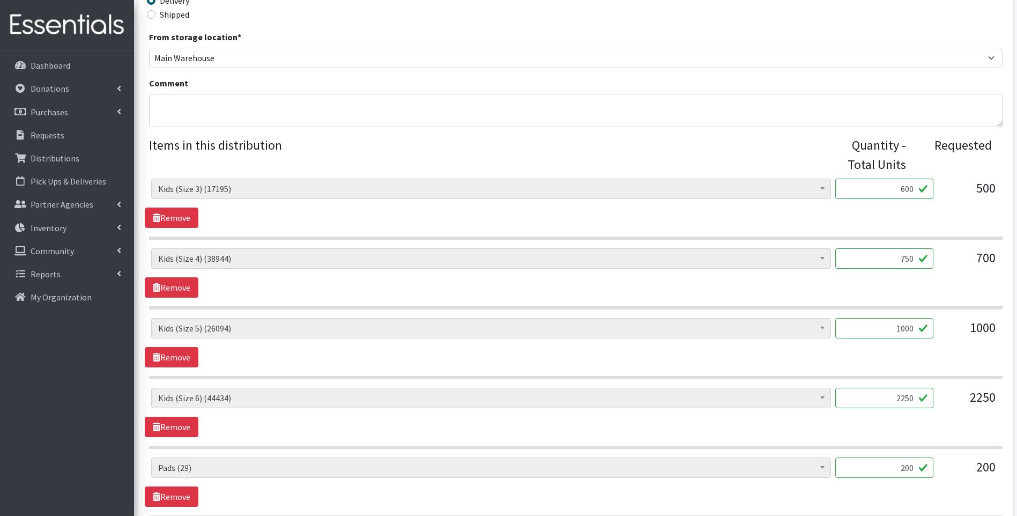
type input "750"
drag, startPoint x: 904, startPoint y: 399, endPoint x: 929, endPoint y: 391, distance: 25.4
click at [929, 391] on input "2250" at bounding box center [884, 398] width 98 height 20
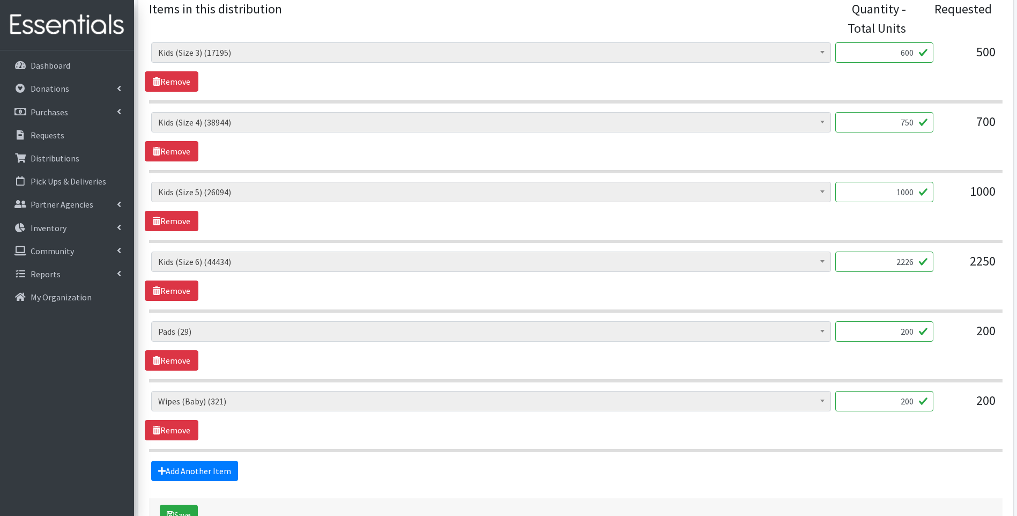
scroll to position [465, 0]
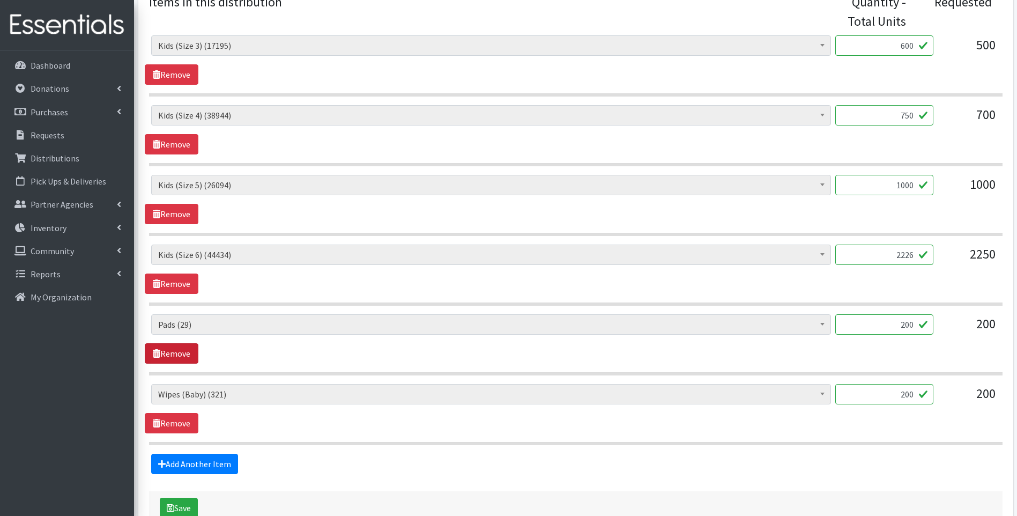
type input "2226"
click at [180, 353] on link "Remove" at bounding box center [172, 353] width 54 height 20
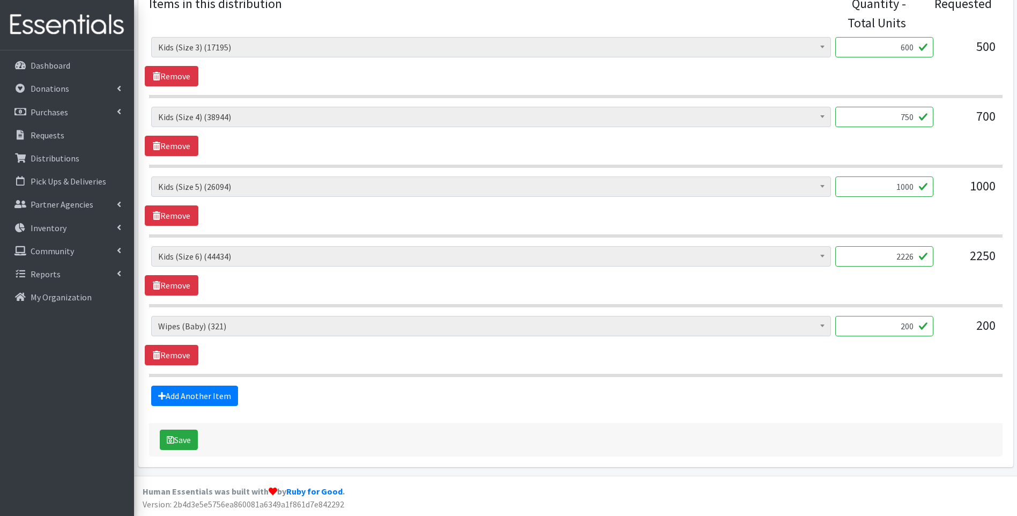
drag, startPoint x: 879, startPoint y: 320, endPoint x: 919, endPoint y: 316, distance: 40.4
click at [919, 316] on input "200" at bounding box center [884, 326] width 98 height 20
type input "18"
drag, startPoint x: 529, startPoint y: 407, endPoint x: 268, endPoint y: 454, distance: 265.3
click at [529, 407] on form "Partner * ACT Abuse Counseling & Treatment Bayshore Fire Department Bonita Spri…" at bounding box center [575, 58] width 853 height 795
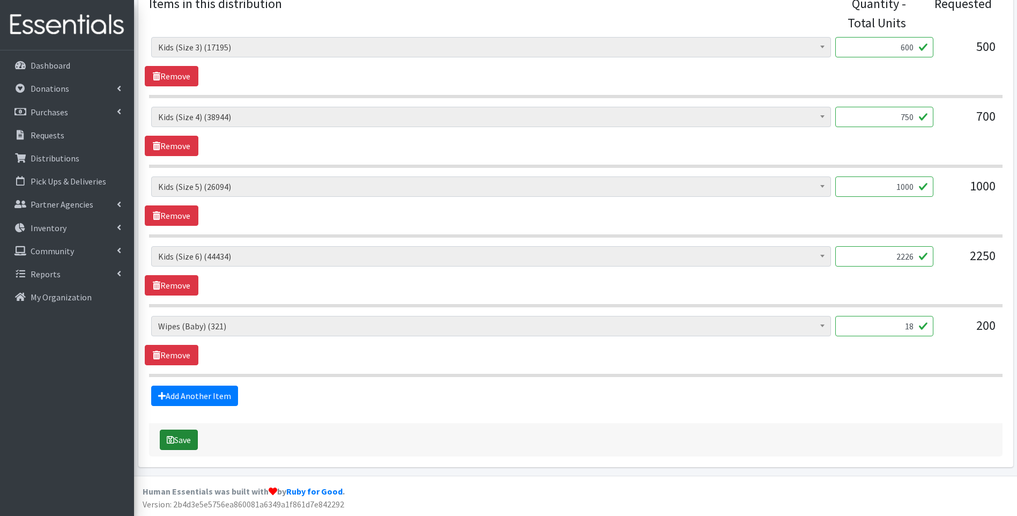
click at [179, 437] on button "Save" at bounding box center [179, 439] width 38 height 20
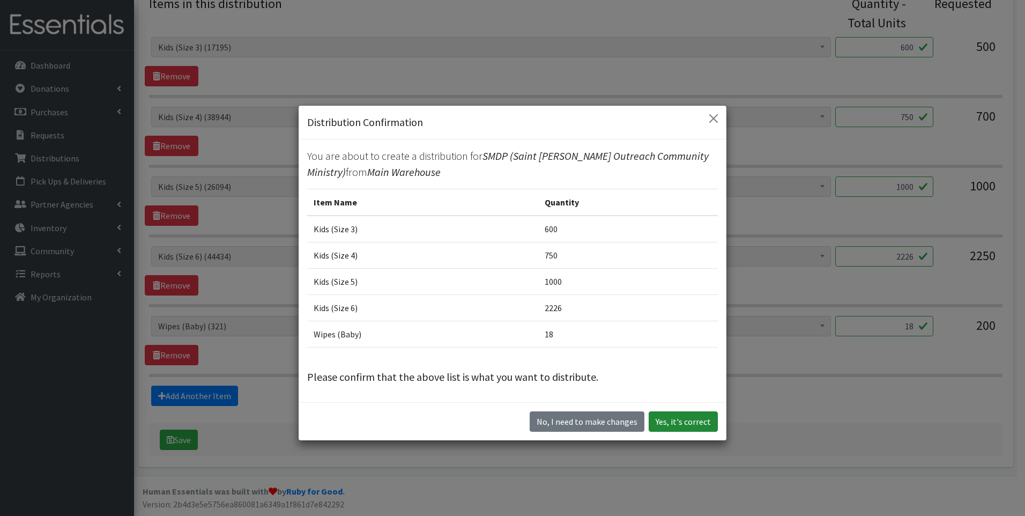
click at [688, 412] on button "Yes, it's correct" at bounding box center [683, 421] width 69 height 20
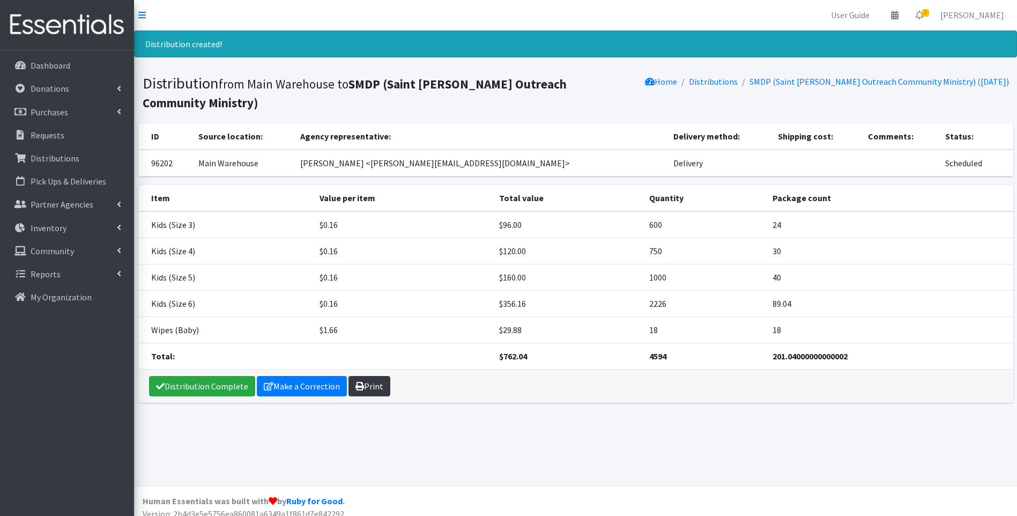
click at [365, 387] on link "Print" at bounding box center [369, 386] width 42 height 20
click at [222, 378] on link "Distribution Complete" at bounding box center [202, 386] width 106 height 20
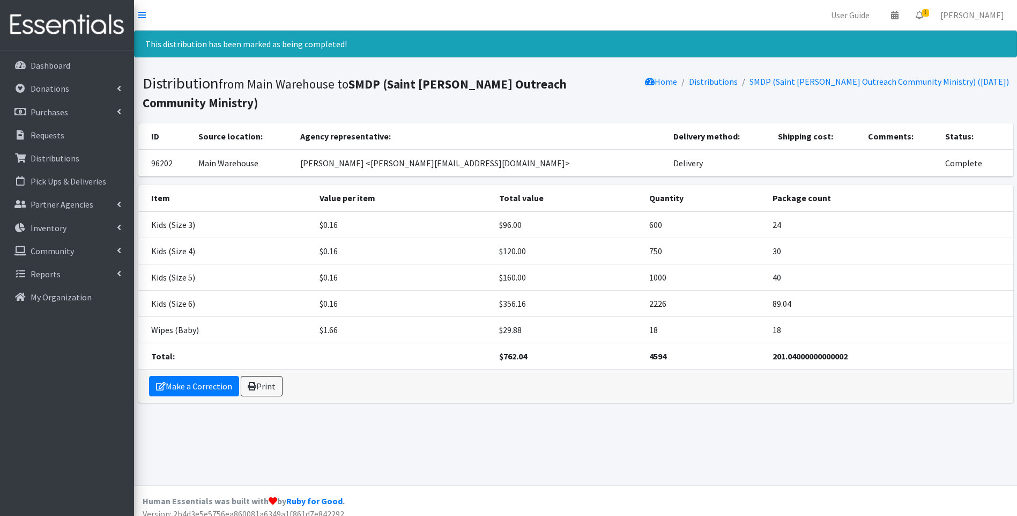
click at [86, 23] on img at bounding box center [66, 25] width 125 height 36
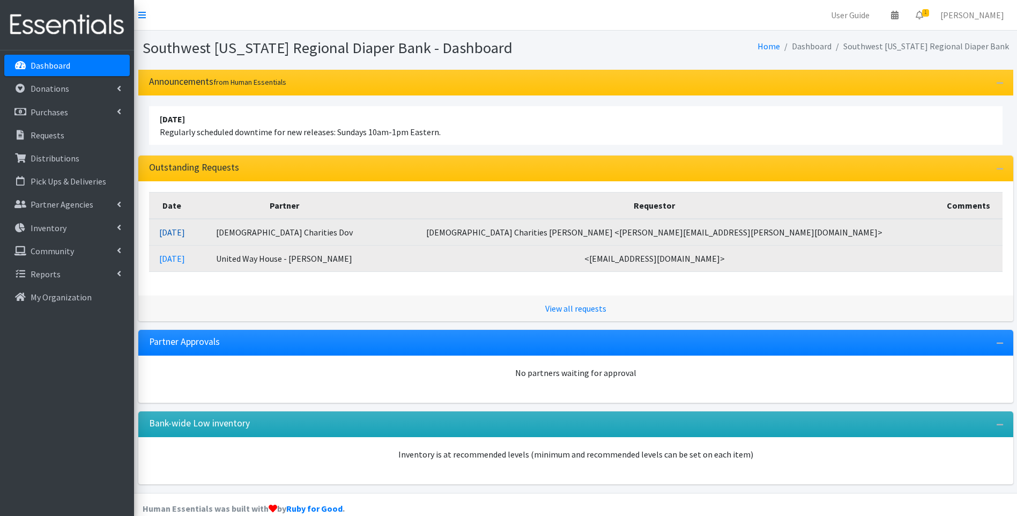
click at [185, 229] on link "[DATE]" at bounding box center [172, 232] width 26 height 11
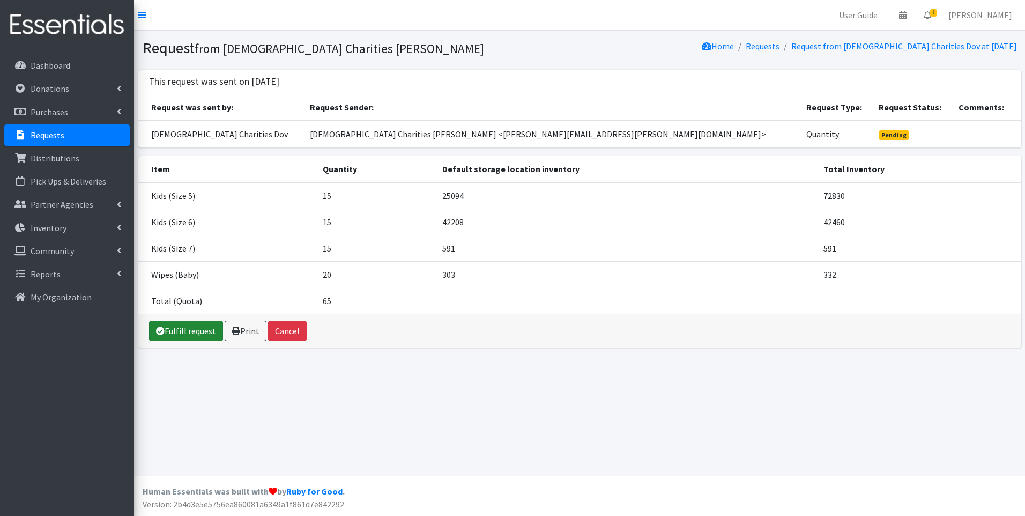
click at [191, 330] on link "Fulfill request" at bounding box center [186, 331] width 74 height 20
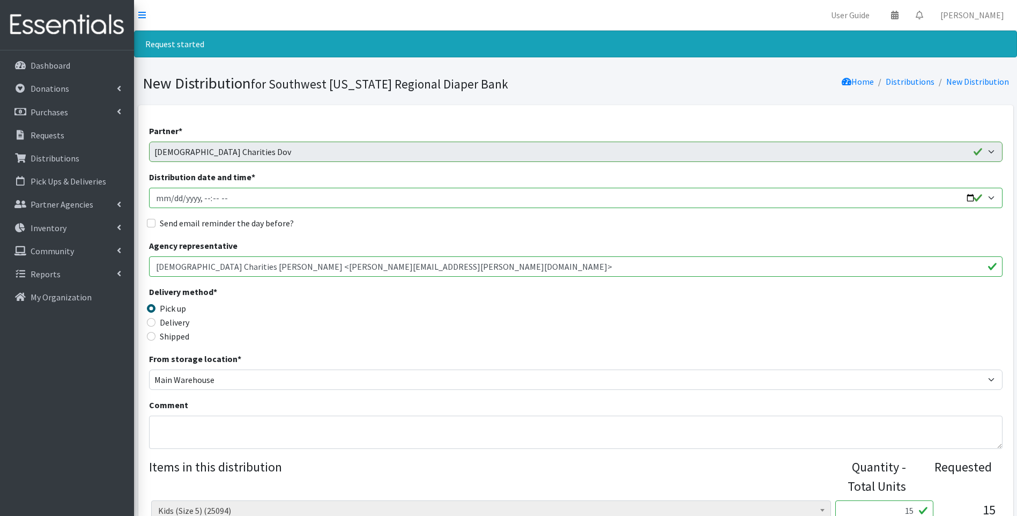
click at [970, 197] on input "Distribution date and time *" at bounding box center [575, 198] width 853 height 20
type input "2025-09-12T10:30"
click at [431, 305] on div "Delivery method * Pick up Delivery Shipped Shipping cost" at bounding box center [575, 318] width 853 height 67
click at [177, 322] on label "Delivery" at bounding box center [174, 322] width 29 height 13
click at [155, 322] on input "Delivery" at bounding box center [151, 322] width 9 height 9
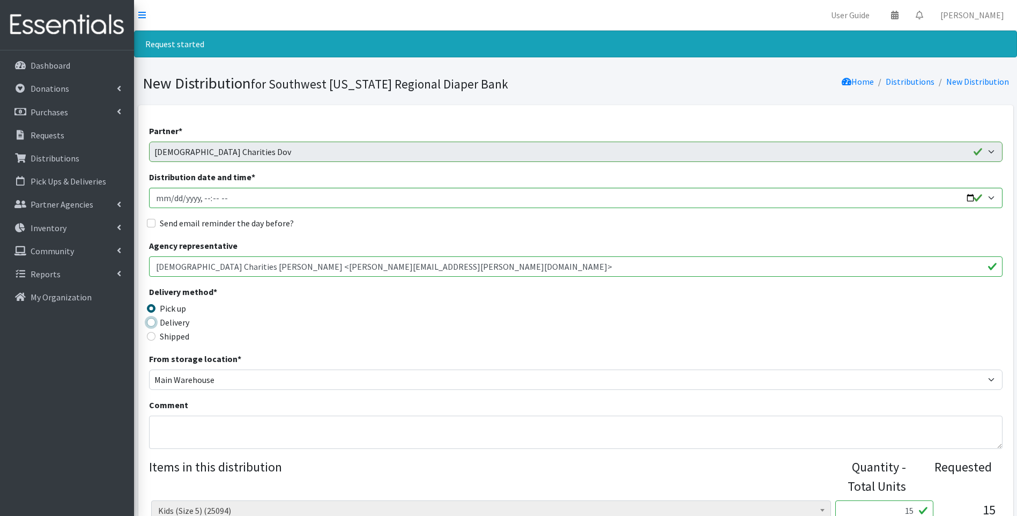
radio input "true"
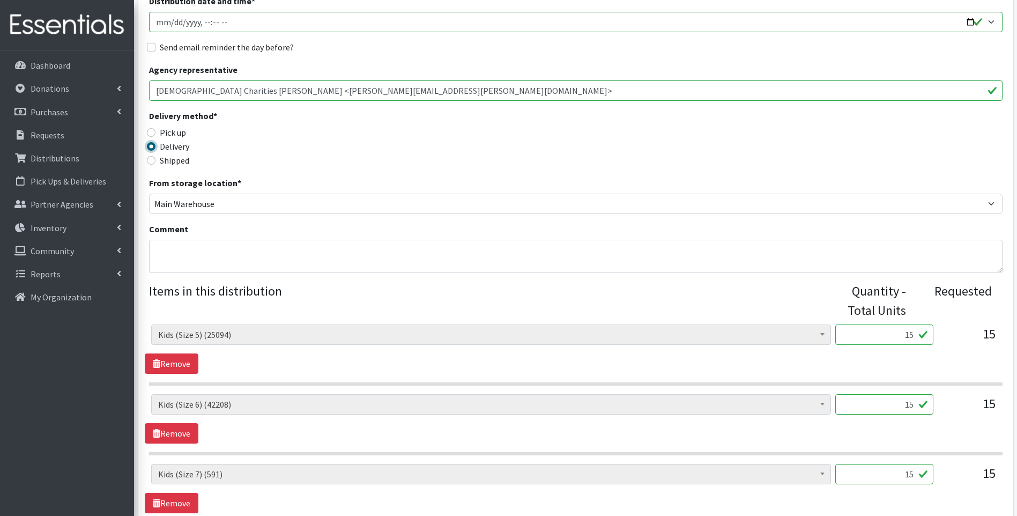
scroll to position [179, 0]
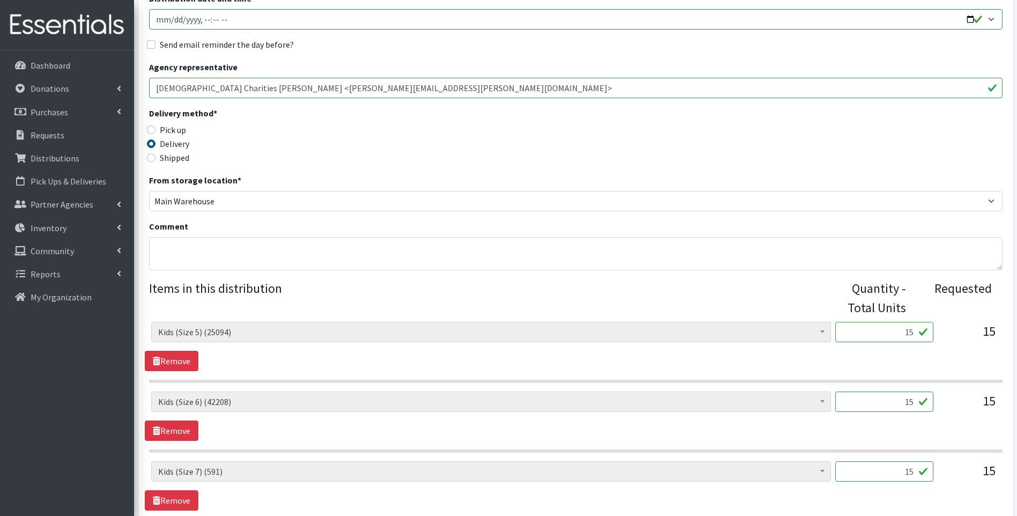
drag, startPoint x: 901, startPoint y: 332, endPoint x: 937, endPoint y: 324, distance: 36.8
click at [937, 324] on div "Baby Food (2626) Blood Pressure Cuff (0) Car Seat (20) Children's Disposable Un…" at bounding box center [575, 336] width 849 height 29
type input "3000"
click at [901, 407] on input "15" at bounding box center [884, 401] width 98 height 20
drag, startPoint x: 901, startPoint y: 407, endPoint x: 924, endPoint y: 399, distance: 23.9
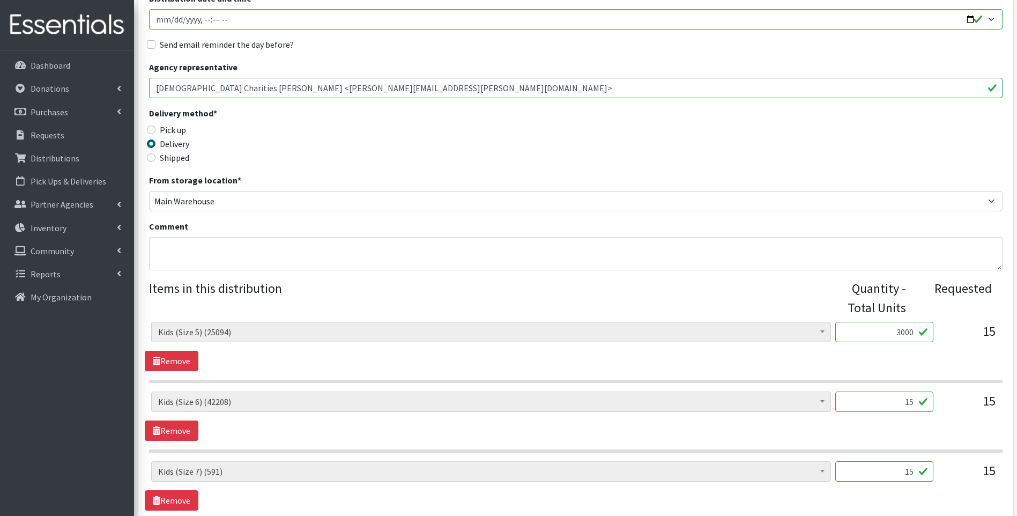
click at [924, 399] on input "15" at bounding box center [884, 401] width 98 height 20
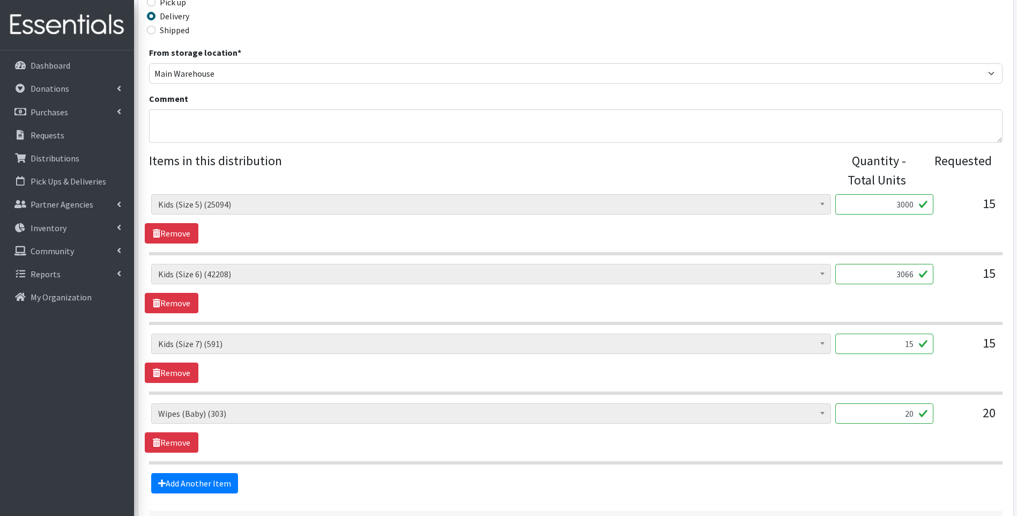
scroll to position [322, 0]
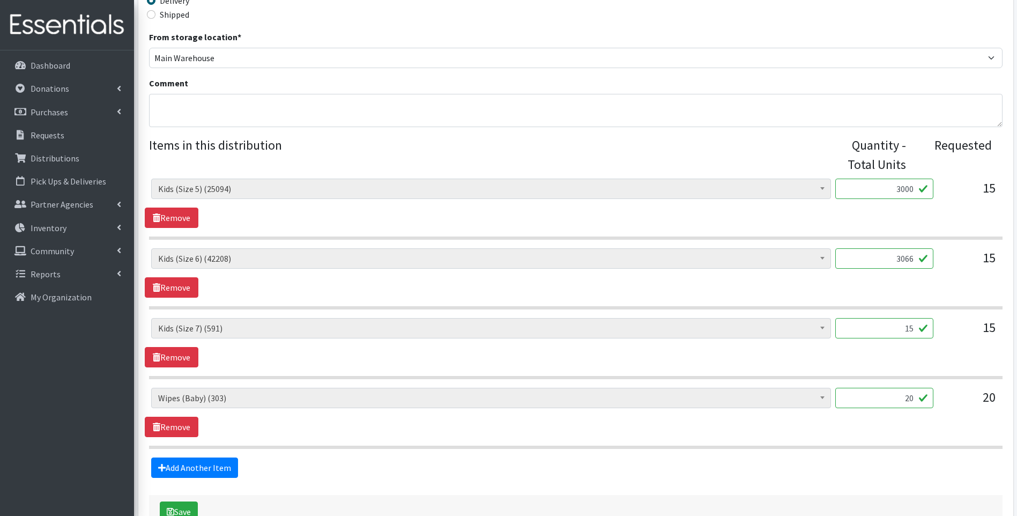
type input "3066"
drag, startPoint x: 903, startPoint y: 325, endPoint x: 943, endPoint y: 319, distance: 40.2
click at [943, 319] on div "Baby Food (2626) Blood Pressure Cuff (0) Car Seat (20) Children's Disposable Un…" at bounding box center [575, 332] width 849 height 29
type input "264"
drag, startPoint x: 897, startPoint y: 397, endPoint x: 960, endPoint y: 374, distance: 67.0
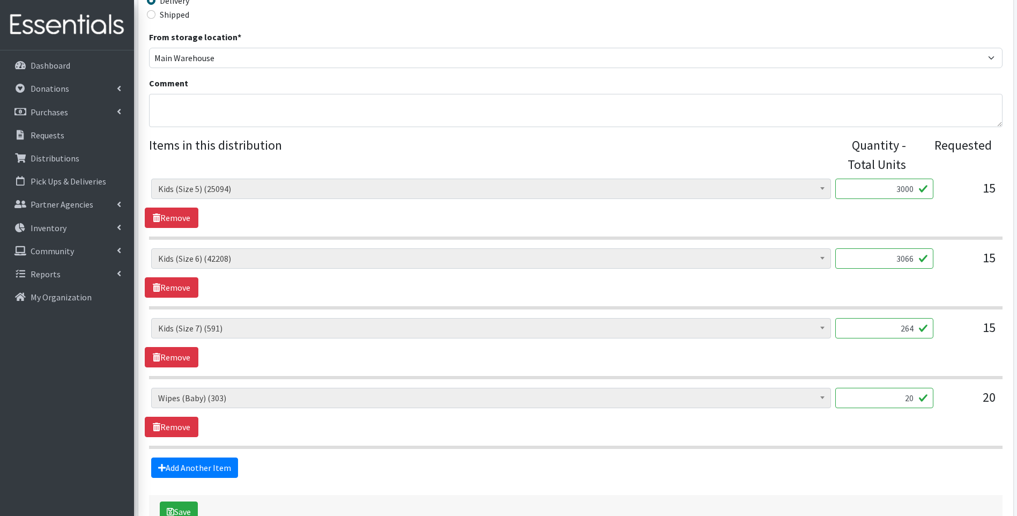
click at [982, 373] on div "Baby Food (2626) Blood Pressure Cuff (0) Car Seat (20) Children's Disposable Un…" at bounding box center [575, 314] width 853 height 270
type input "18"
click at [375, 482] on form "Partner * ACT Abuse Counseling & Treatment Bayshore Fire Department Bonita Spri…" at bounding box center [575, 165] width 853 height 725
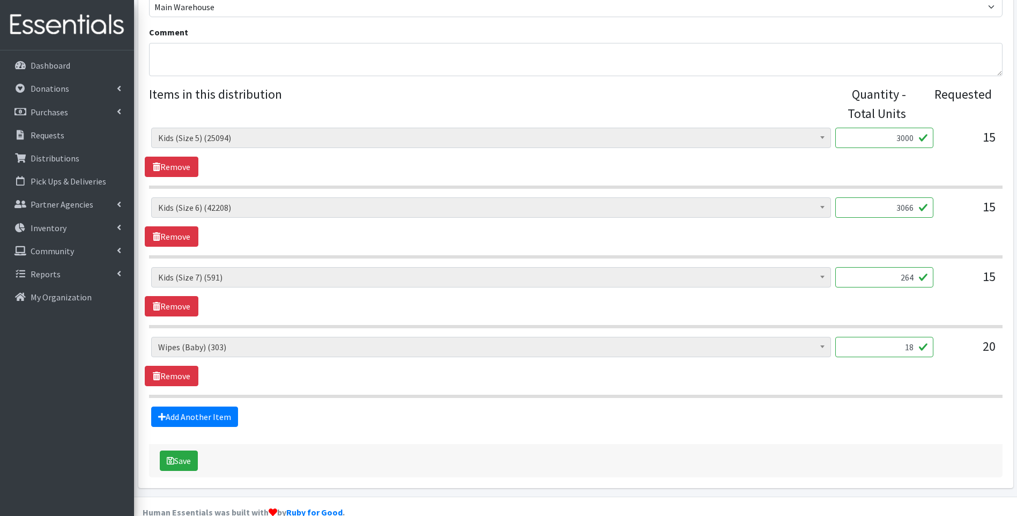
scroll to position [394, 0]
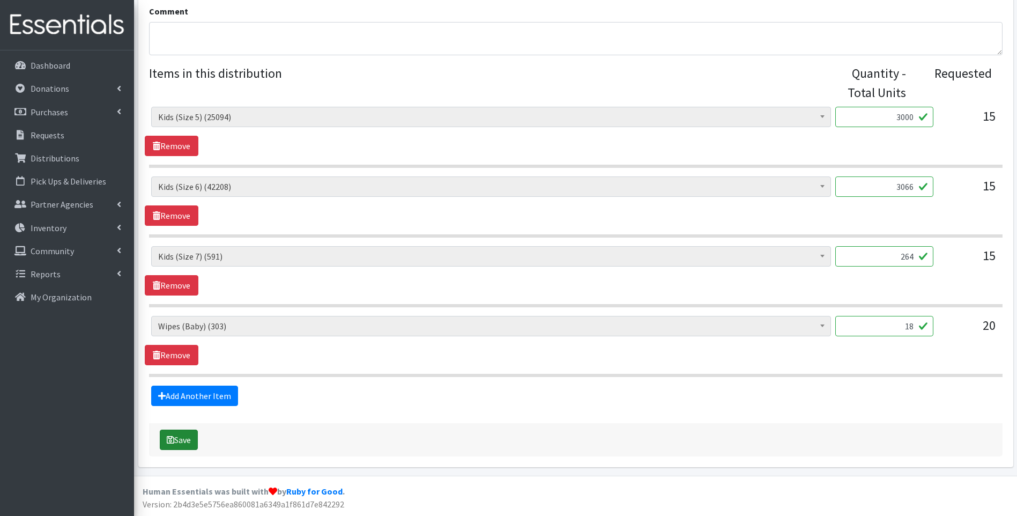
click at [180, 441] on button "Save" at bounding box center [179, 439] width 38 height 20
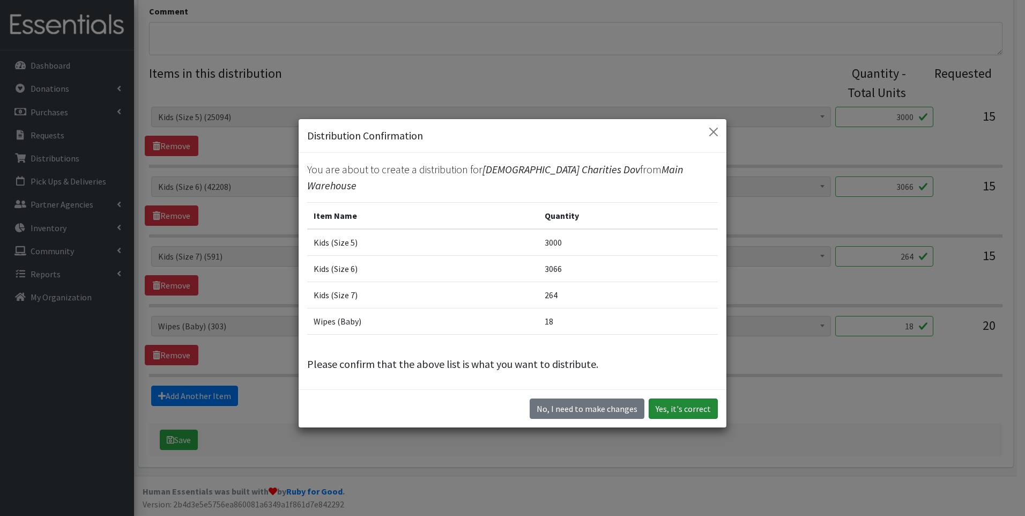
click at [671, 402] on button "Yes, it's correct" at bounding box center [683, 408] width 69 height 20
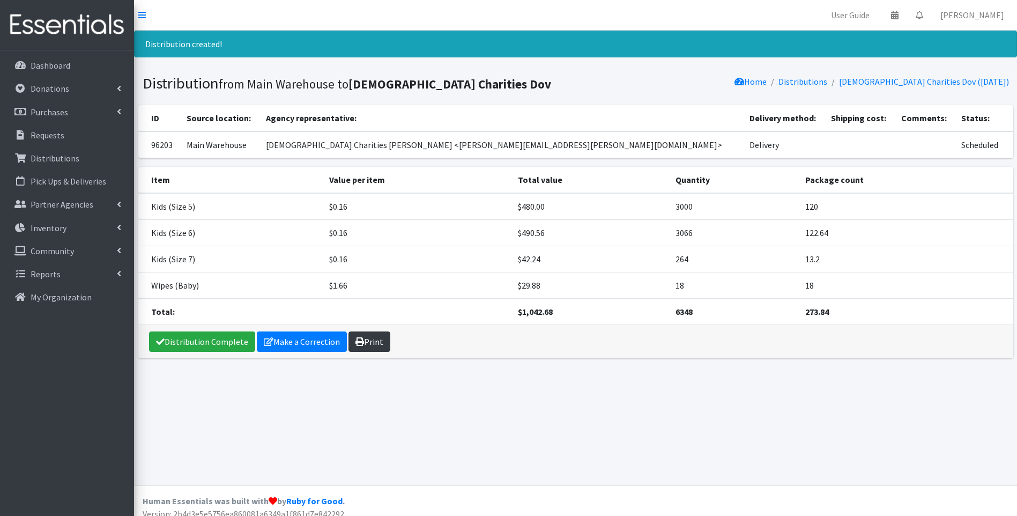
click at [367, 345] on link "Print" at bounding box center [369, 341] width 42 height 20
click at [207, 335] on link "Distribution Complete" at bounding box center [202, 341] width 106 height 20
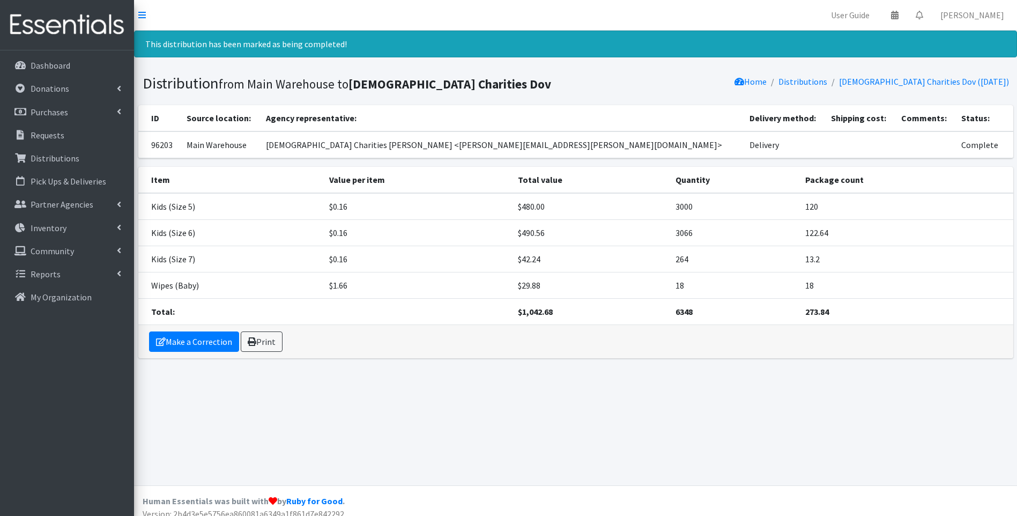
click at [68, 23] on img at bounding box center [66, 25] width 125 height 36
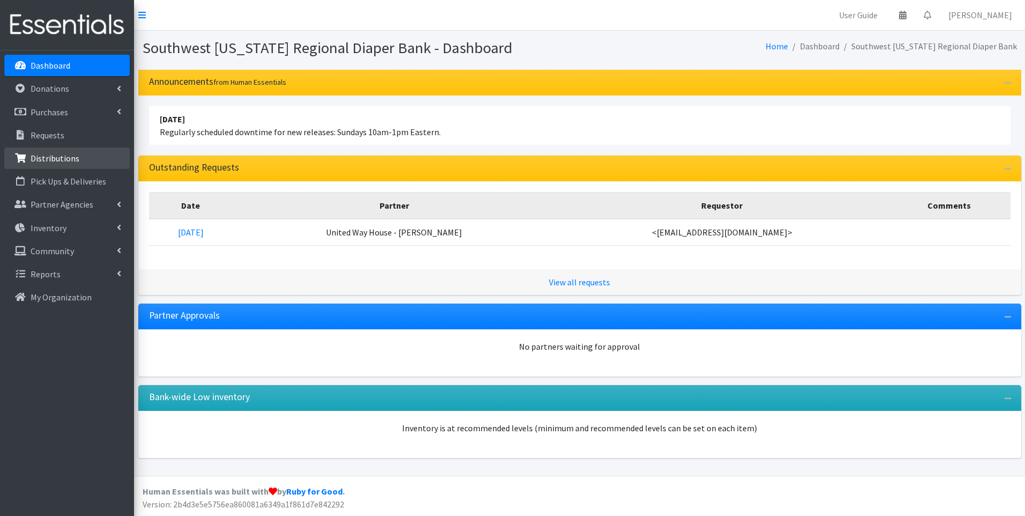
click at [68, 153] on p "Distributions" at bounding box center [55, 158] width 49 height 11
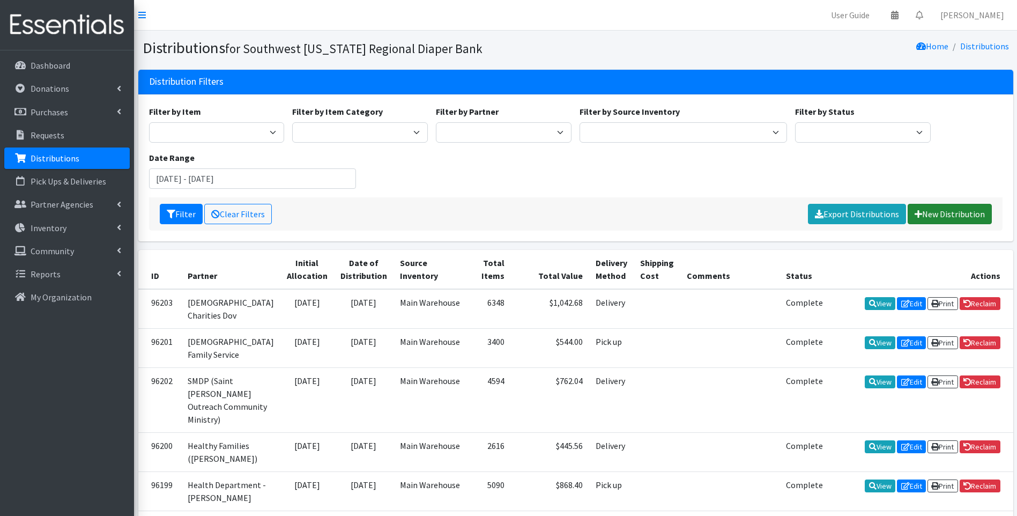
click at [941, 213] on link "New Distribution" at bounding box center [950, 214] width 84 height 20
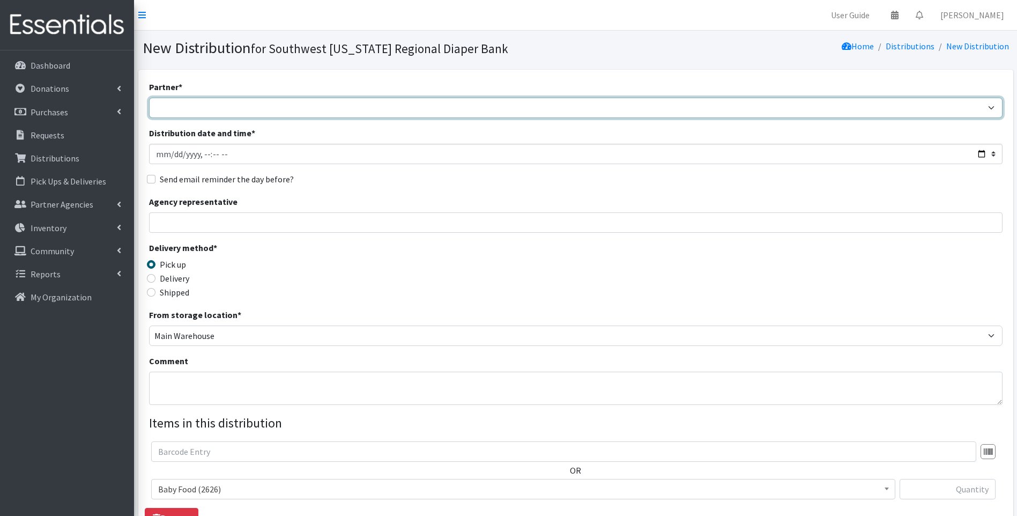
click at [296, 111] on select "ACT Abuse Counseling & Treatment Bayshore Fire Department [PERSON_NAME][GEOGRAP…" at bounding box center [575, 108] width 853 height 20
select select "4196"
click at [149, 98] on select "ACT Abuse Counseling & Treatment Bayshore Fire Department [PERSON_NAME][GEOGRAP…" at bounding box center [575, 108] width 853 height 20
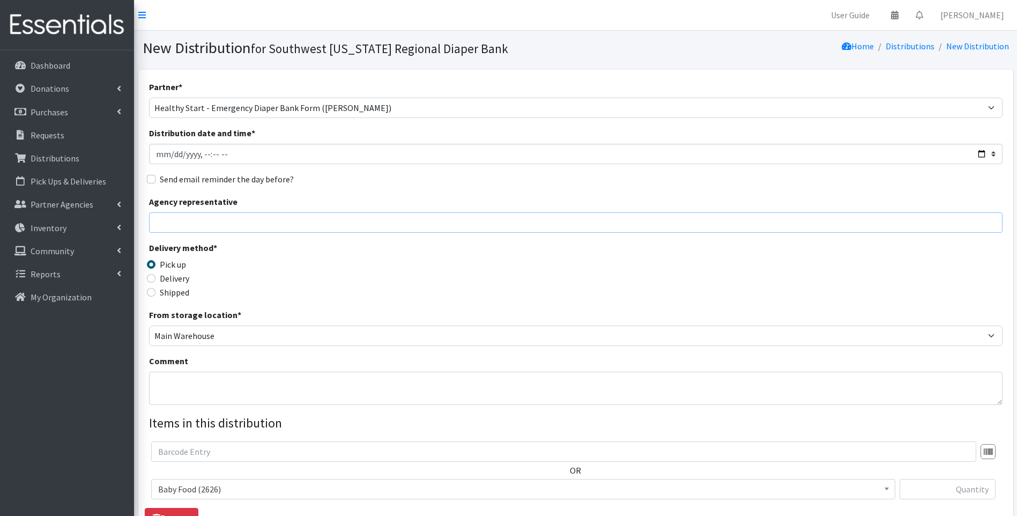
click at [274, 230] on input "Agency representative" at bounding box center [575, 222] width 853 height 20
type input "[PERSON_NAME]"
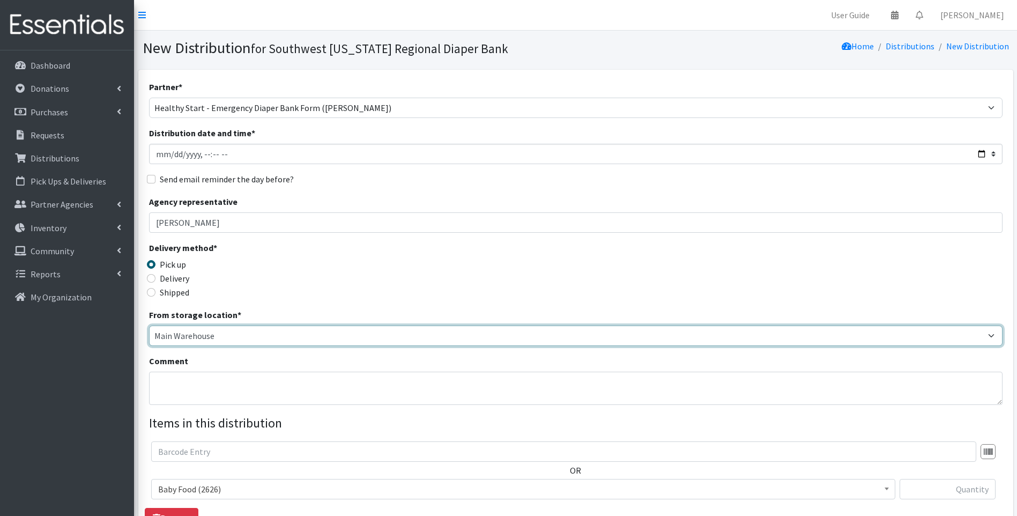
click at [184, 334] on select "Main Warehouse Office [GEOGRAPHIC_DATA] Warehouse [PERSON_NAME]" at bounding box center [575, 335] width 853 height 20
select select "335"
click at [149, 325] on select "Main Warehouse Office [GEOGRAPHIC_DATA] Warehouse [PERSON_NAME]" at bounding box center [575, 335] width 853 height 20
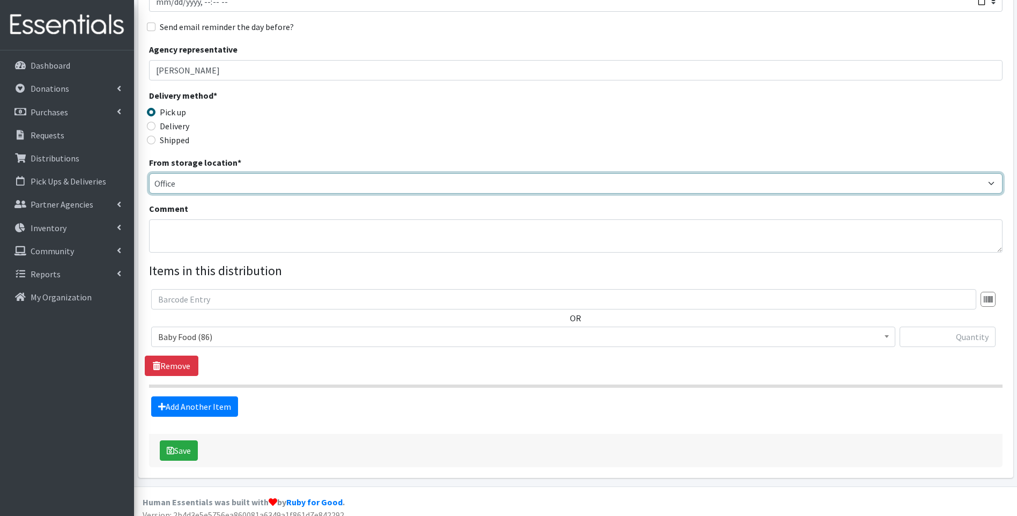
scroll to position [163, 0]
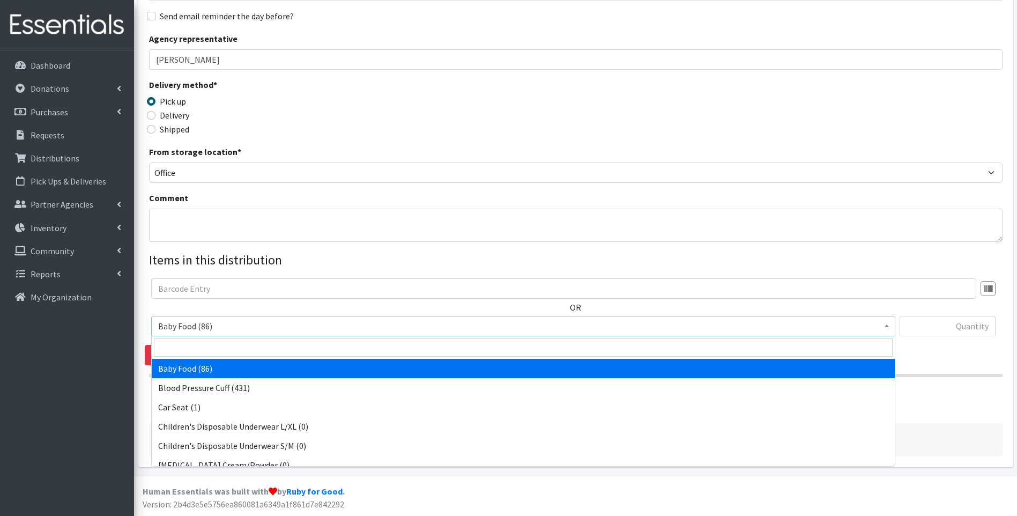
click at [405, 325] on span "Baby Food (86)" at bounding box center [523, 325] width 730 height 15
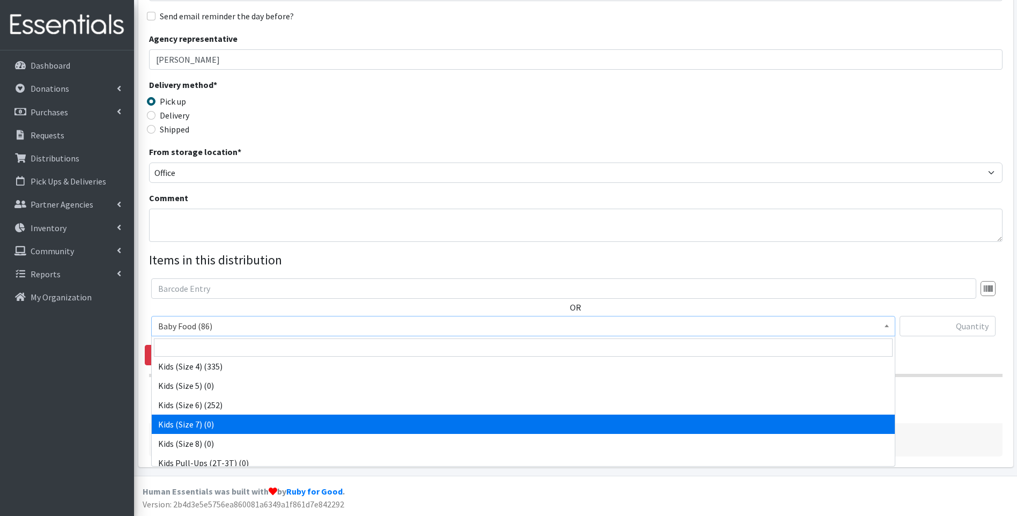
scroll to position [337, 0]
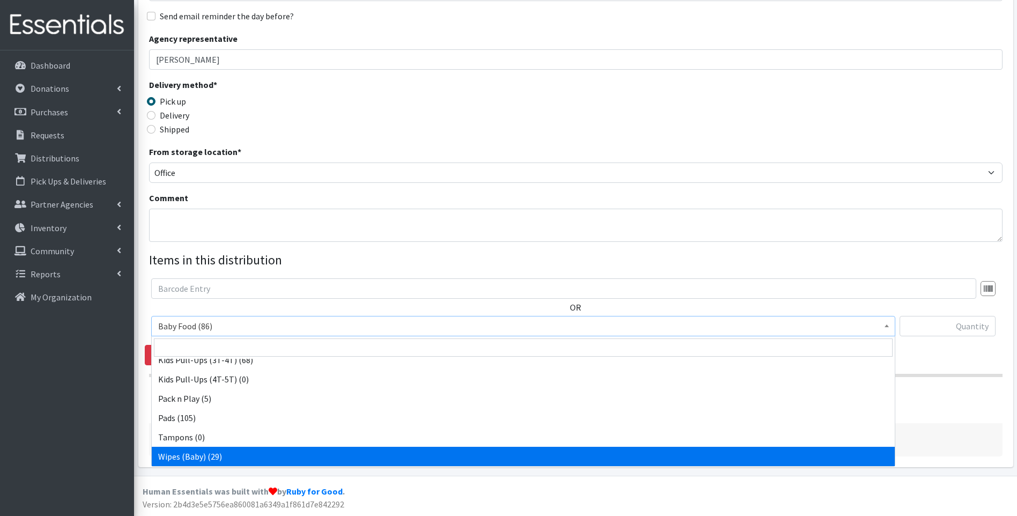
select select "10041"
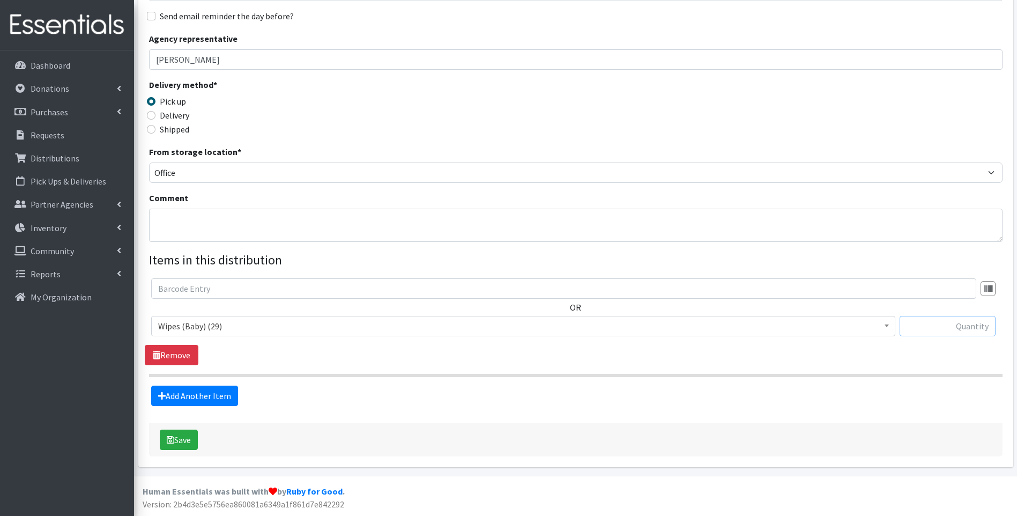
click at [973, 323] on input "text" at bounding box center [948, 326] width 96 height 20
type input "1"
drag, startPoint x: 461, startPoint y: 427, endPoint x: 395, endPoint y: 420, distance: 66.3
click at [453, 426] on div "Save" at bounding box center [575, 439] width 853 height 33
click at [214, 391] on link "Add Another Item" at bounding box center [194, 395] width 87 height 20
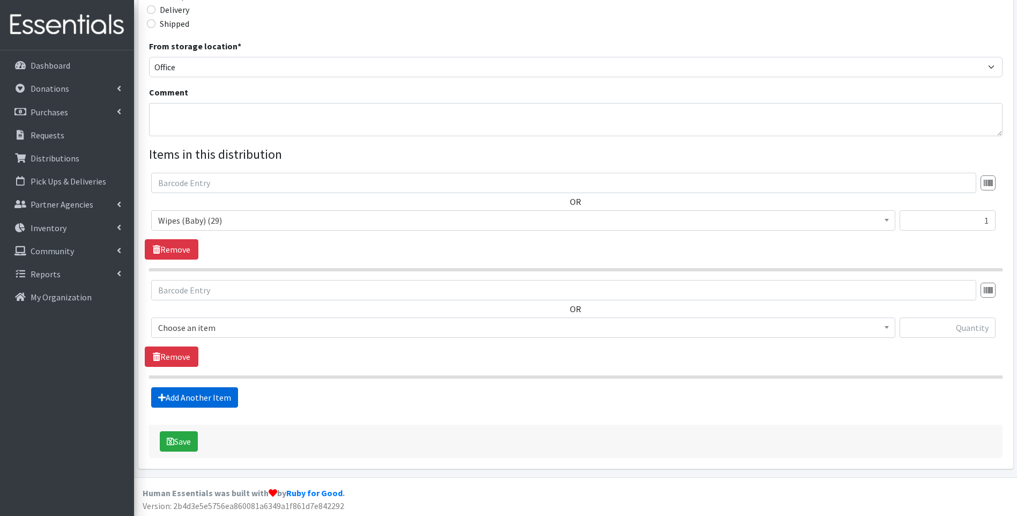
scroll to position [270, 0]
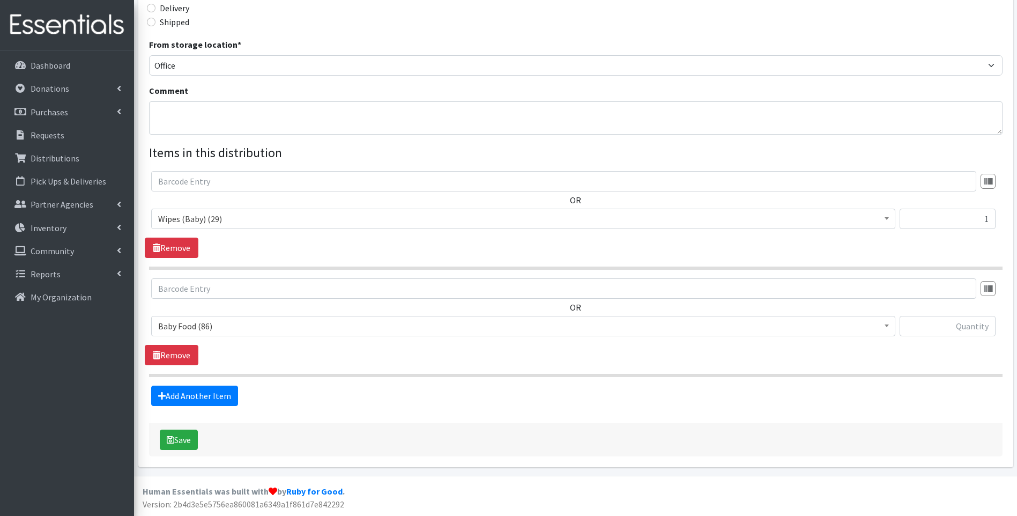
click at [307, 333] on span "Baby Food (86)" at bounding box center [523, 325] width 730 height 15
click at [976, 323] on input "text" at bounding box center [948, 326] width 96 height 20
type input "1"
click at [816, 361] on section "OR Baby Food (86) Blood Pressure Cuff (431) Car Seat (1) Children's Disposable …" at bounding box center [575, 327] width 853 height 99
click at [219, 398] on link "Add Another Item" at bounding box center [194, 395] width 87 height 20
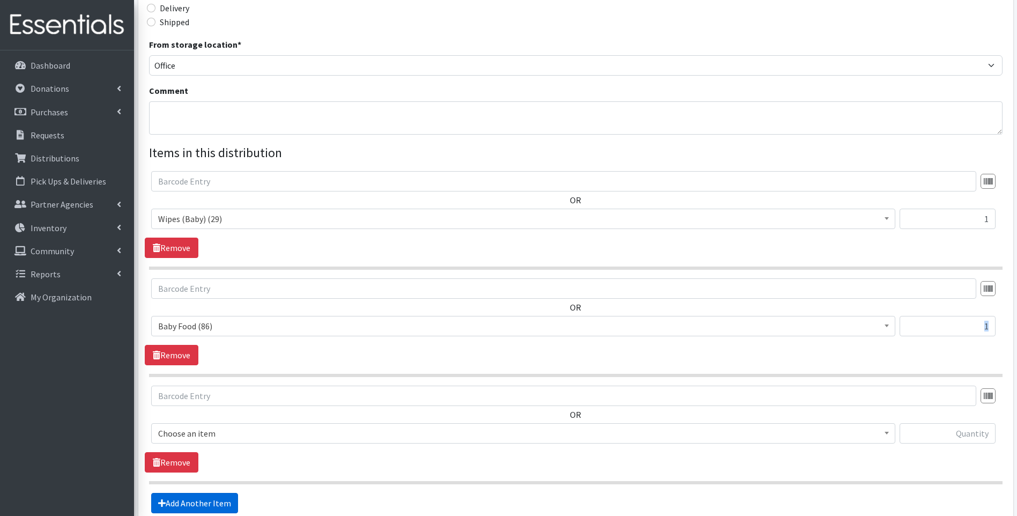
scroll to position [377, 0]
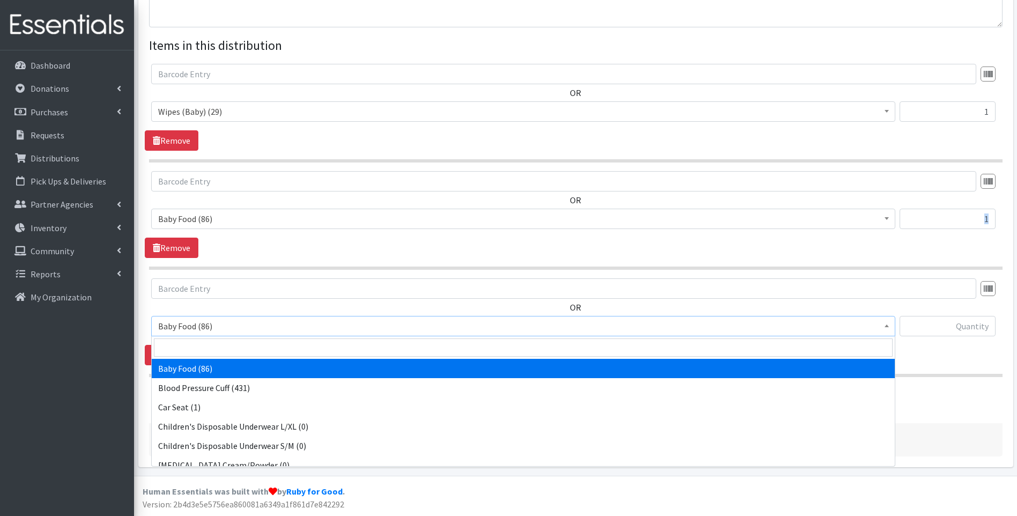
click at [307, 332] on span "Baby Food (86)" at bounding box center [523, 325] width 730 height 15
click at [984, 320] on input "text" at bounding box center [948, 326] width 96 height 20
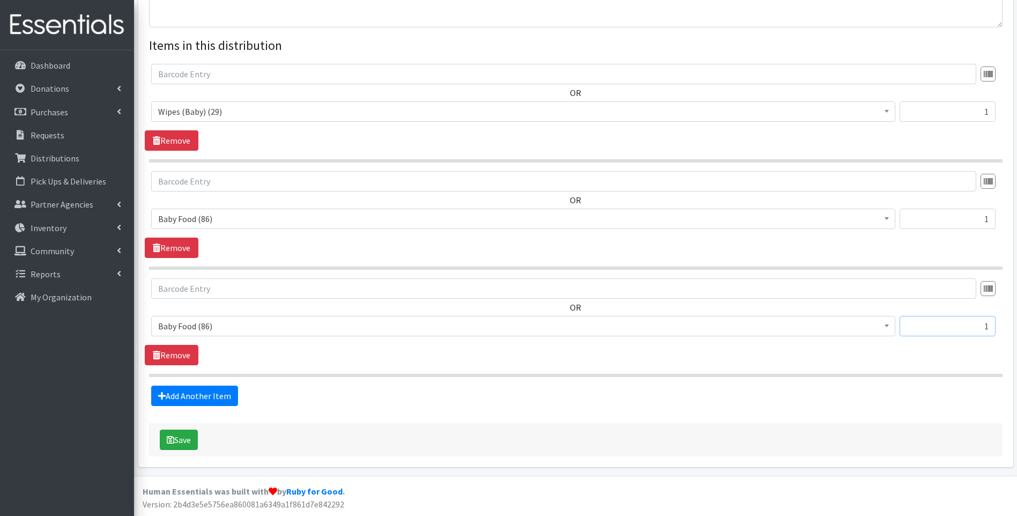
type input "1"
click at [884, 355] on div "OR Baby Food (86) Blood Pressure Cuff (431) Car Seat (1) Children's Disposable …" at bounding box center [576, 321] width 862 height 87
click at [210, 391] on link "Add Another Item" at bounding box center [194, 395] width 87 height 20
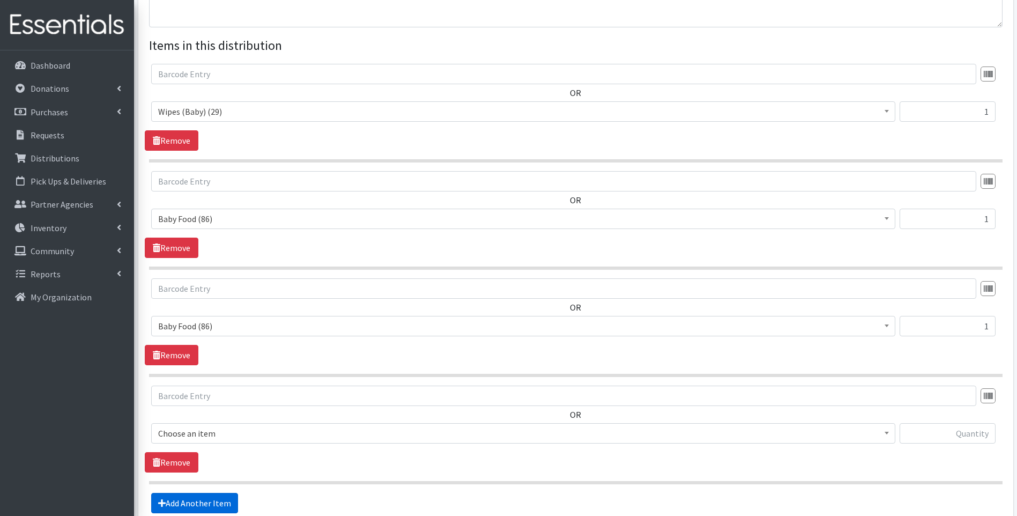
scroll to position [485, 0]
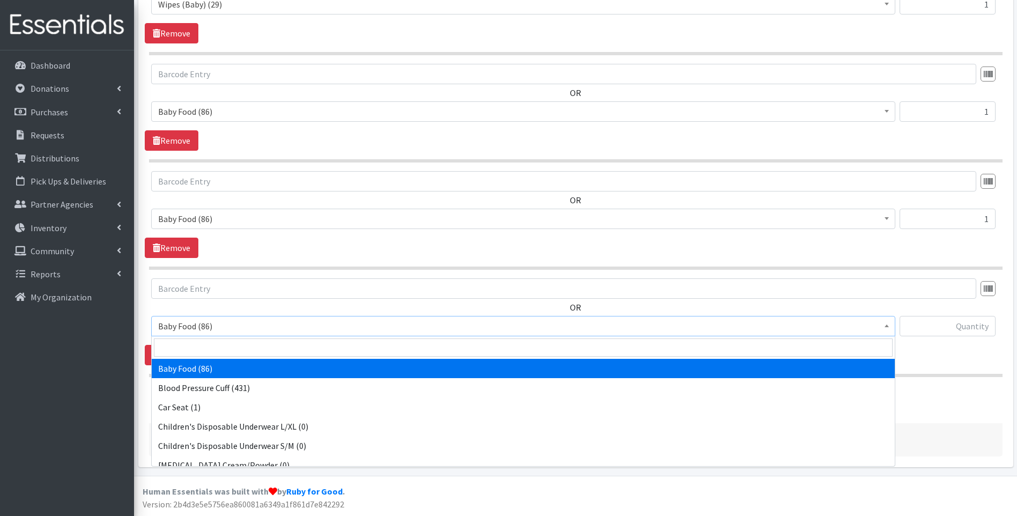
click at [251, 328] on span "Baby Food (86)" at bounding box center [523, 325] width 730 height 15
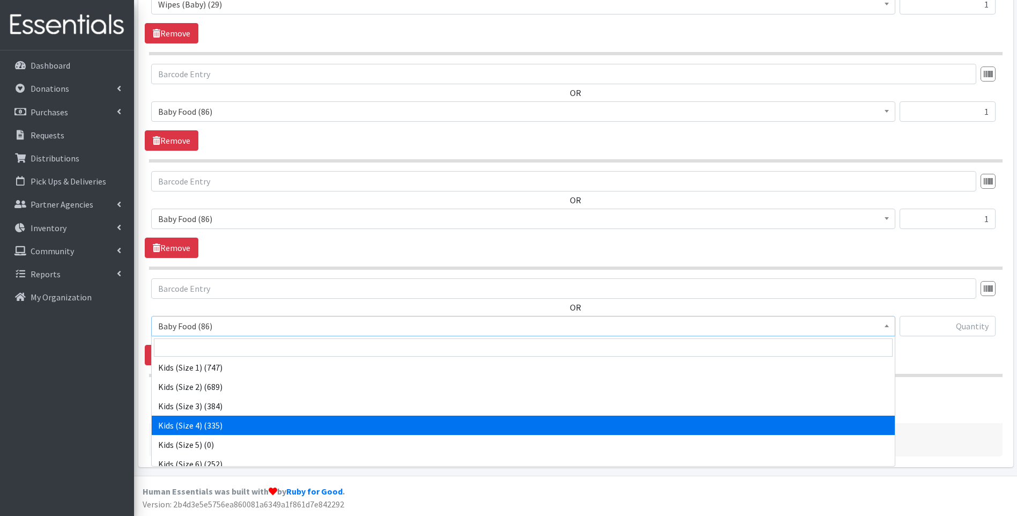
scroll to position [143, 0]
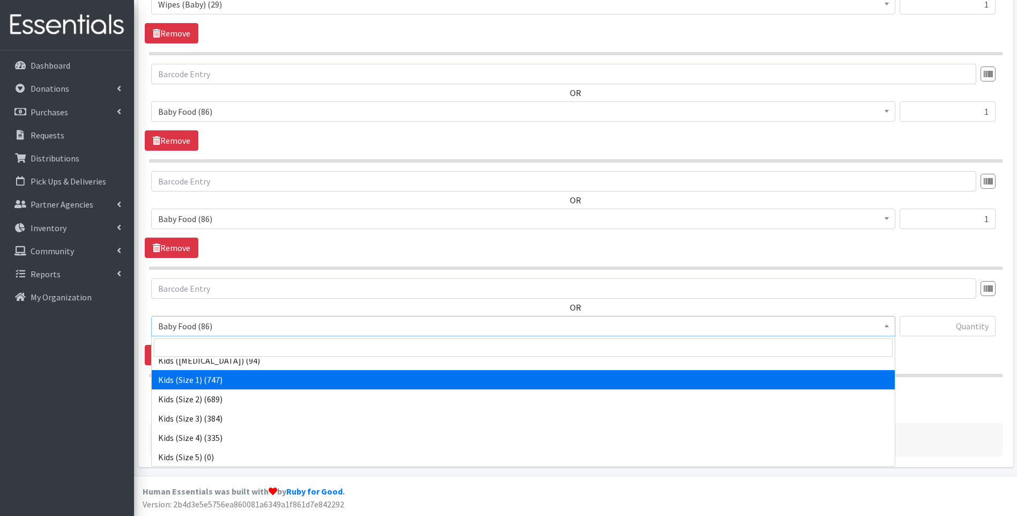
select select "10069"
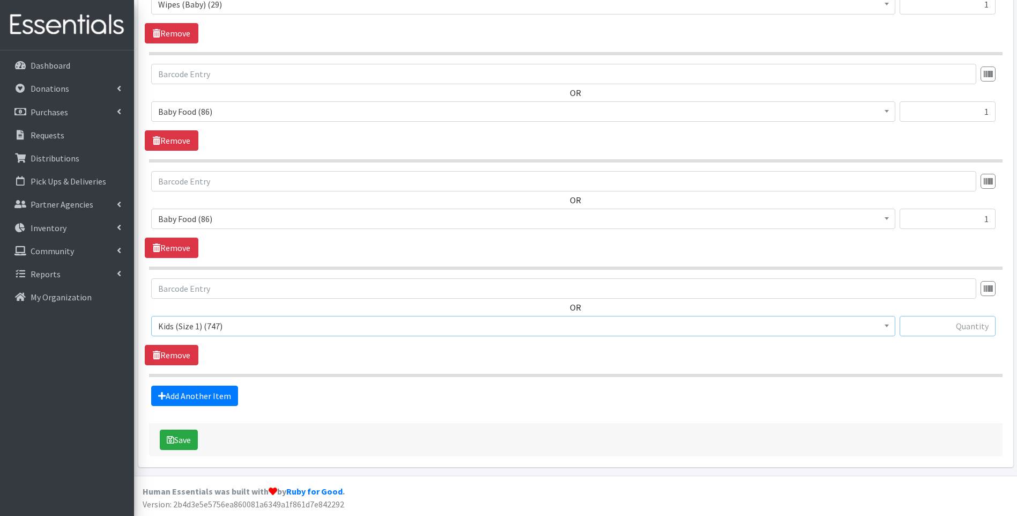
click at [948, 324] on input "text" at bounding box center [948, 326] width 96 height 20
type input "40"
click at [224, 398] on link "Add Another Item" at bounding box center [194, 395] width 87 height 20
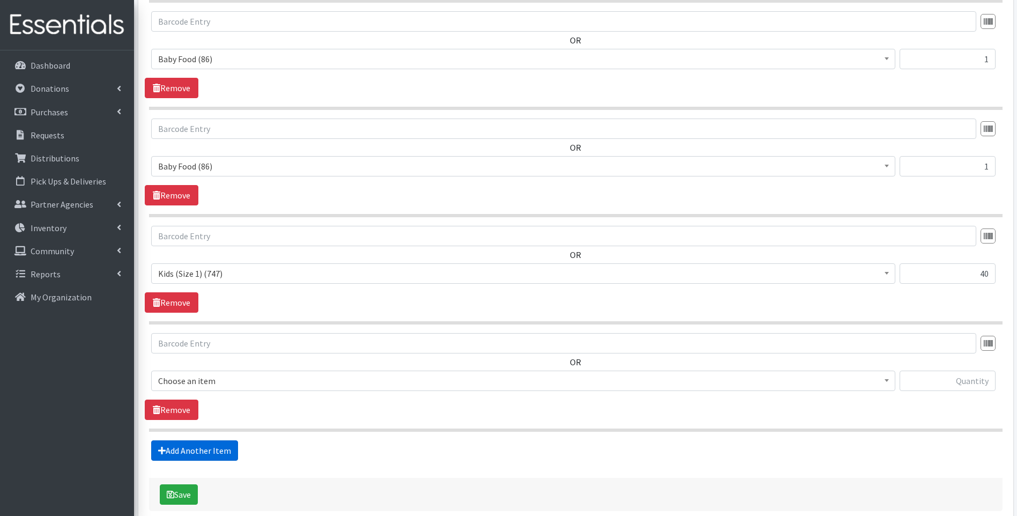
scroll to position [592, 0]
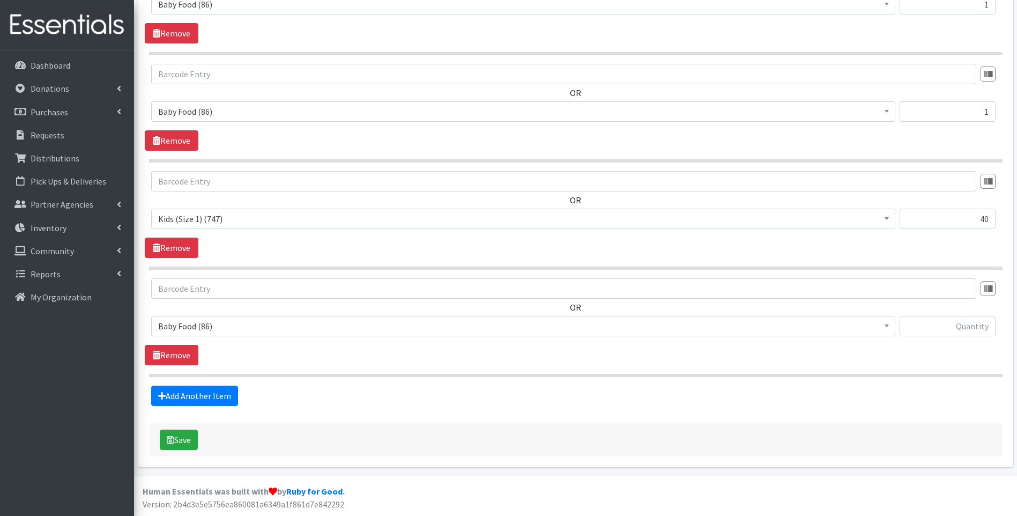
click at [255, 324] on span "Baby Food (86)" at bounding box center [523, 325] width 730 height 15
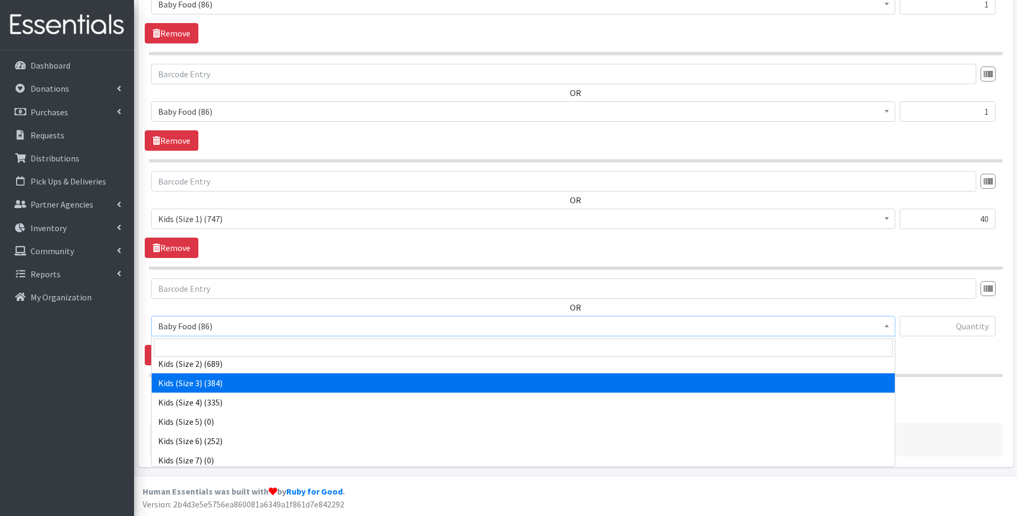
scroll to position [143, 0]
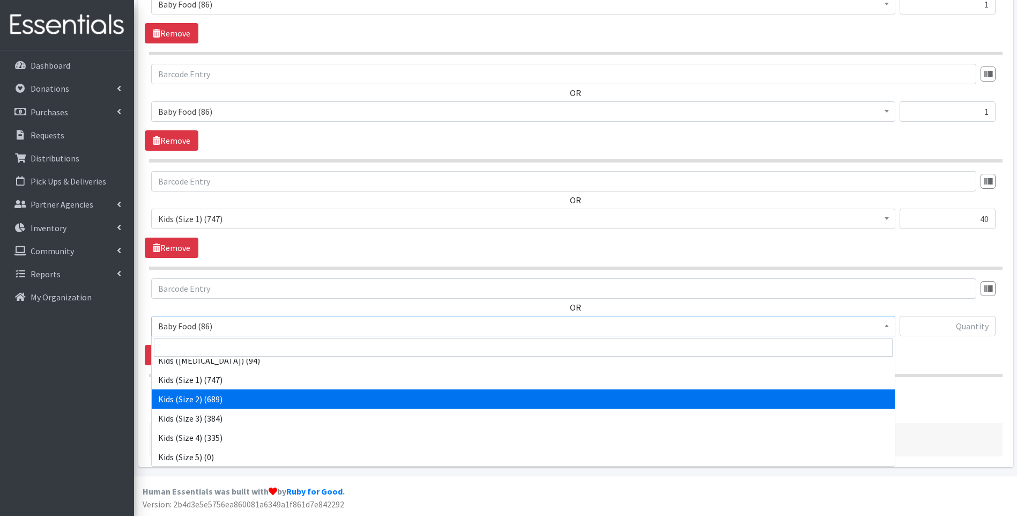
select select "10068"
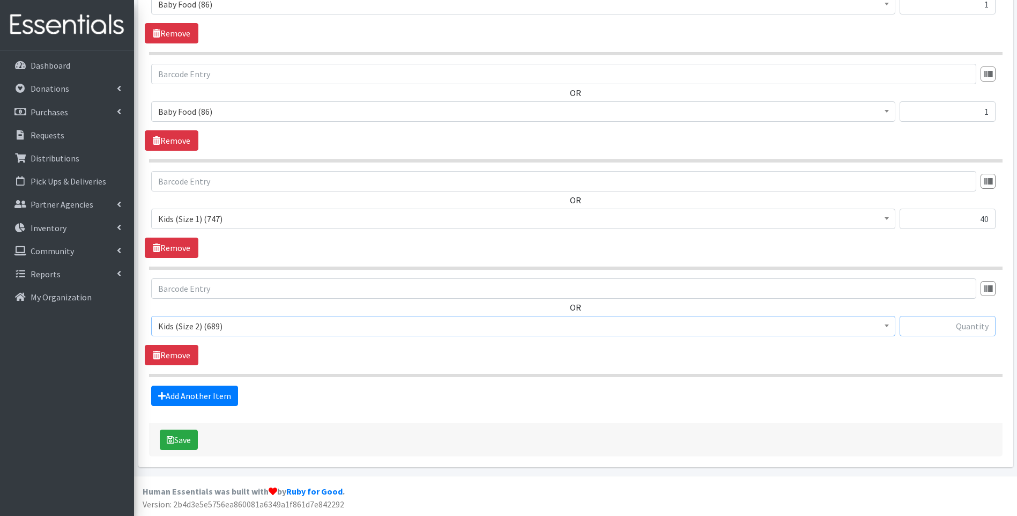
click at [960, 325] on input "text" at bounding box center [948, 326] width 96 height 20
type input "37"
click at [614, 383] on fieldset "Items in this distribution OR Baby Food (86) Blood Pressure Cuff (431) Car Seat…" at bounding box center [575, 113] width 853 height 584
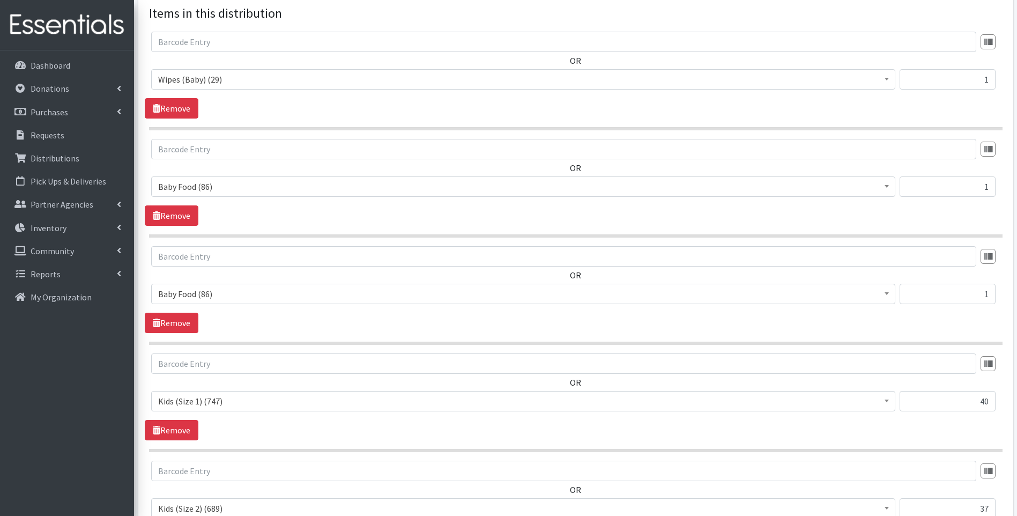
scroll to position [377, 0]
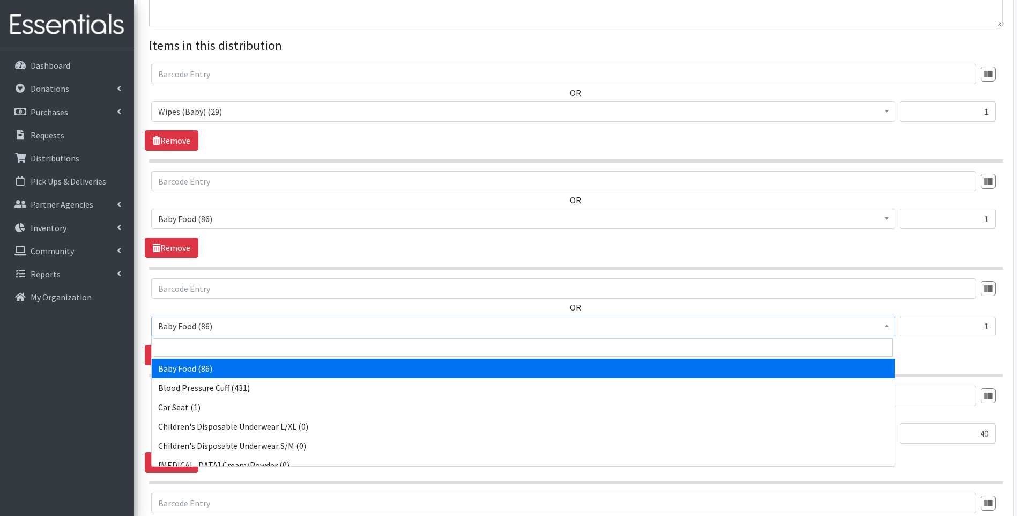
click at [326, 324] on span "Baby Food (86)" at bounding box center [523, 325] width 730 height 15
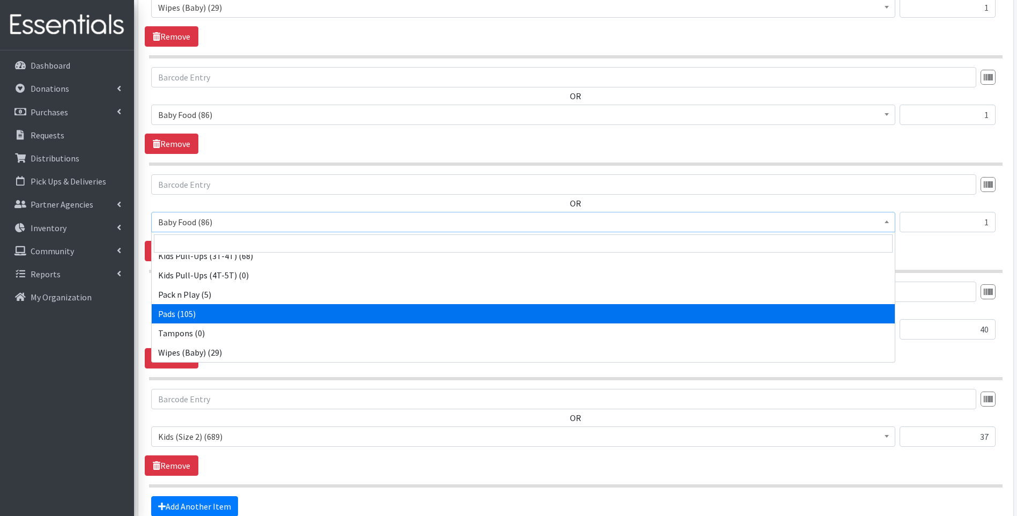
scroll to position [485, 0]
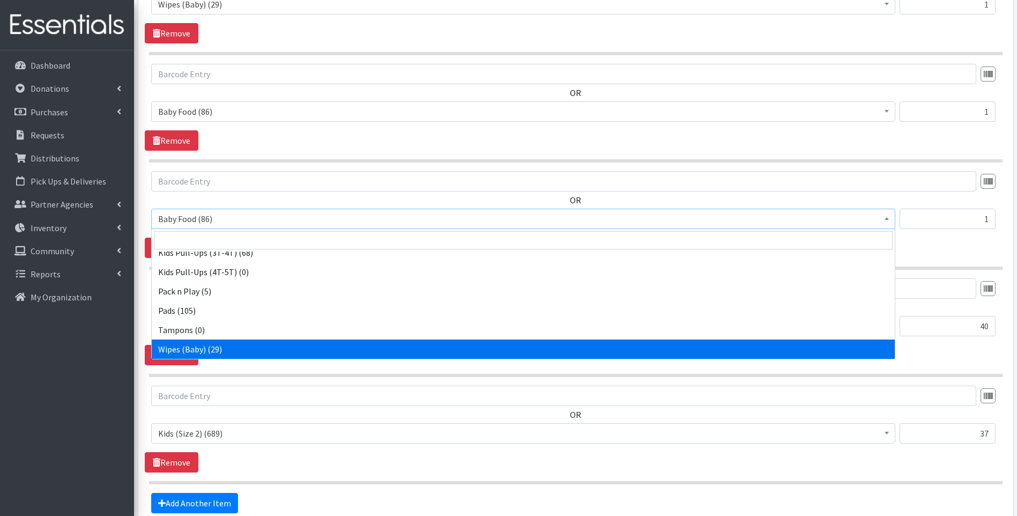
select select "10041"
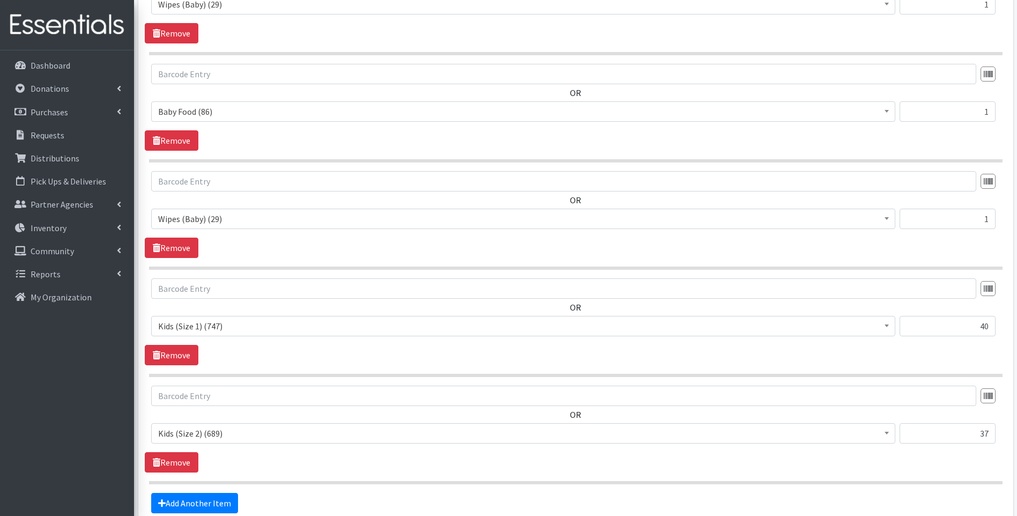
click at [339, 358] on div "OR Baby Food (86) Blood Pressure Cuff (431) Car Seat (1) Children's Disposable …" at bounding box center [576, 321] width 862 height 87
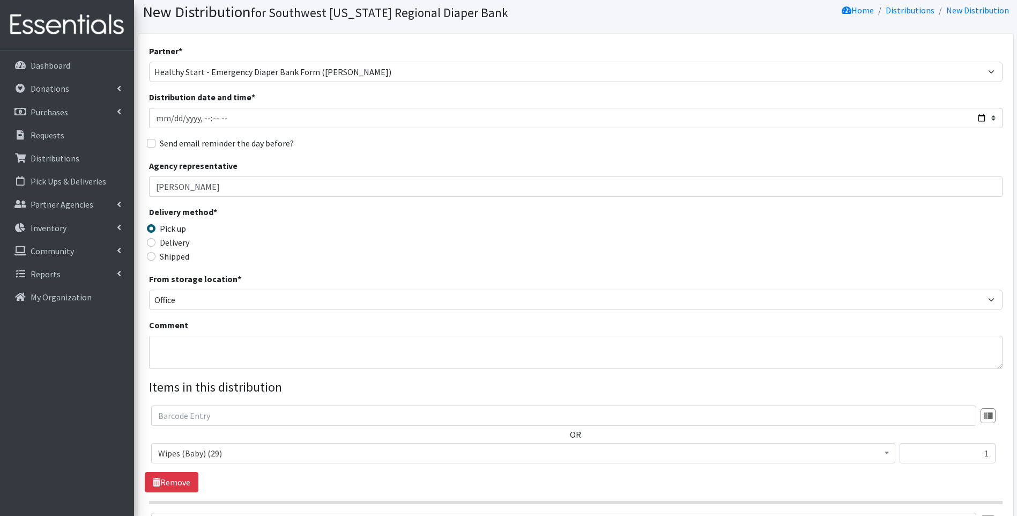
scroll to position [0, 0]
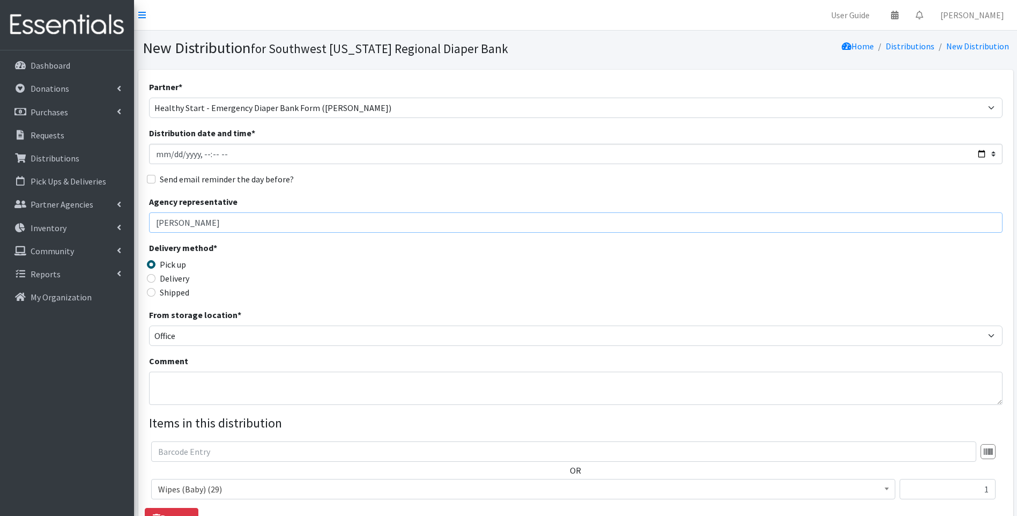
click at [206, 220] on input "Viviana" at bounding box center [575, 222] width 853 height 20
drag, startPoint x: 206, startPoint y: 220, endPoint x: 141, endPoint y: 218, distance: 65.4
type input "Yaima"
click at [553, 307] on div "Delivery method * Pick up Delivery Shipped Shipping cost" at bounding box center [575, 274] width 853 height 67
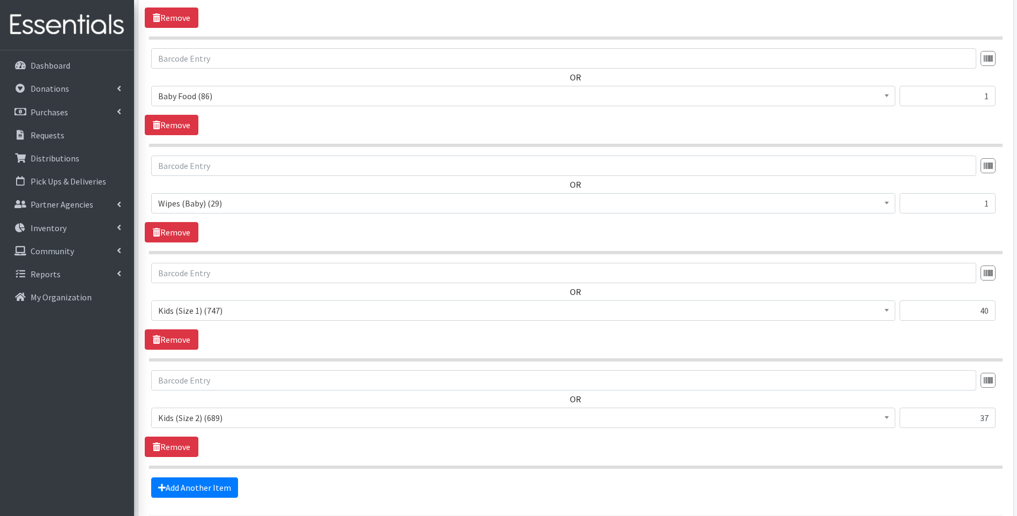
scroll to position [592, 0]
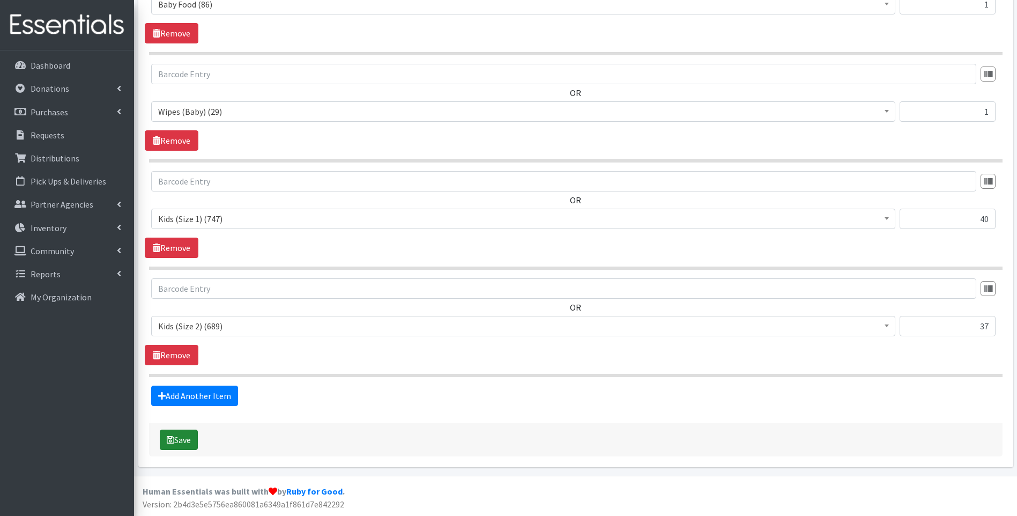
click at [189, 435] on button "Save" at bounding box center [179, 439] width 38 height 20
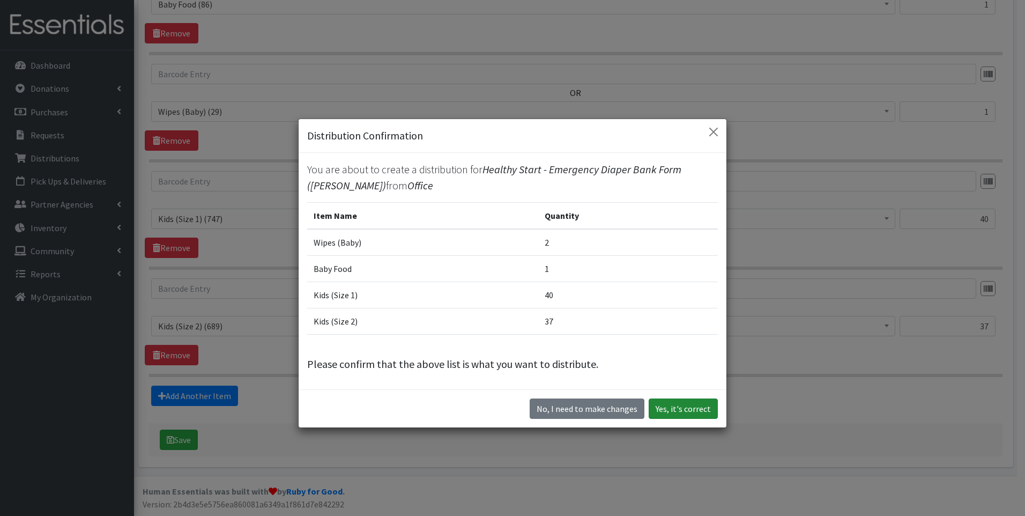
click at [695, 405] on button "Yes, it's correct" at bounding box center [683, 408] width 69 height 20
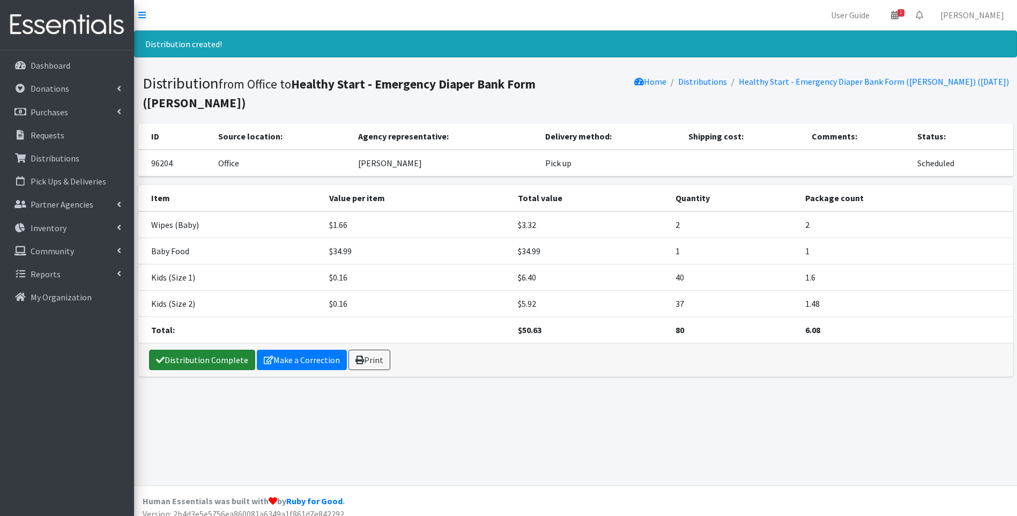
click at [186, 350] on link "Distribution Complete" at bounding box center [202, 360] width 106 height 20
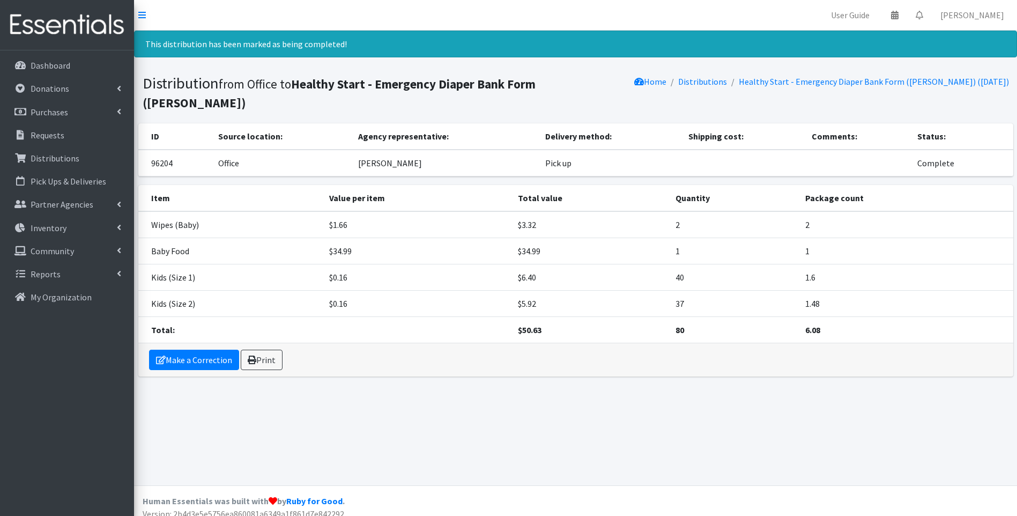
click at [83, 31] on img at bounding box center [66, 25] width 125 height 36
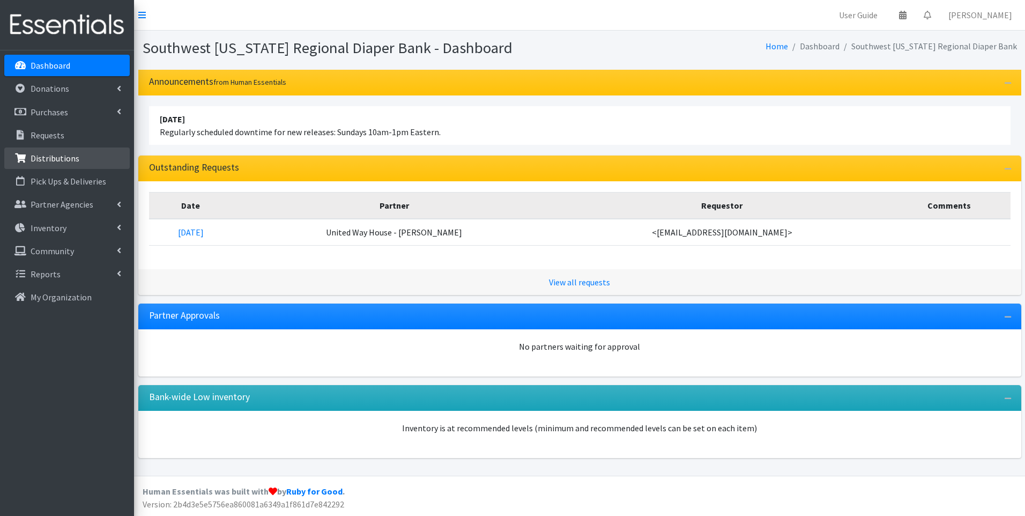
click at [70, 154] on p "Distributions" at bounding box center [55, 158] width 49 height 11
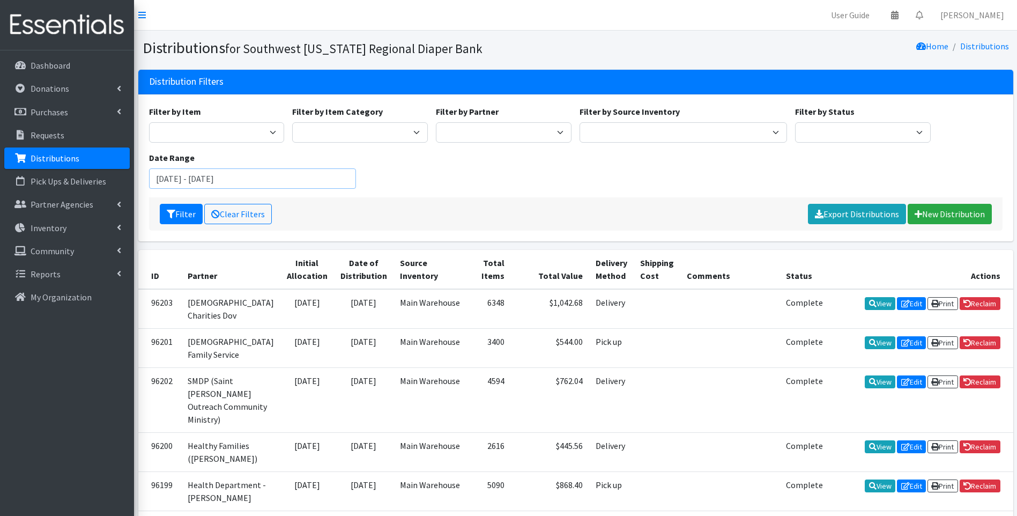
click at [206, 178] on input "July 5, 2025 - October 5, 2025" at bounding box center [252, 178] width 207 height 20
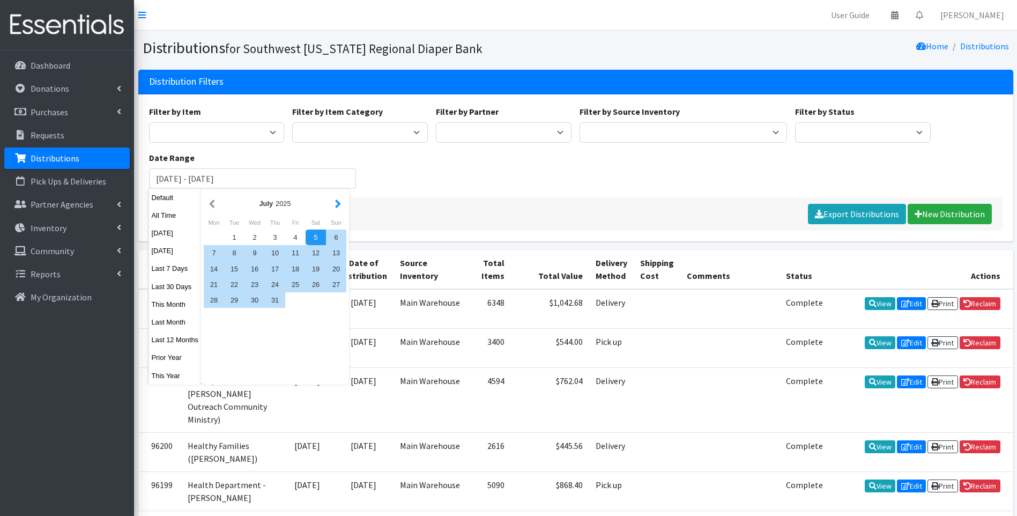
click at [336, 204] on button "button" at bounding box center [337, 203] width 11 height 13
click at [216, 240] on div "1" at bounding box center [214, 237] width 20 height 16
click at [241, 296] on div "30" at bounding box center [234, 300] width 20 height 16
type input "[DATE] - [DATE]"
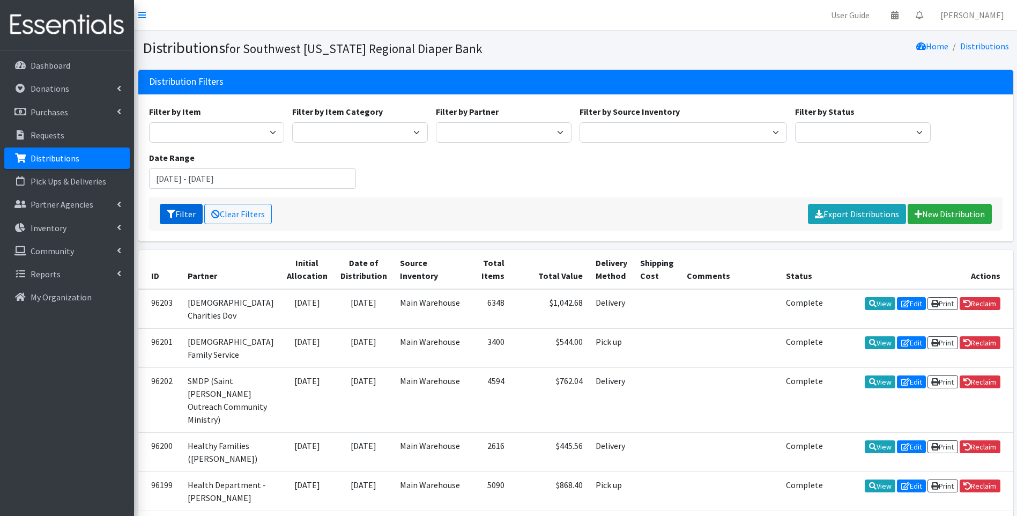
click at [182, 215] on button "Filter" at bounding box center [181, 214] width 43 height 20
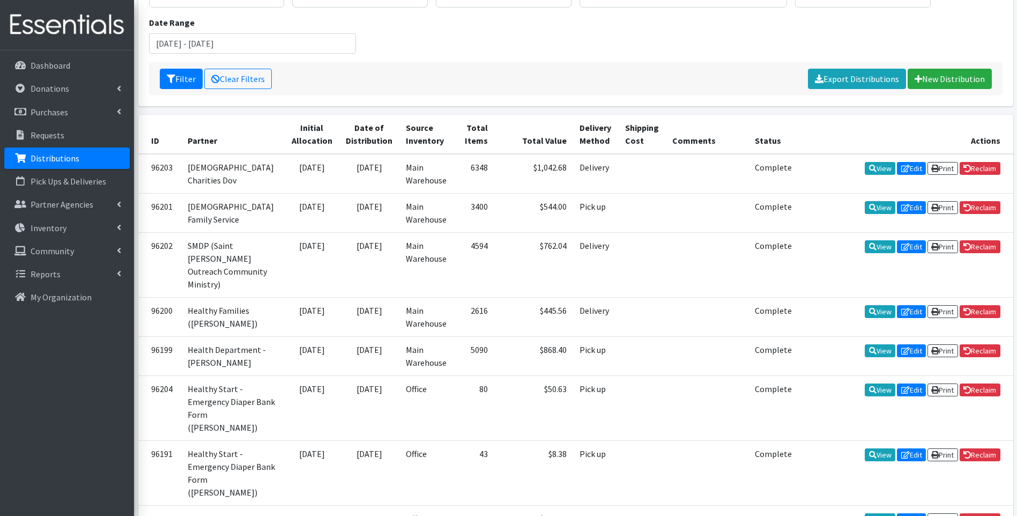
scroll to position [214, 0]
